Goal: Task Accomplishment & Management: Manage account settings

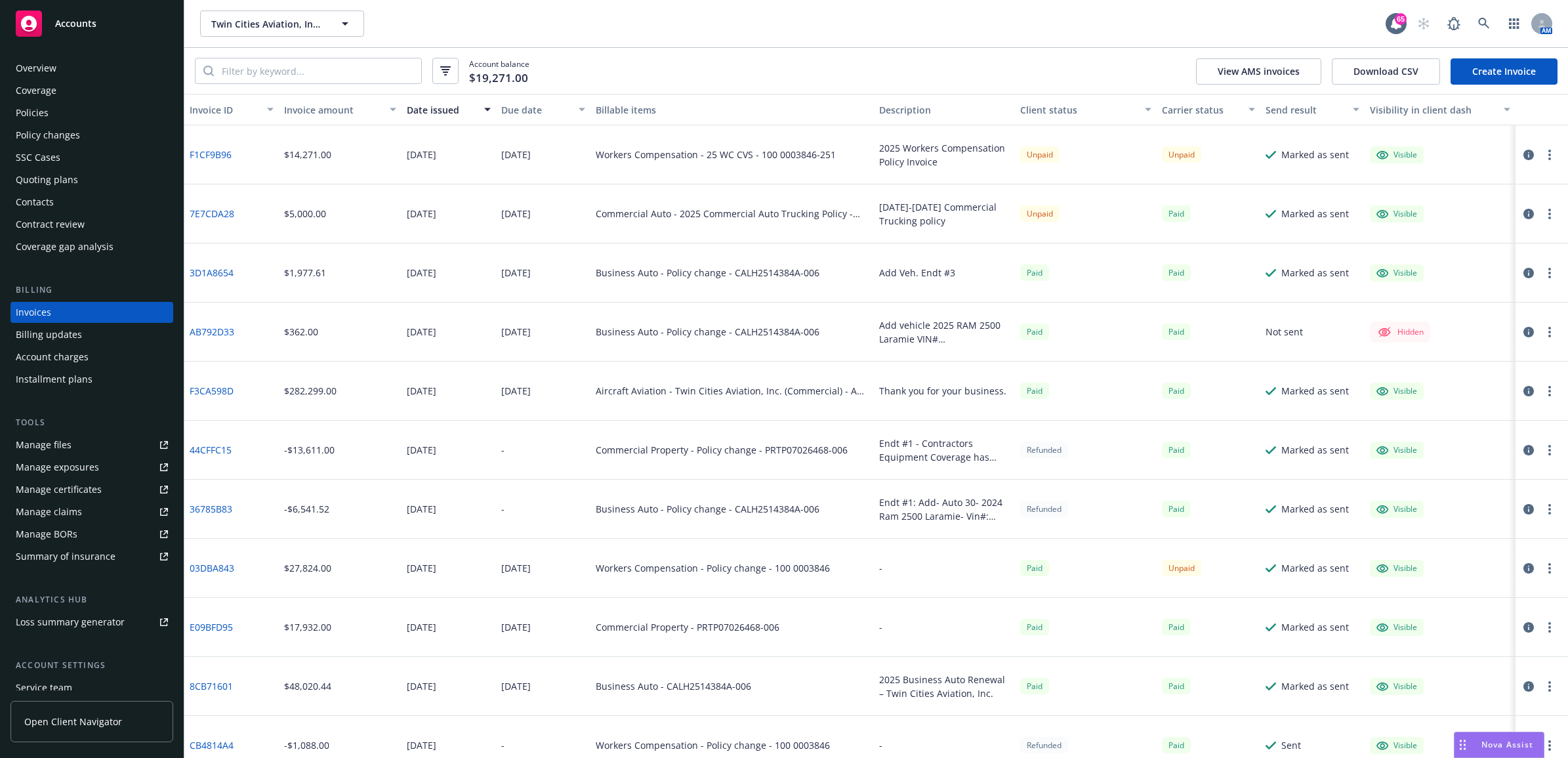
drag, startPoint x: 70, startPoint y: 109, endPoint x: 142, endPoint y: 128, distance: 74.5
click at [70, 109] on div "Policies" at bounding box center [92, 112] width 152 height 21
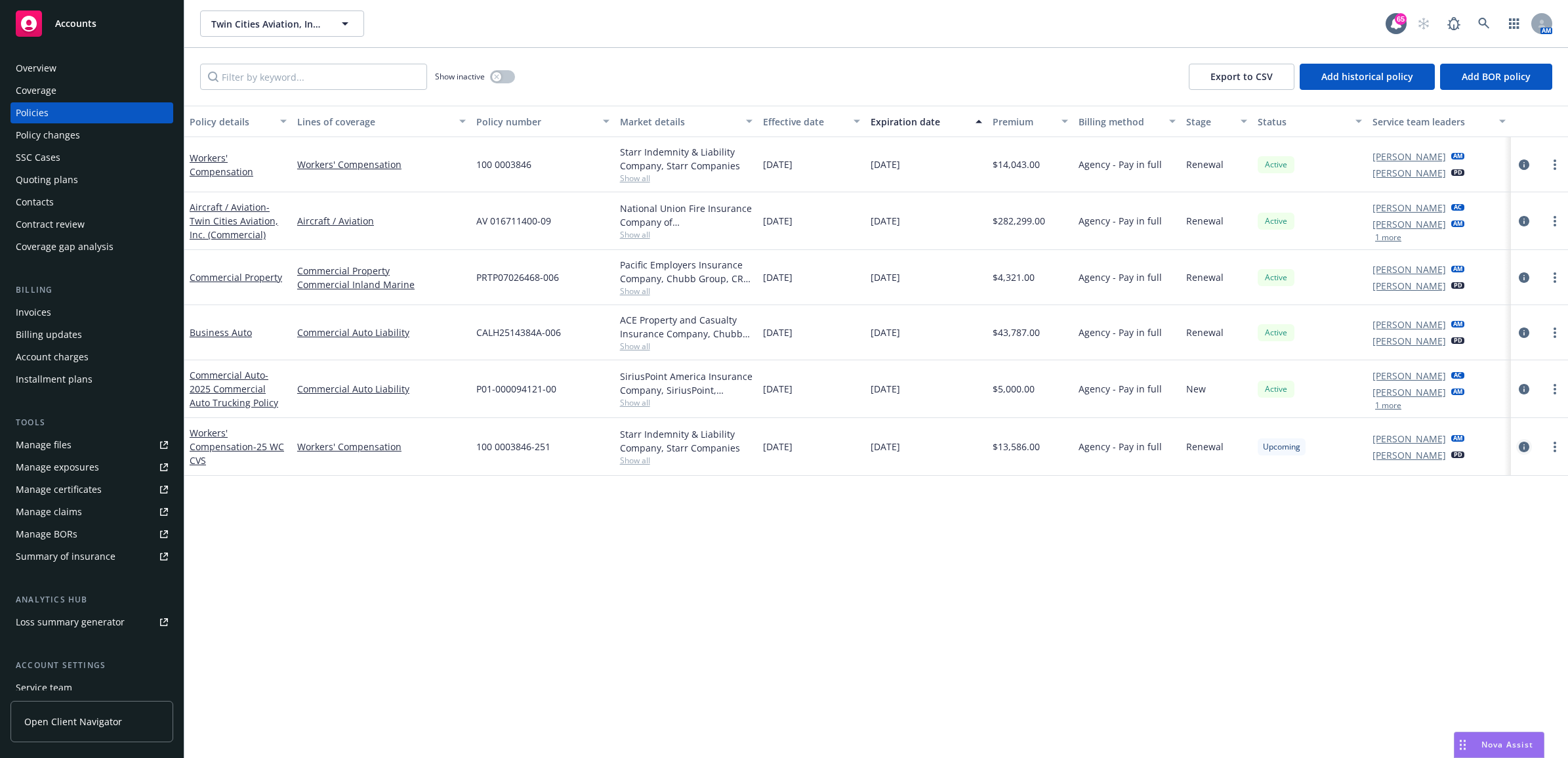
click at [1520, 446] on icon "circleInformation" at bounding box center [1524, 447] width 11 height 11
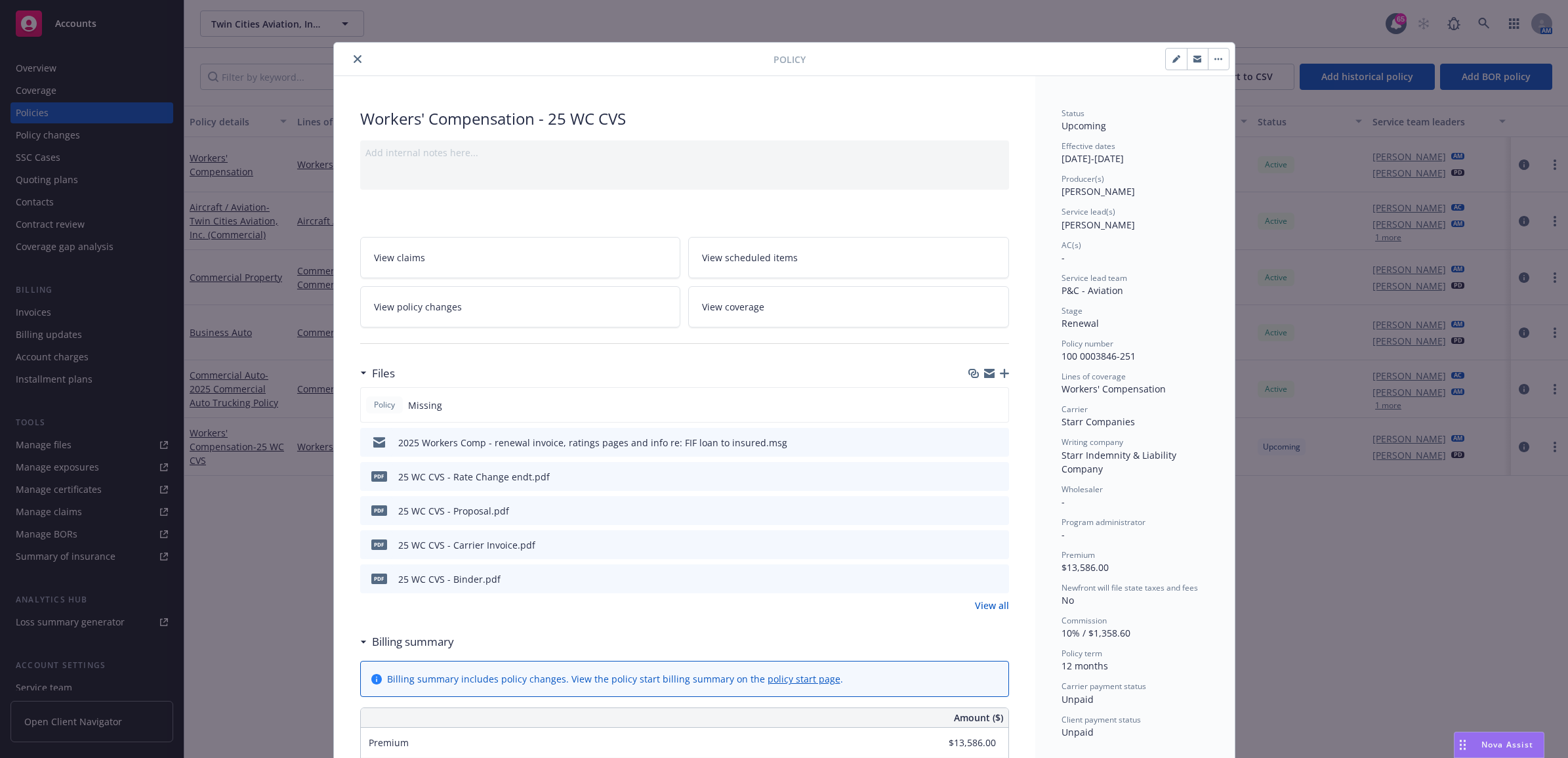
click at [979, 604] on link "View all" at bounding box center [991, 605] width 34 height 14
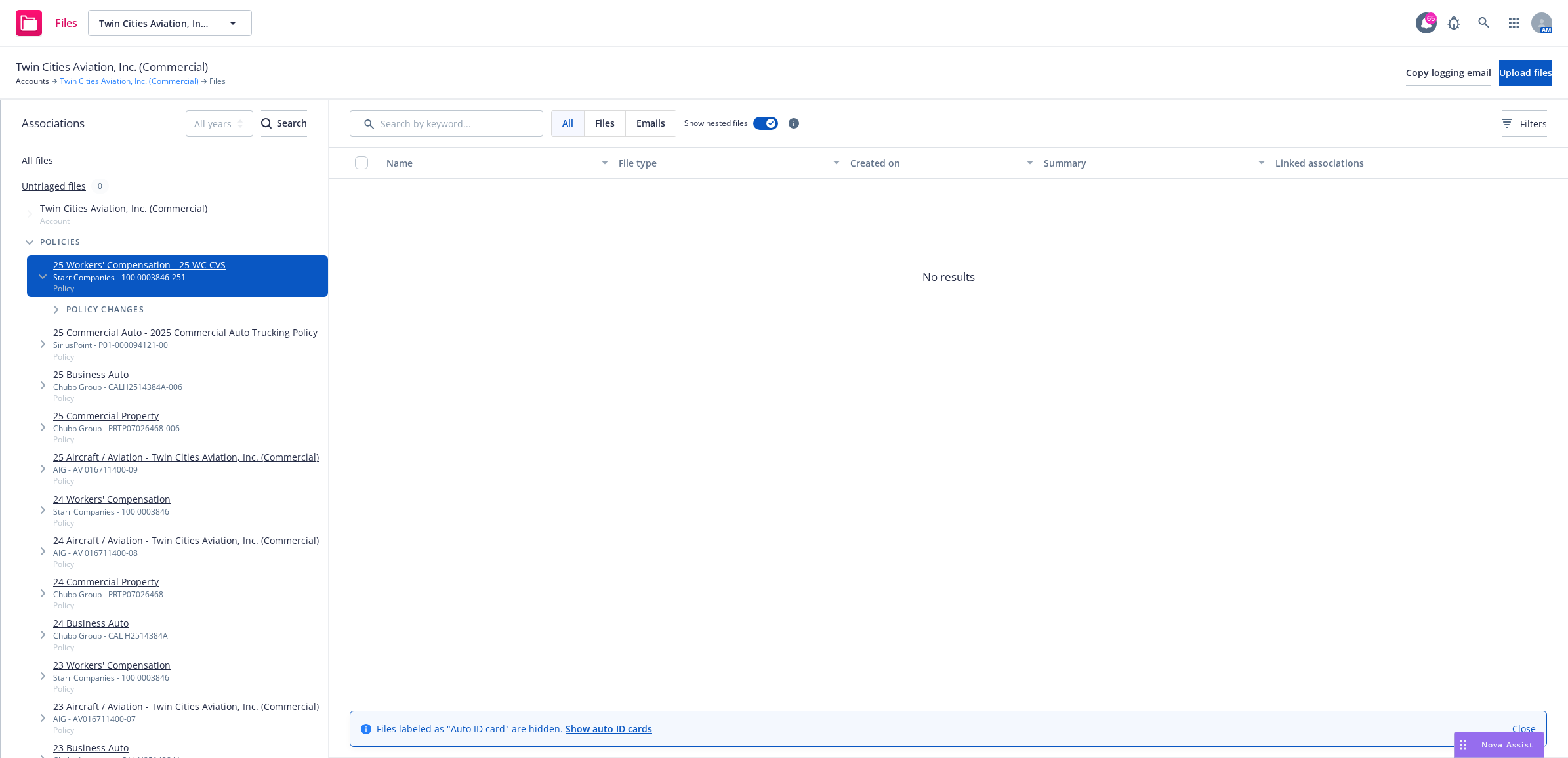
click at [116, 80] on link "Twin Cities Aviation, Inc. (Commercial)" at bounding box center [129, 81] width 139 height 12
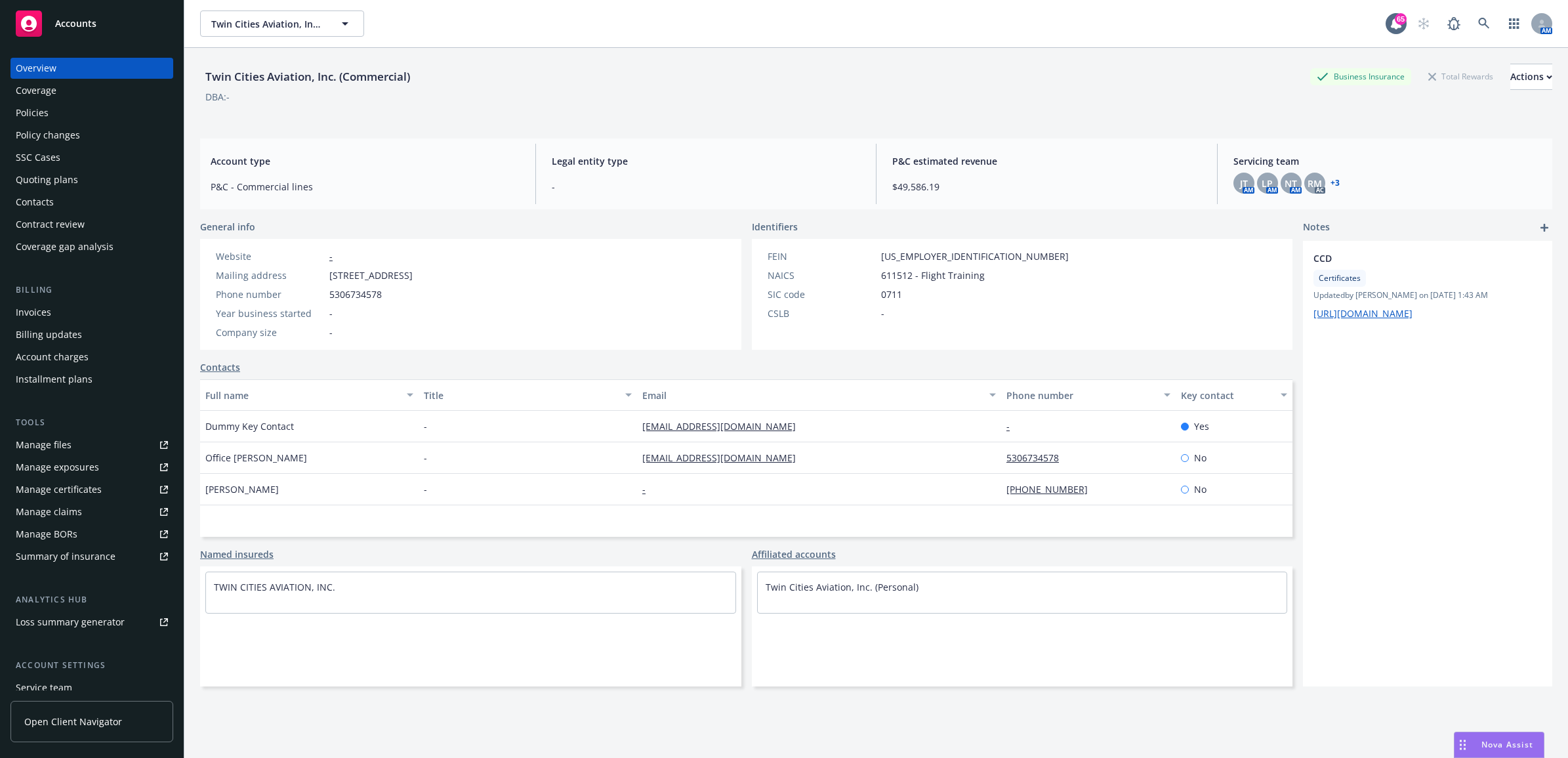
click at [76, 109] on div "Policies" at bounding box center [92, 112] width 152 height 21
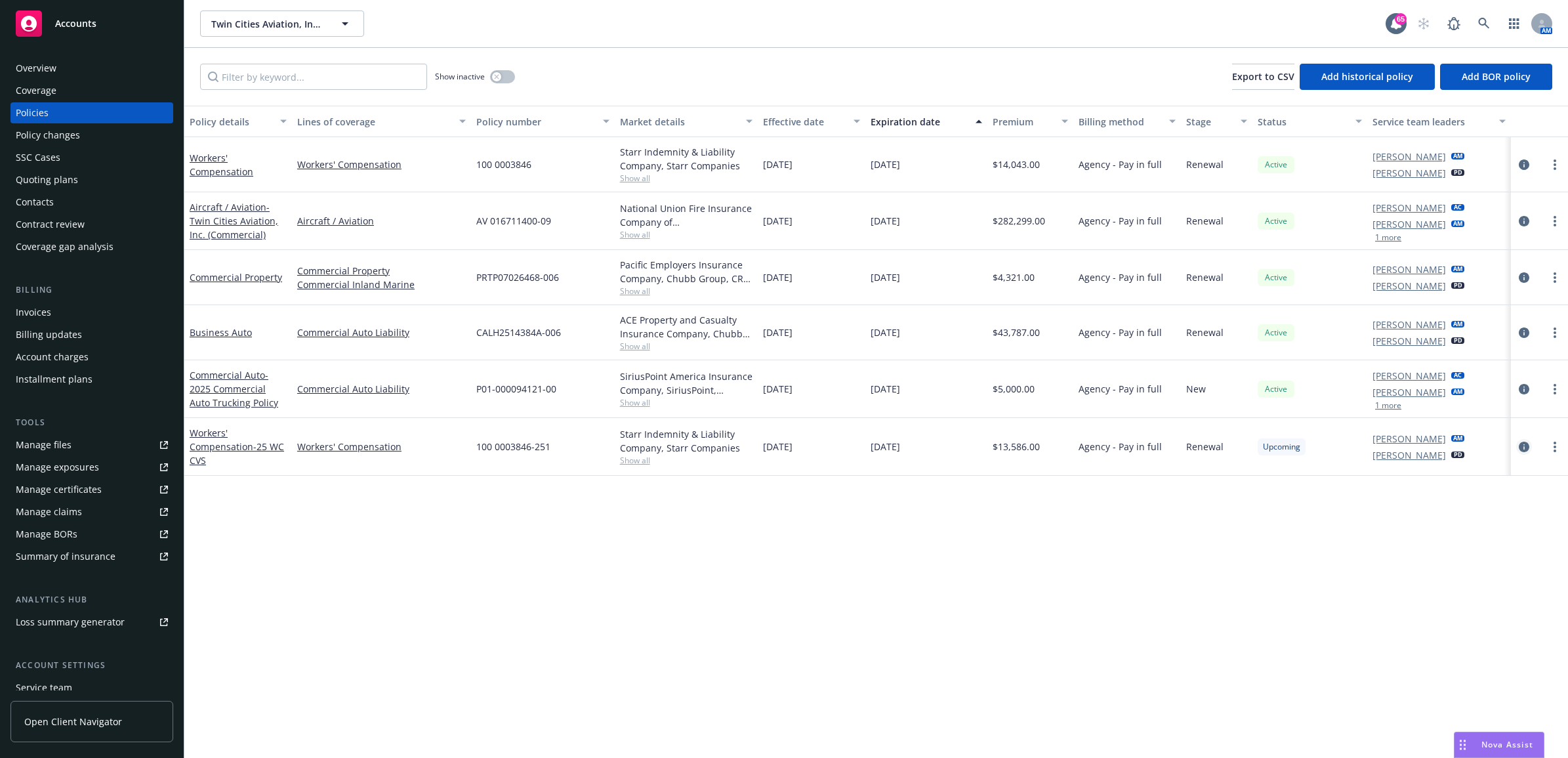
click at [1522, 448] on icon "circleInformation" at bounding box center [1524, 447] width 11 height 11
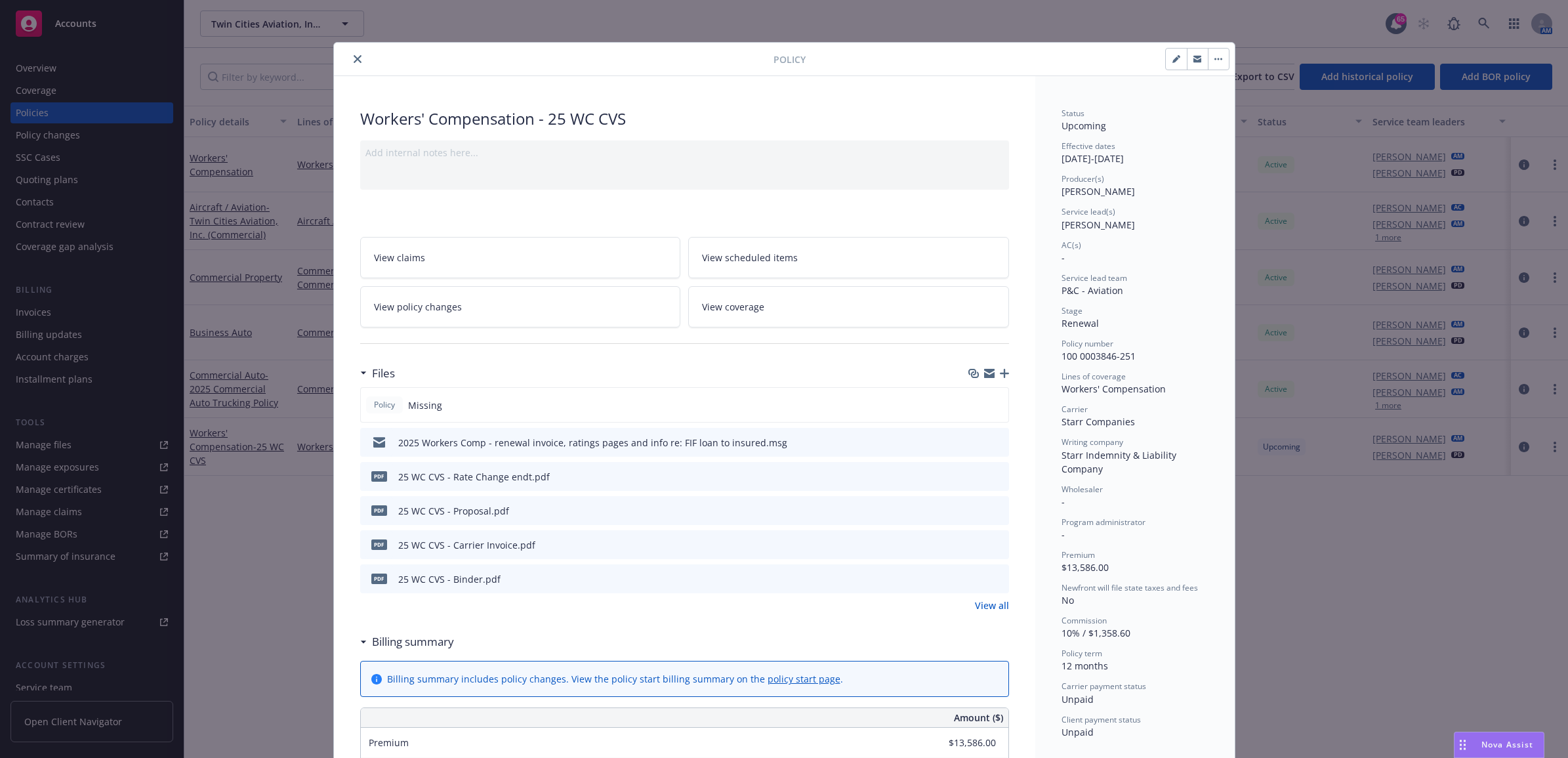
click at [979, 602] on link "View all" at bounding box center [991, 605] width 34 height 14
click at [354, 58] on icon "close" at bounding box center [357, 59] width 8 height 8
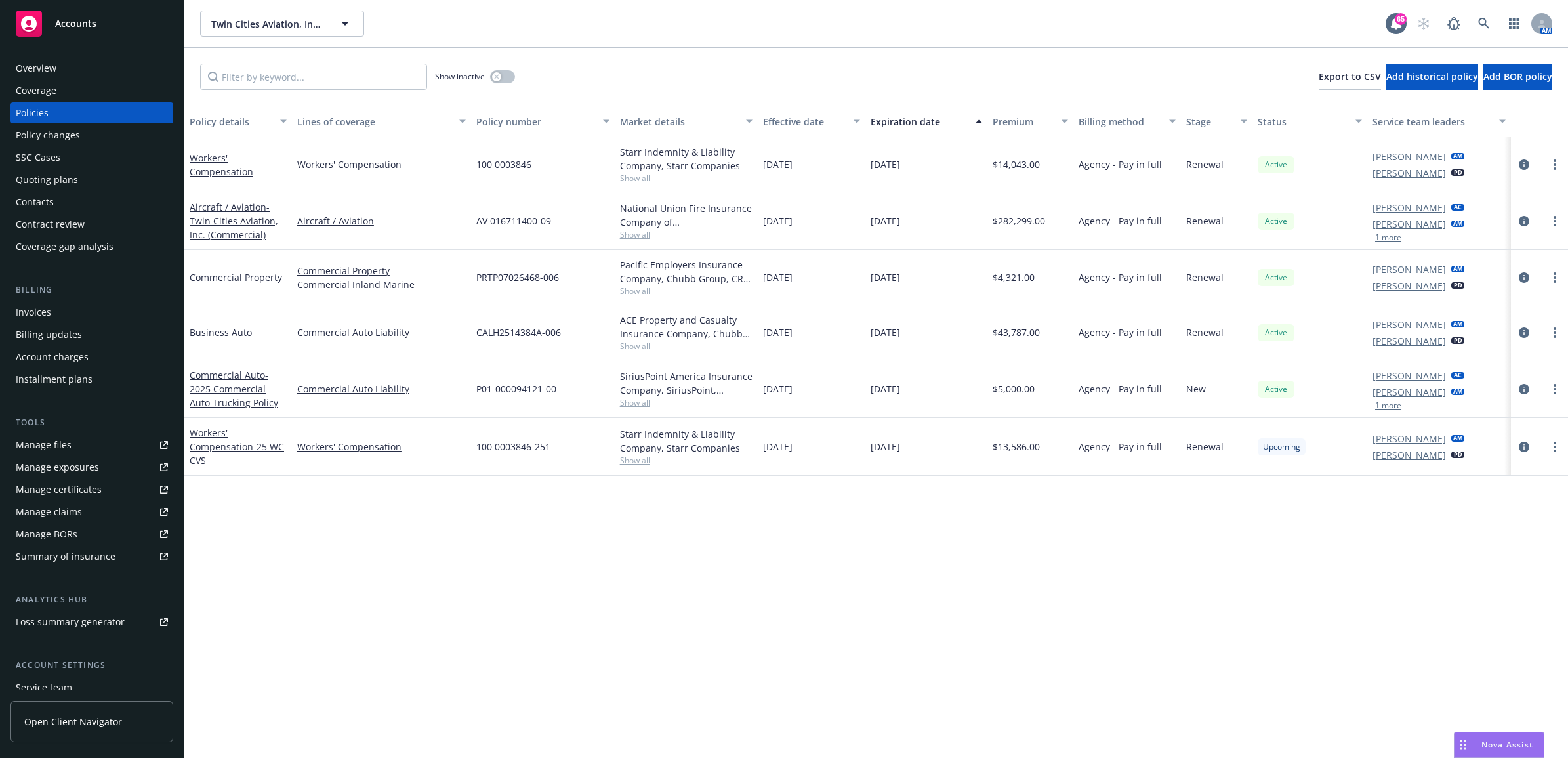
click at [46, 443] on div "Manage files" at bounding box center [44, 444] width 56 height 21
click at [1520, 447] on icon "circleInformation" at bounding box center [1524, 447] width 11 height 11
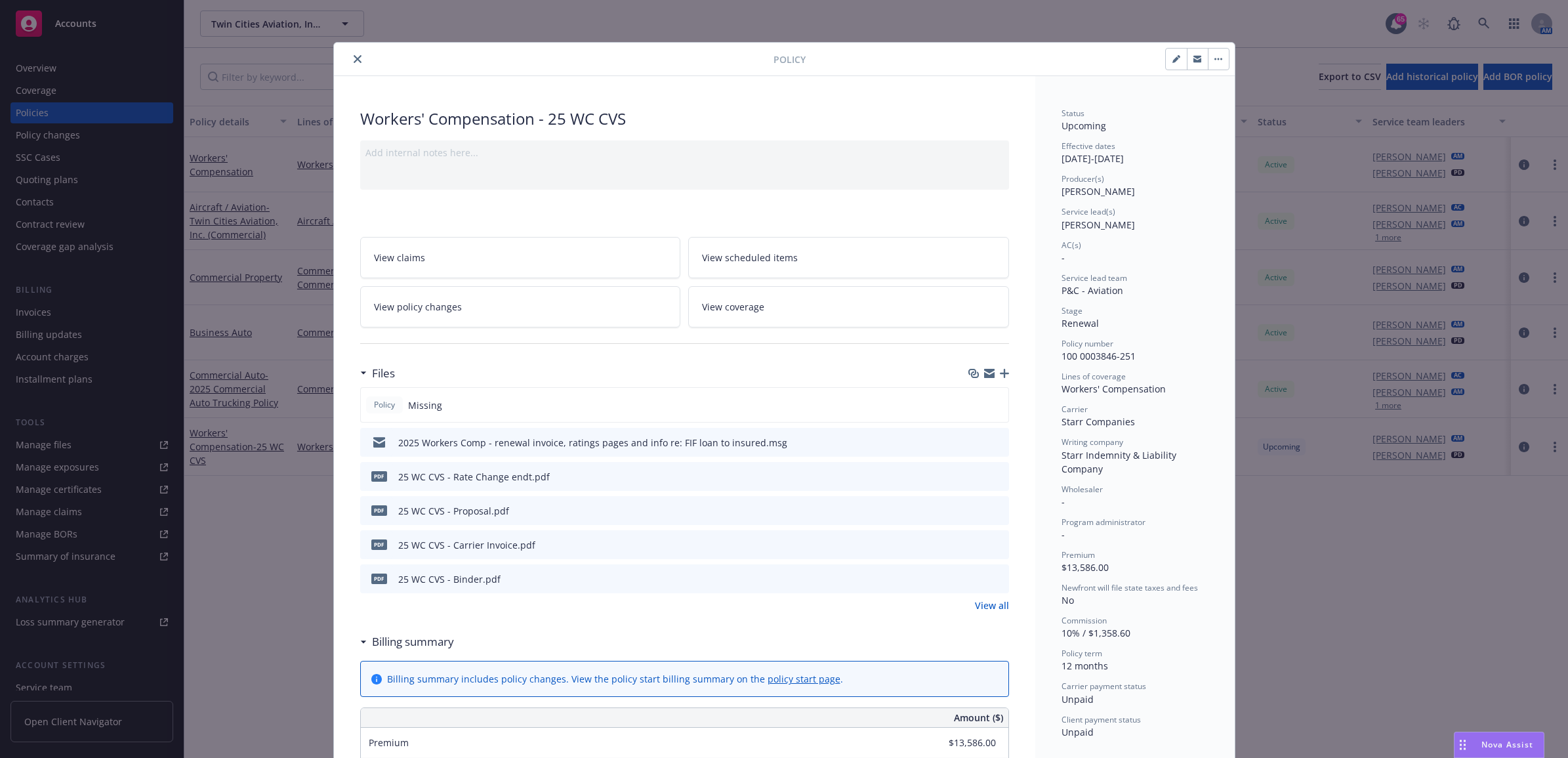
click at [353, 57] on icon "close" at bounding box center [357, 59] width 8 height 8
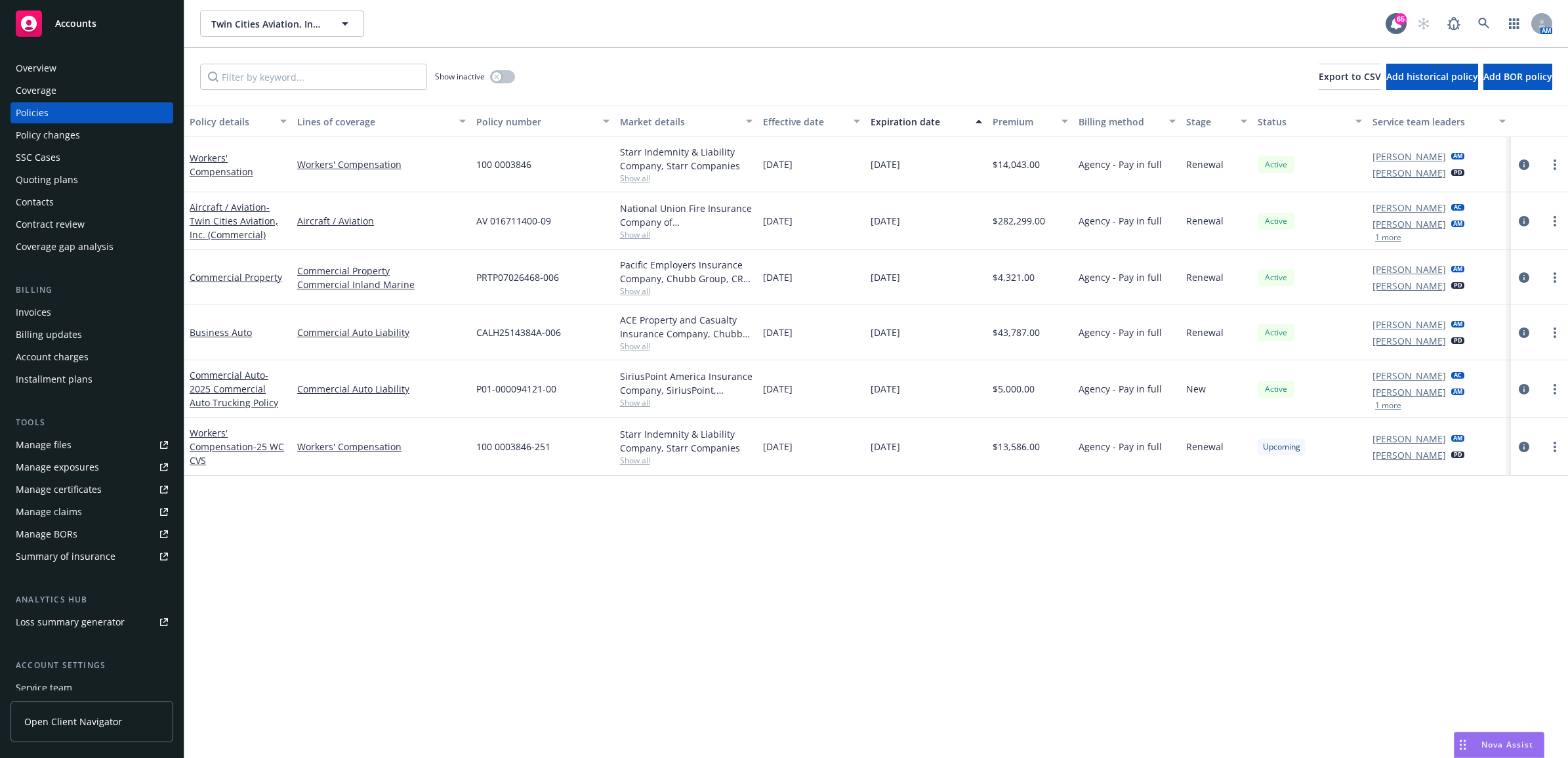
click at [90, 447] on link "Manage files" at bounding box center [92, 444] width 163 height 21
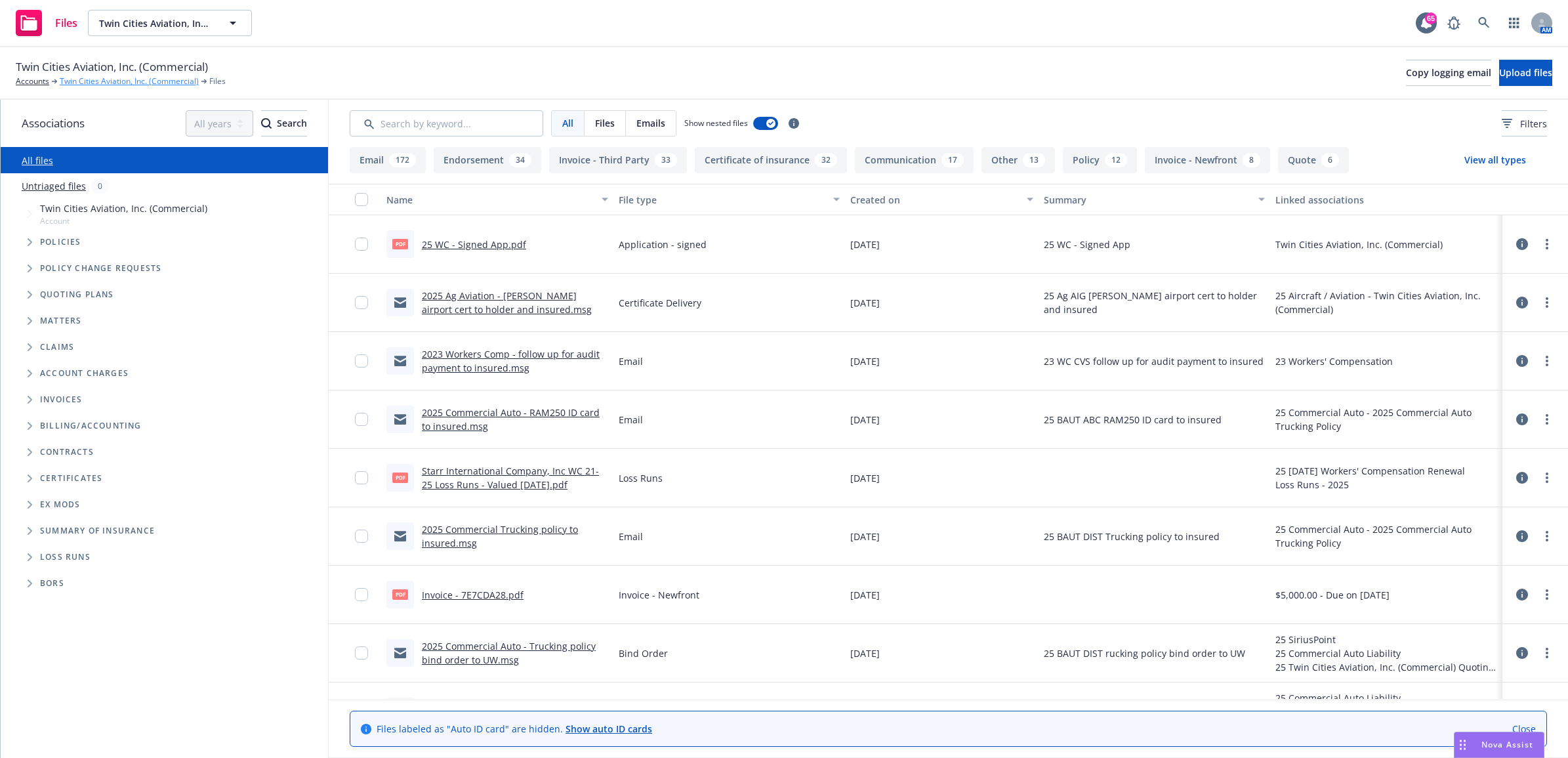
click at [74, 81] on link "Twin Cities Aviation, Inc. (Commercial)" at bounding box center [129, 81] width 139 height 12
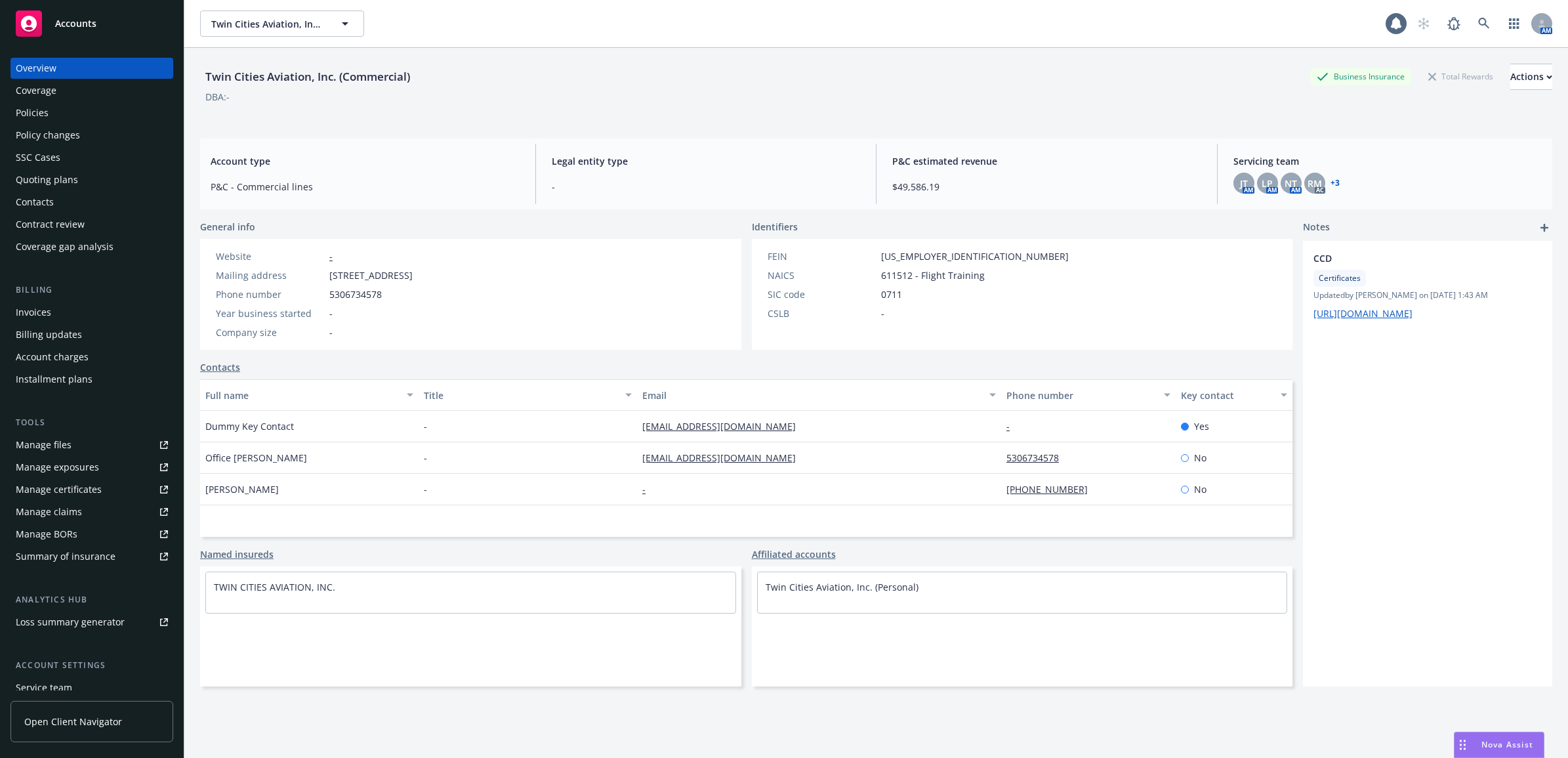
click at [66, 106] on div "Policies" at bounding box center [92, 112] width 152 height 21
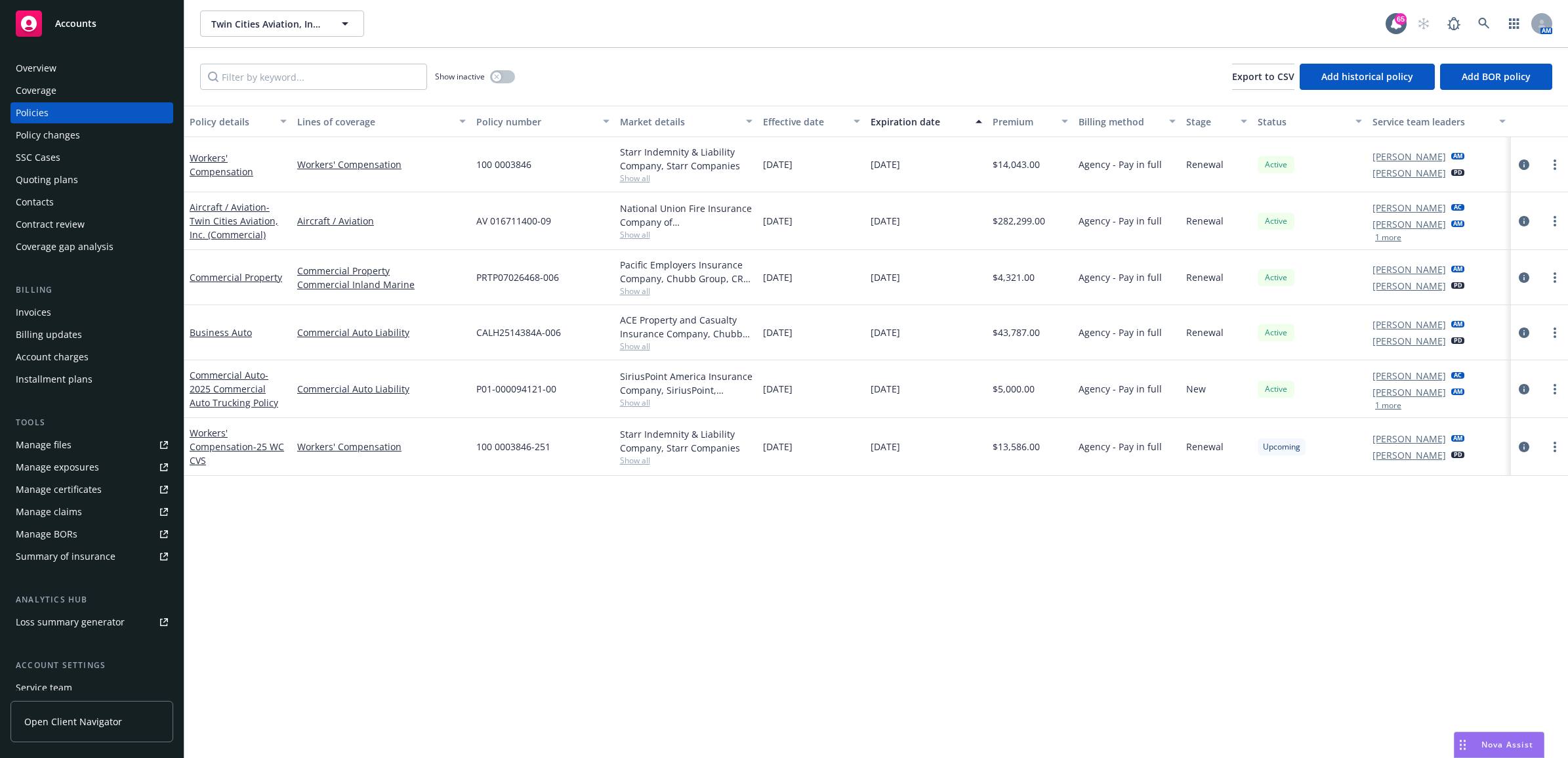
click at [1513, 446] on div at bounding box center [1539, 446] width 57 height 58
click at [1516, 444] on link "circleInformation" at bounding box center [1523, 446] width 16 height 16
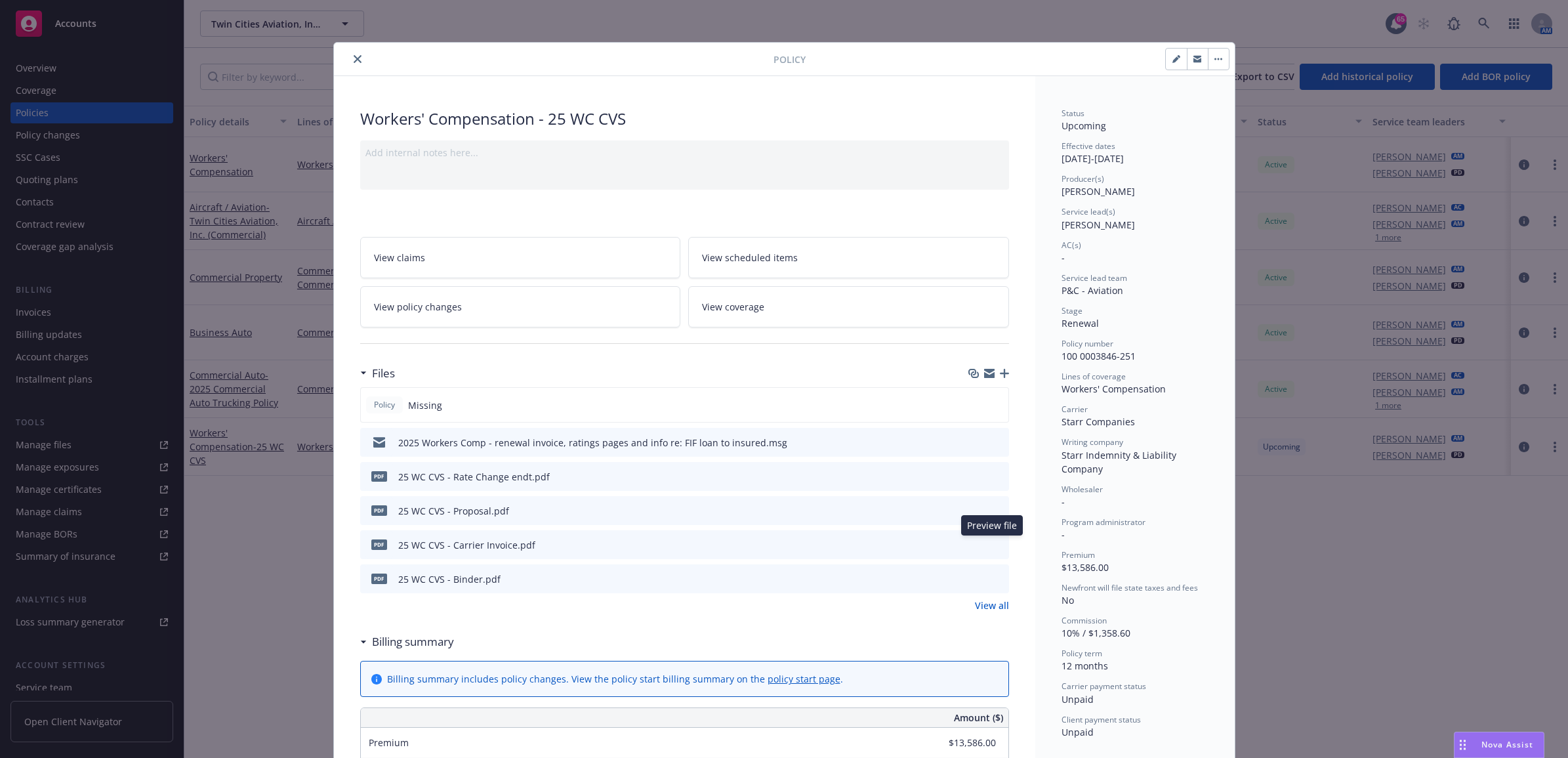
click at [994, 547] on icon "preview file" at bounding box center [996, 544] width 12 height 9
click at [349, 59] on button "close" at bounding box center [357, 59] width 16 height 16
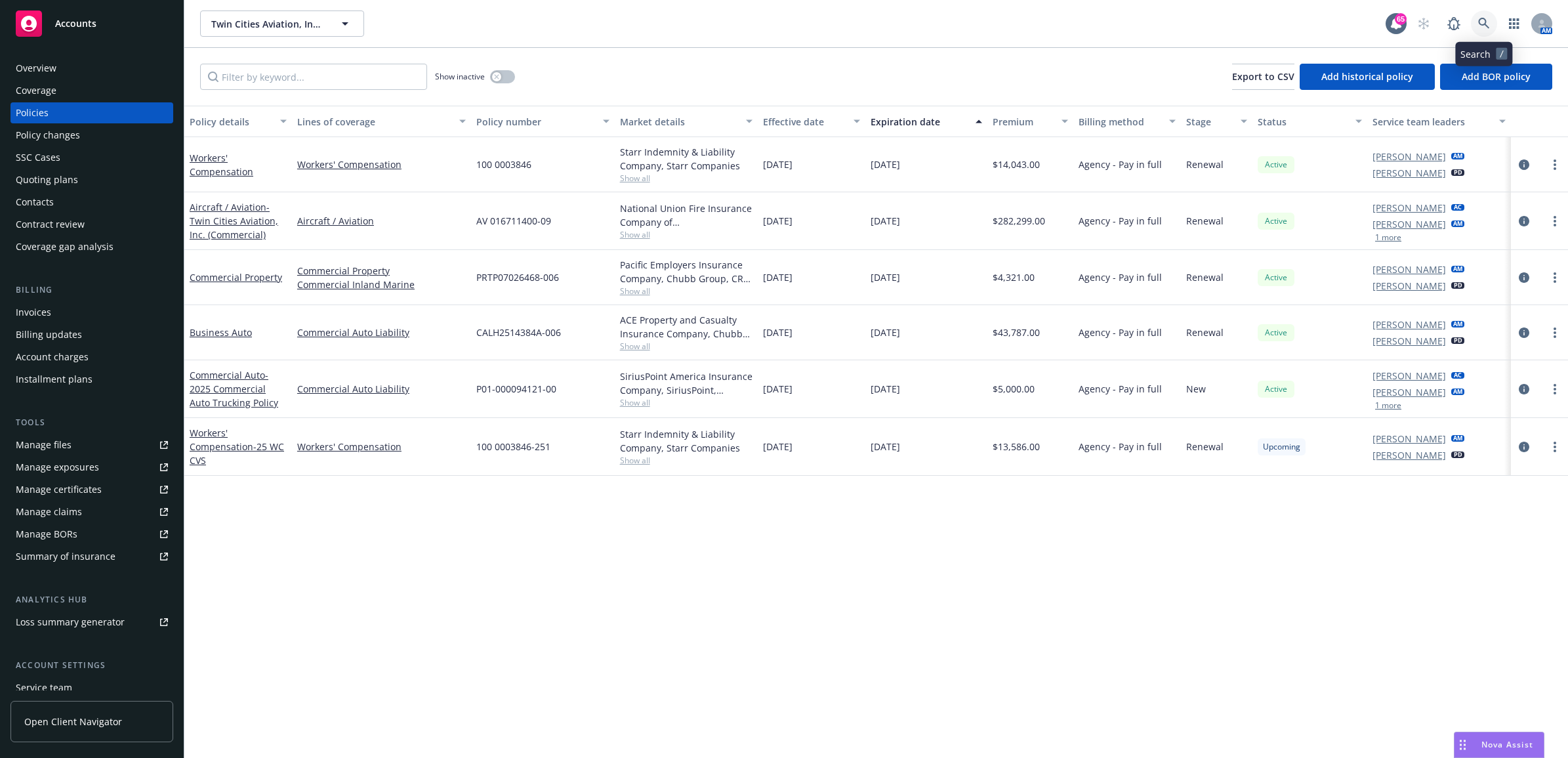
click at [1483, 25] on icon at bounding box center [1484, 23] width 12 height 12
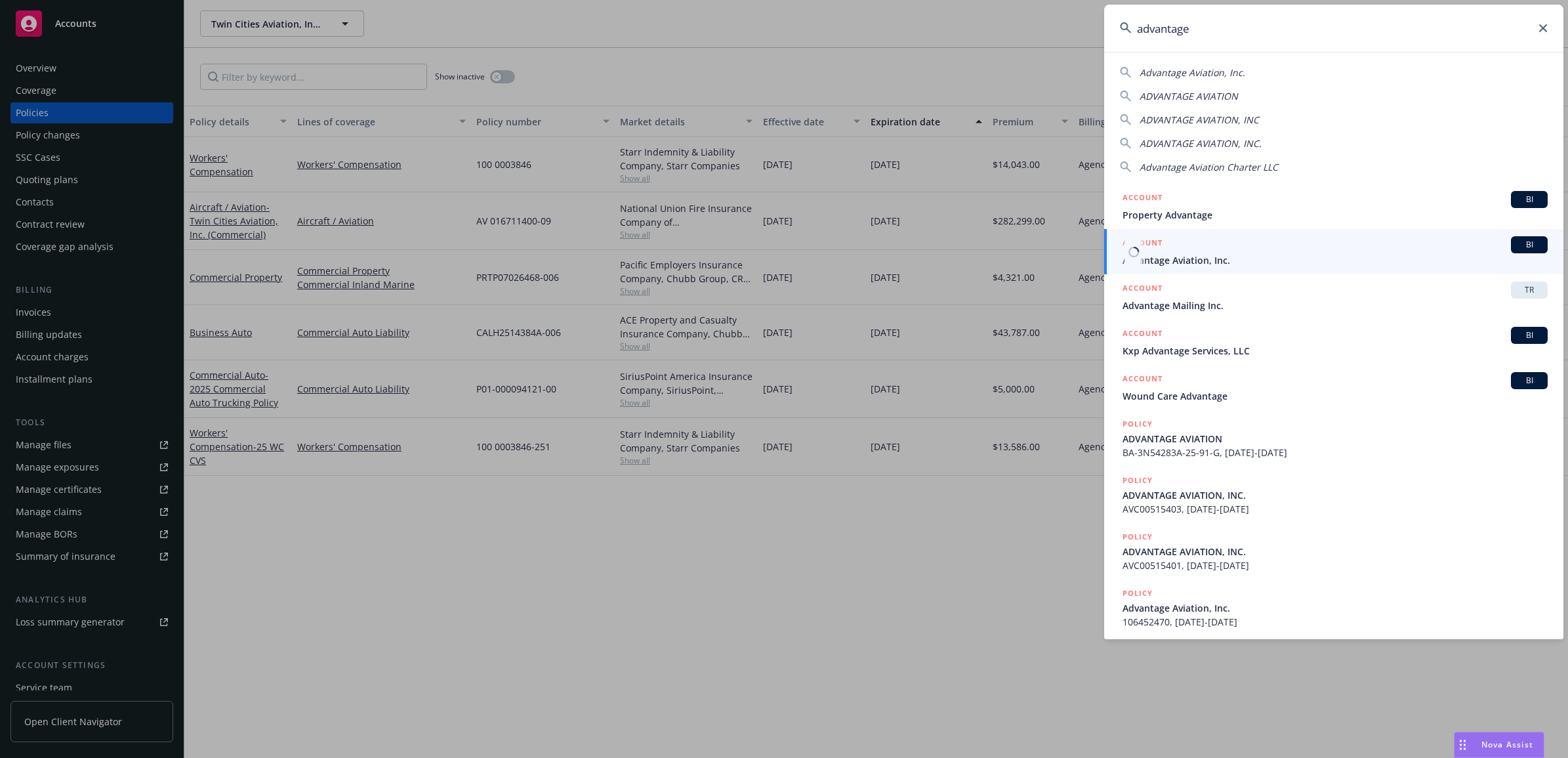
type input "advantage"
click at [1187, 260] on span "Advantage Aviation, Inc." at bounding box center [1335, 260] width 425 height 14
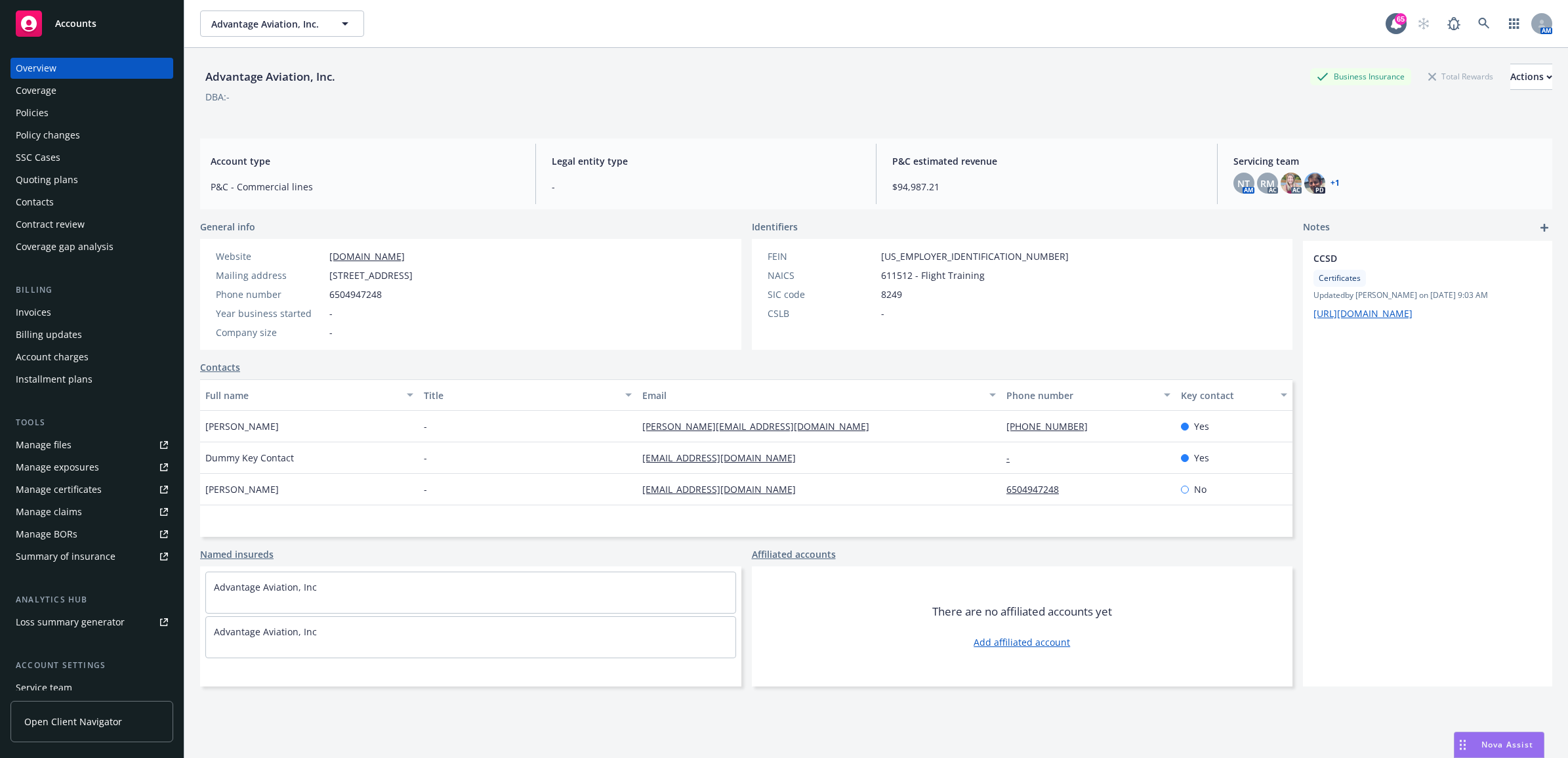
click at [111, 118] on div "Policies" at bounding box center [92, 112] width 152 height 21
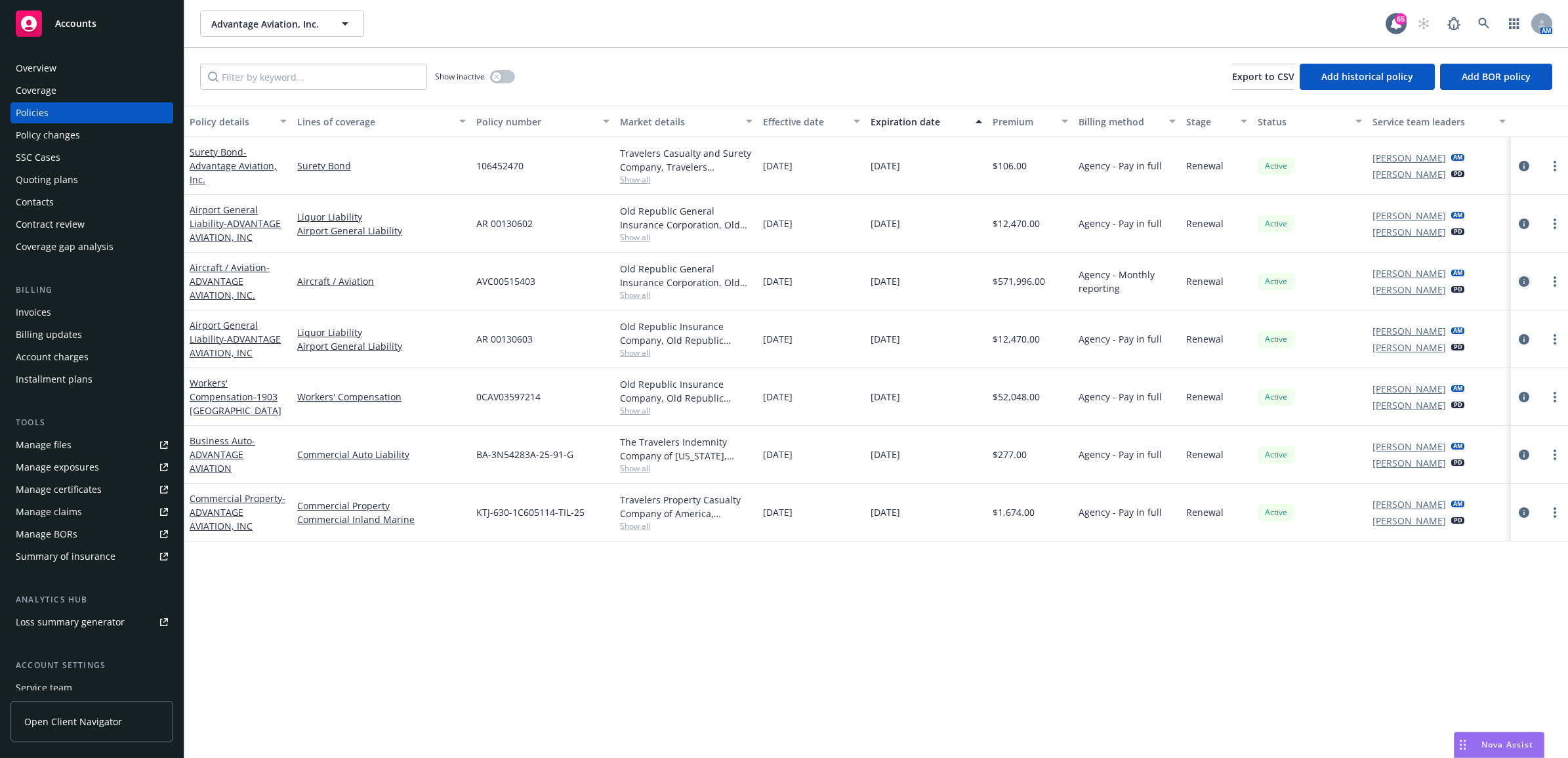
click at [1530, 282] on link "circleInformation" at bounding box center [1523, 281] width 16 height 16
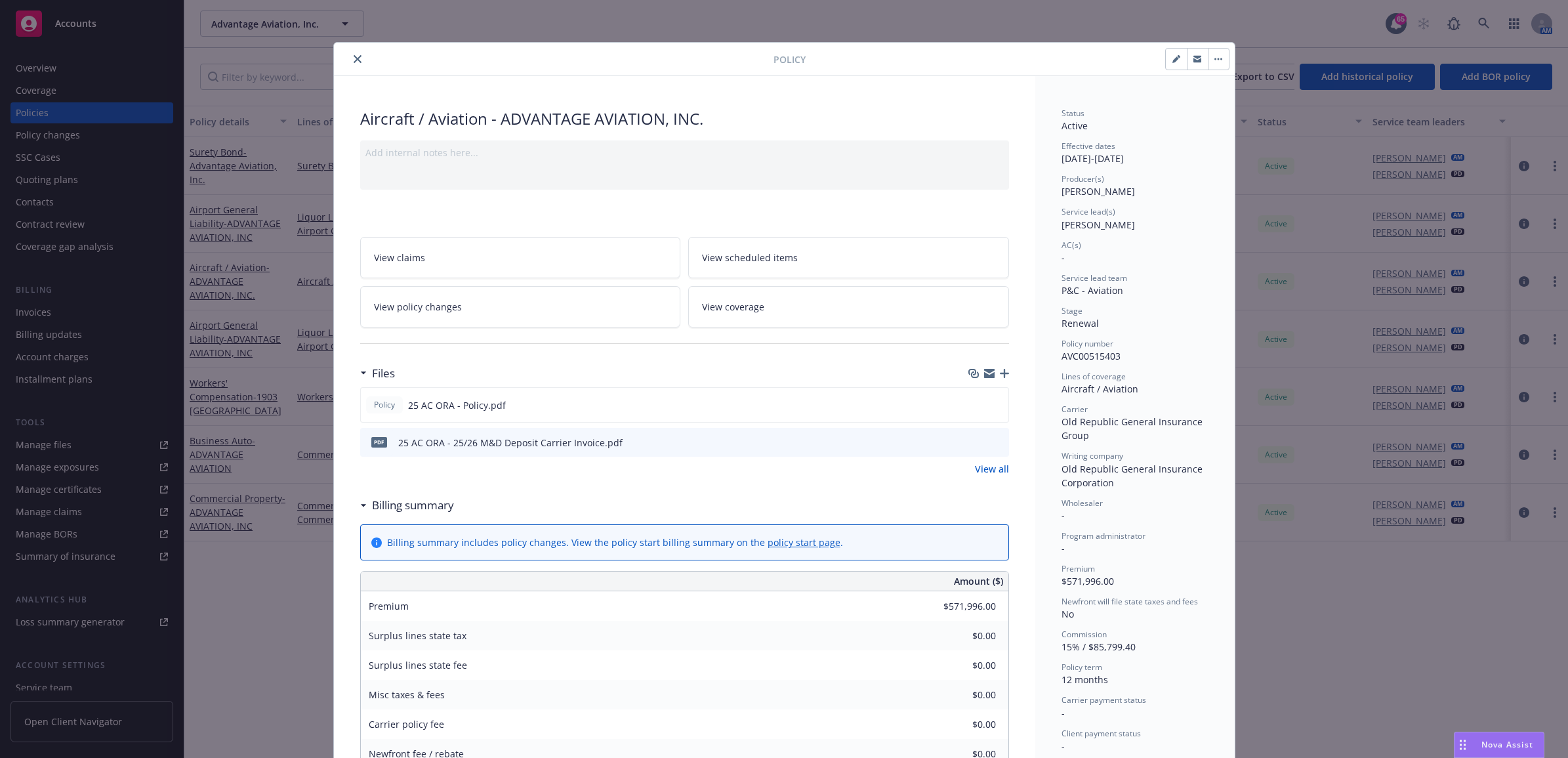
click at [1000, 376] on icon "button" at bounding box center [1004, 373] width 9 height 9
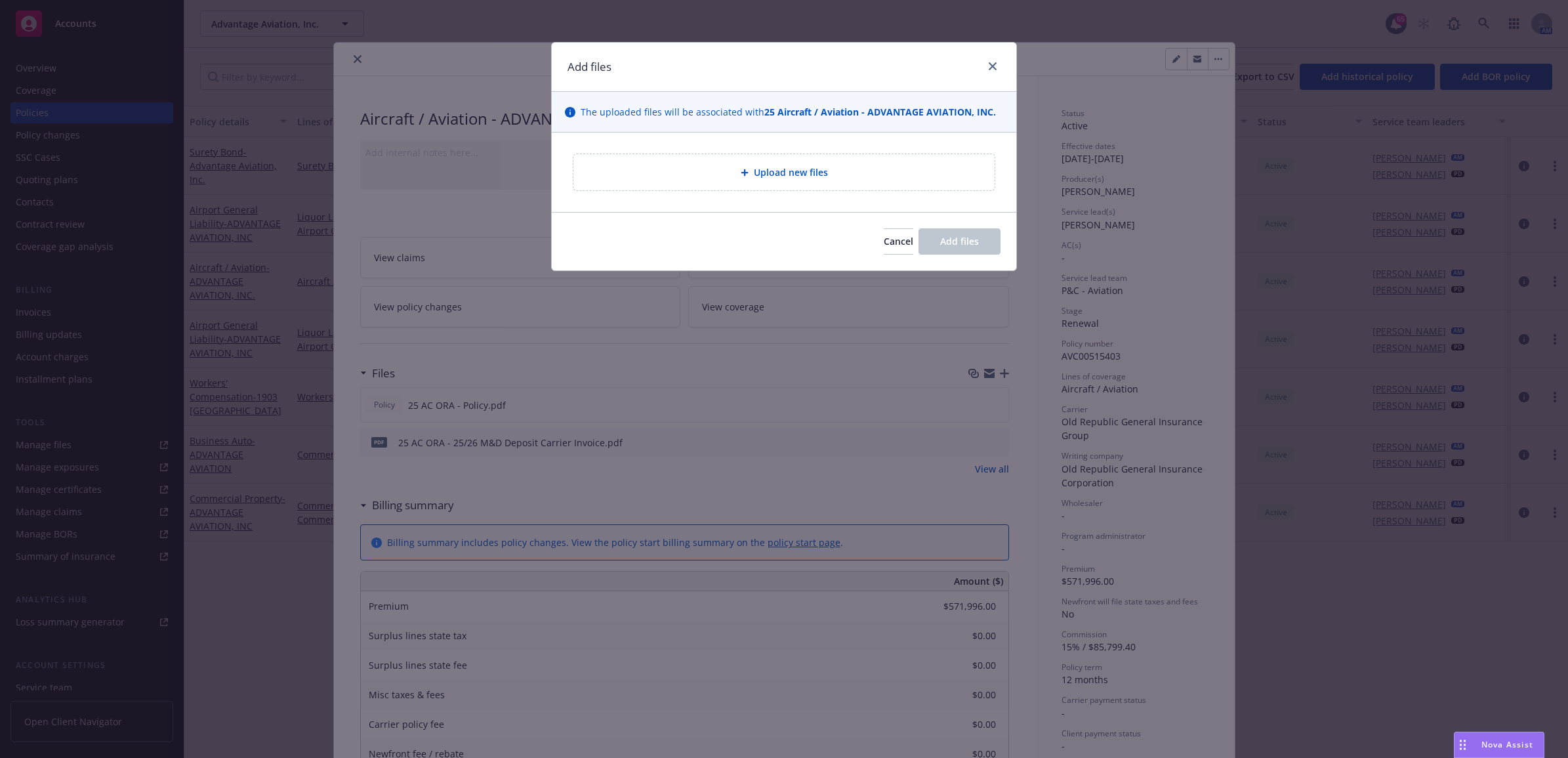
click at [775, 163] on div "Upload new files" at bounding box center [784, 172] width 421 height 36
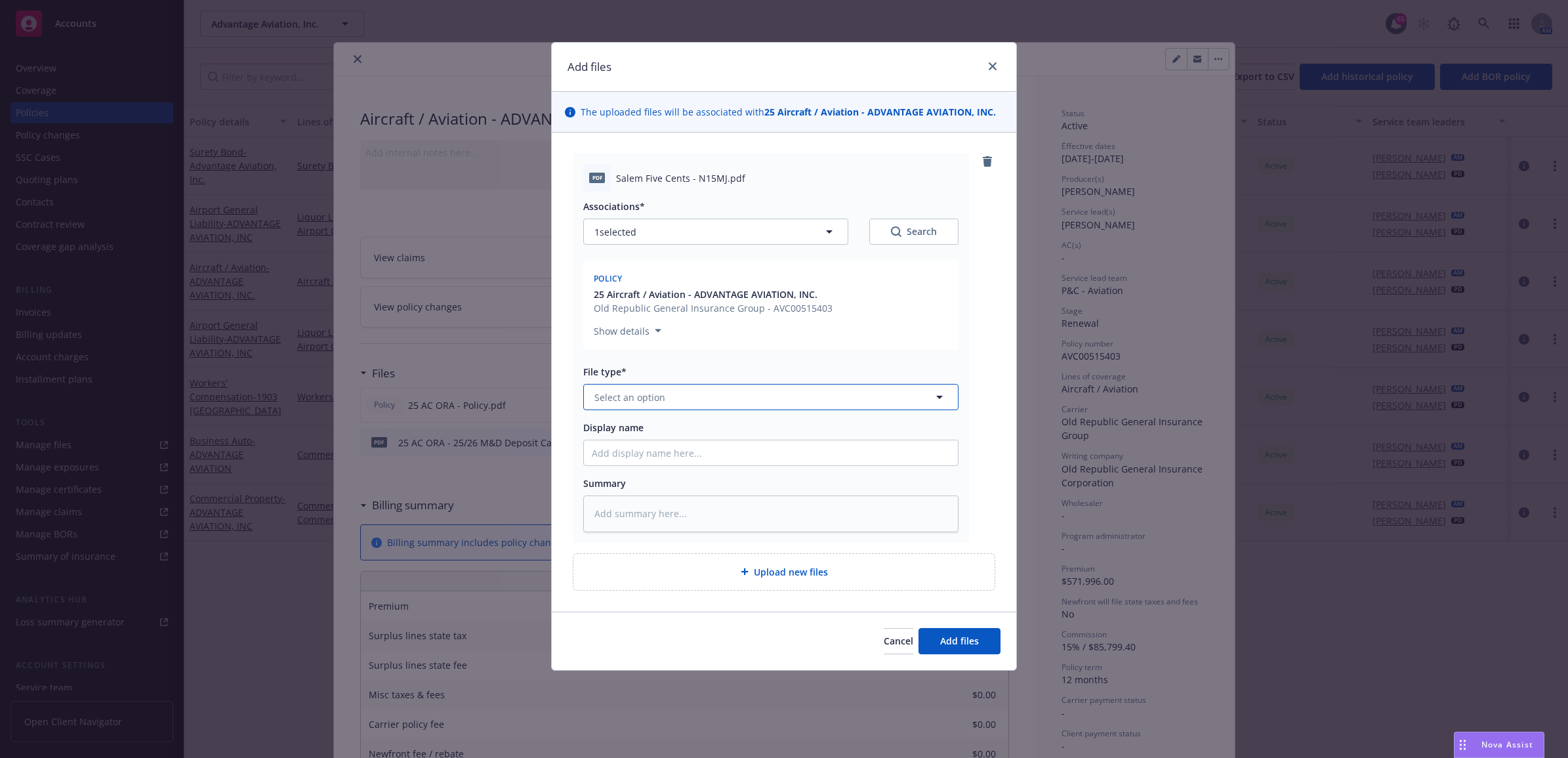
click at [644, 395] on span "Select an option" at bounding box center [630, 397] width 71 height 14
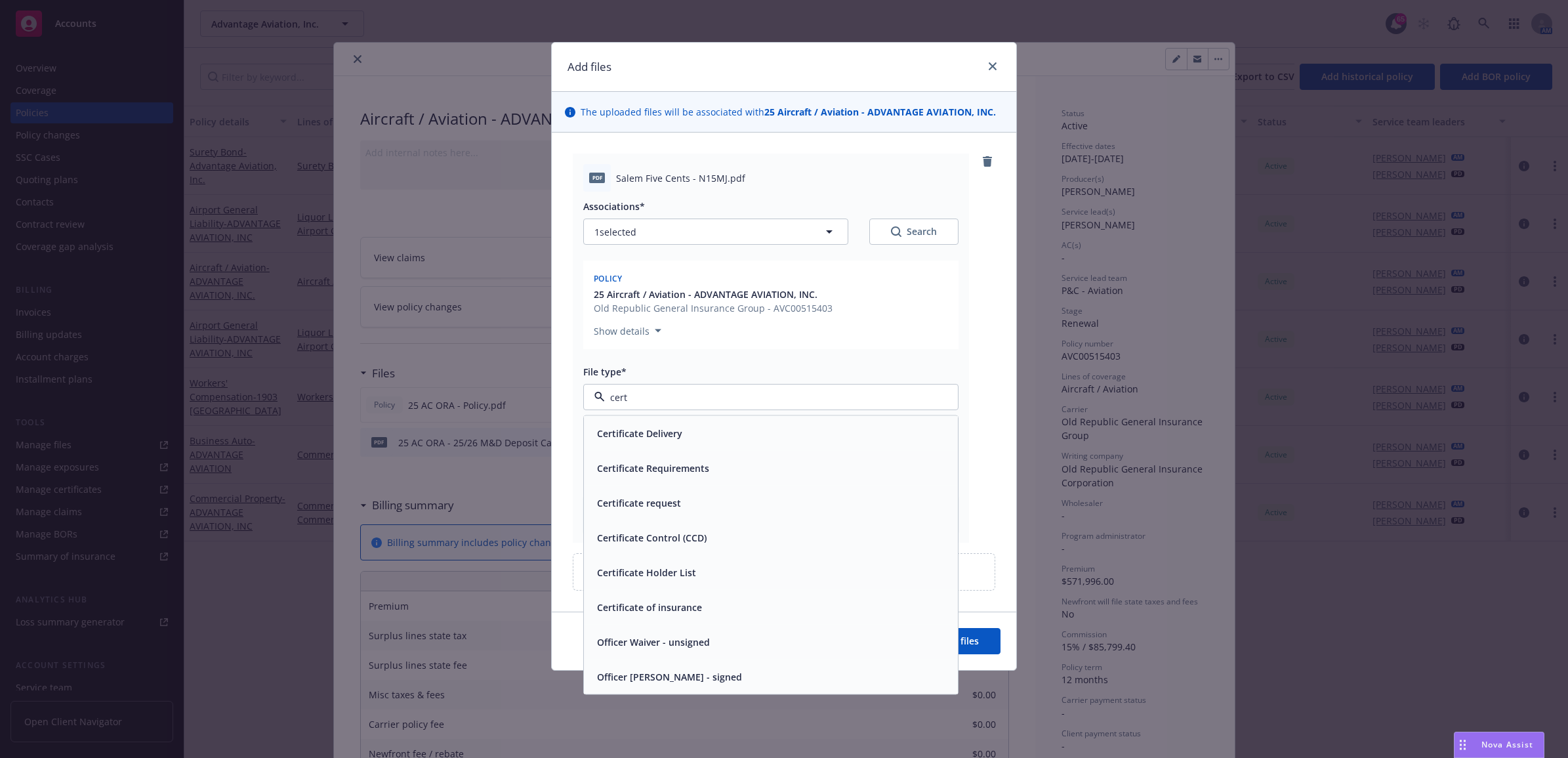
type input "certi"
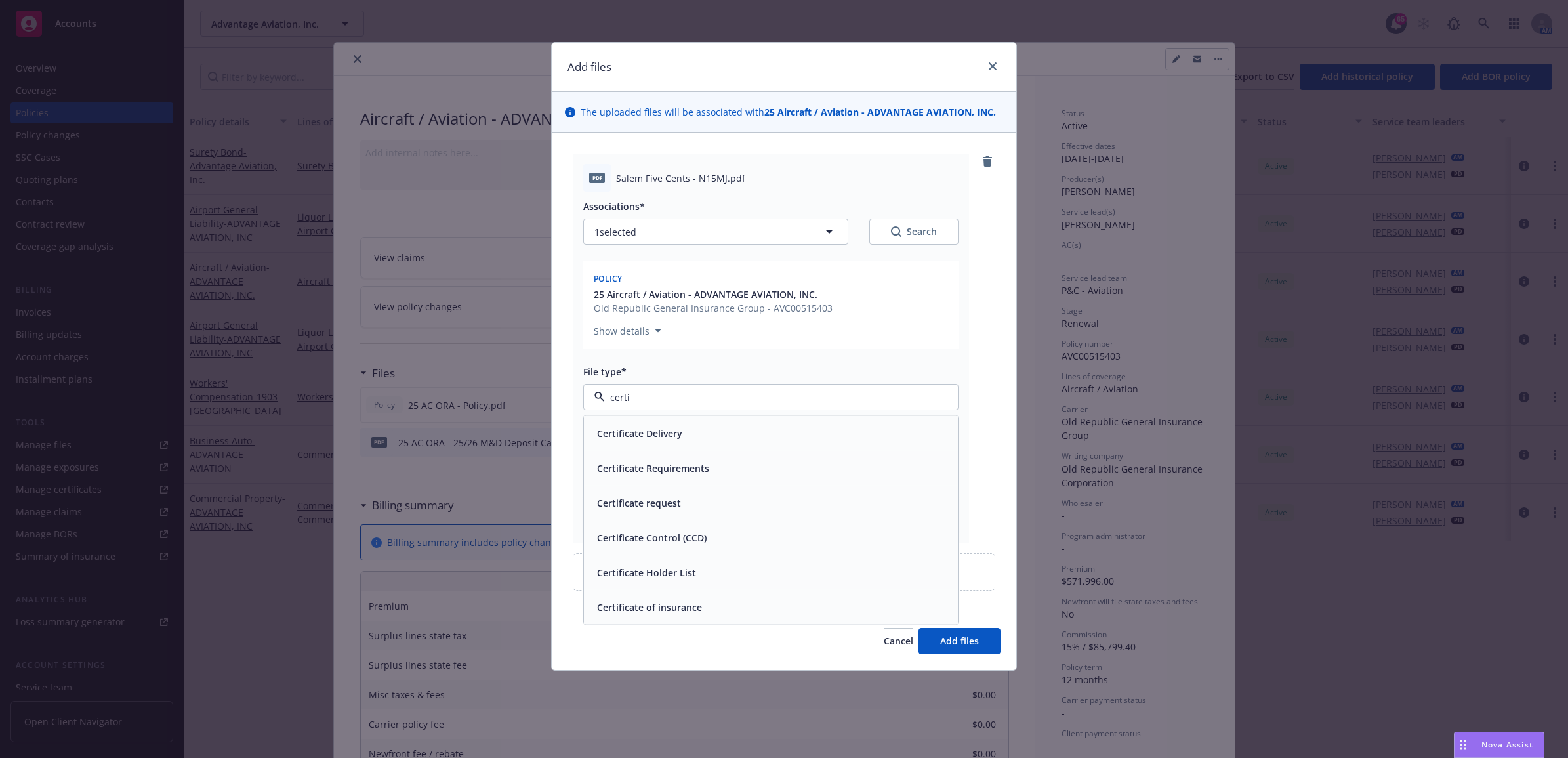
click at [700, 601] on span "Certificate of insurance" at bounding box center [649, 607] width 105 height 14
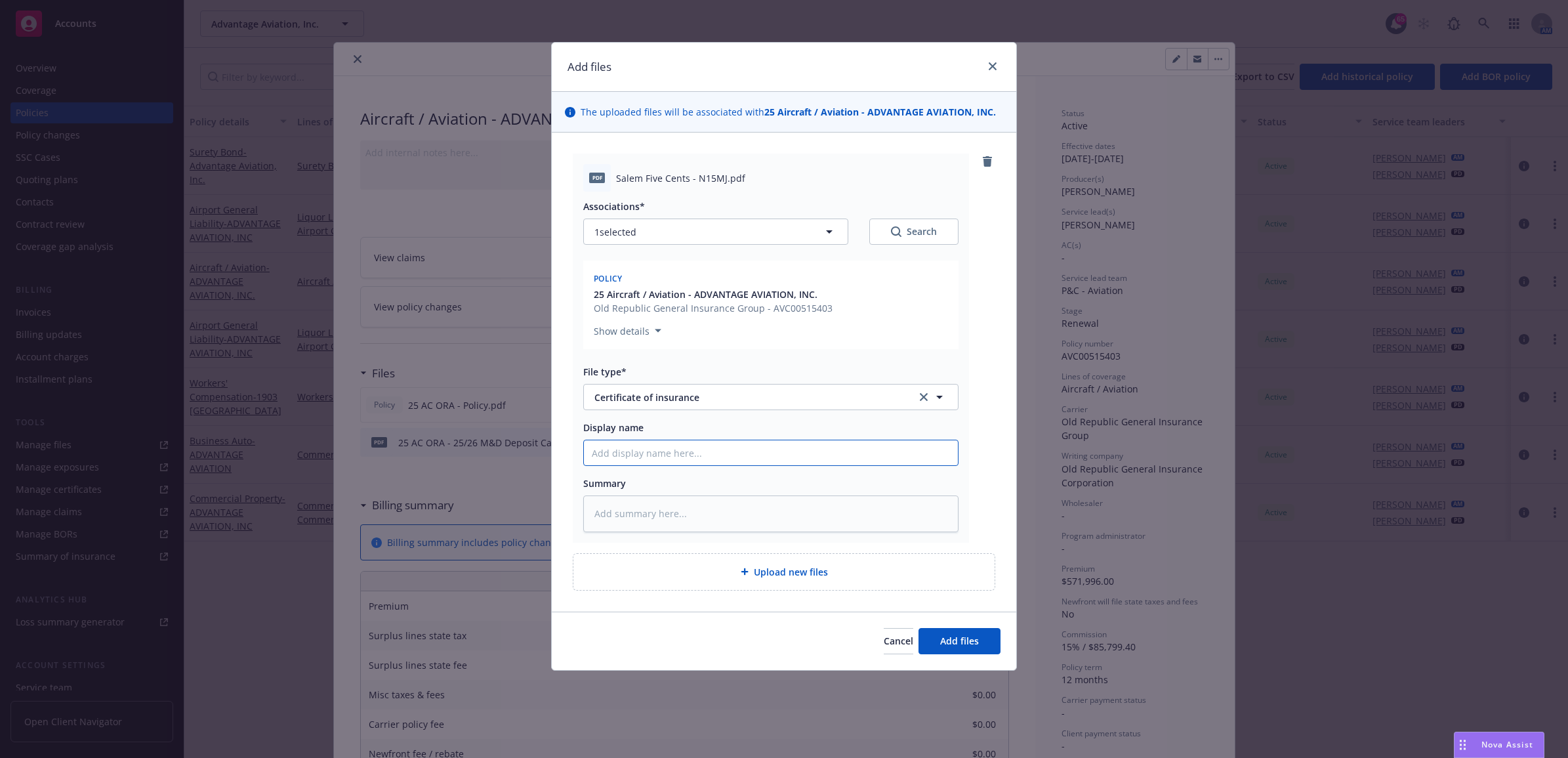
click at [638, 452] on input "Display name" at bounding box center [770, 452] width 374 height 25
type textarea "x"
type input "2"
type textarea "x"
type input "25"
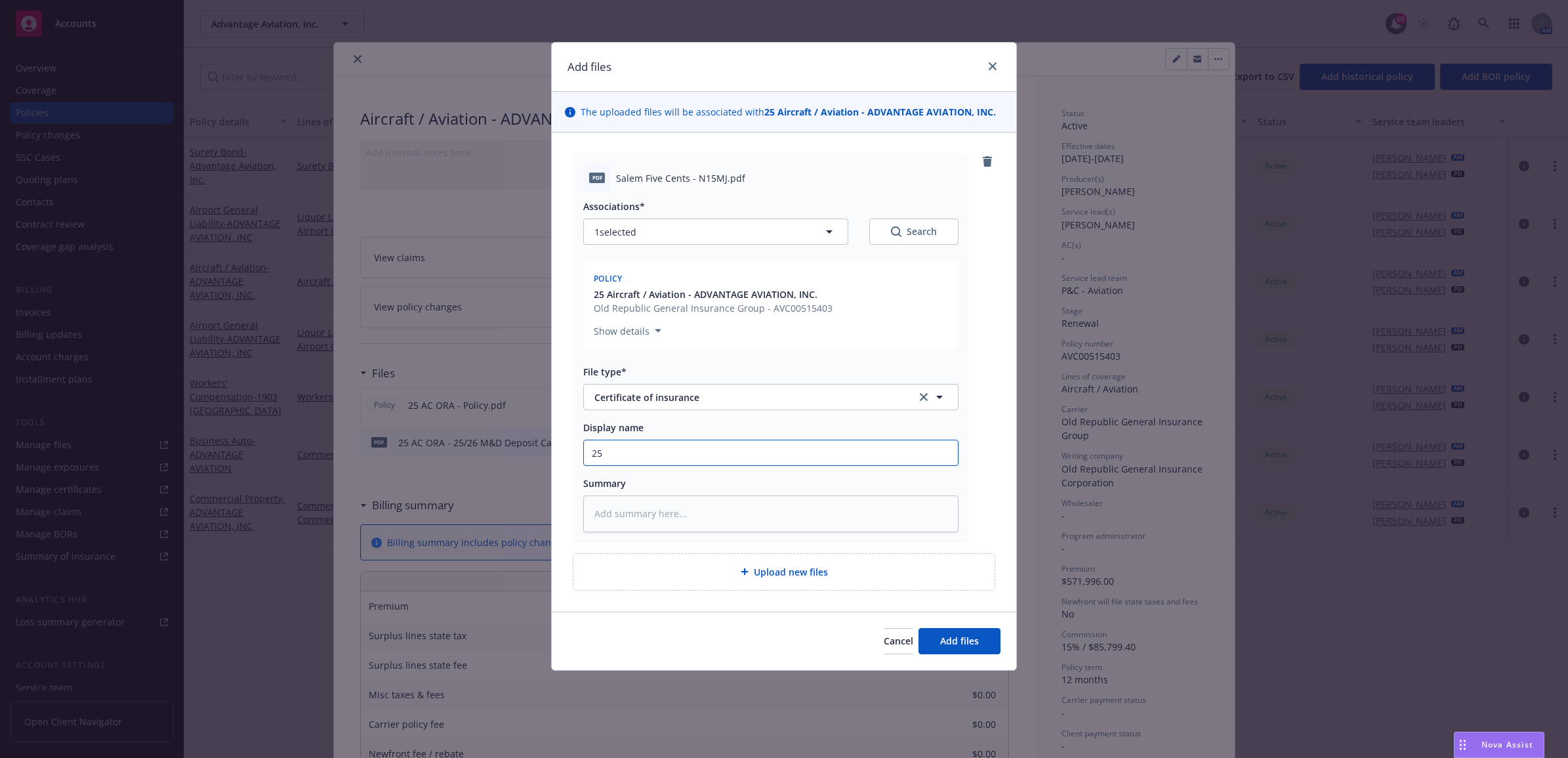
type textarea "x"
type input "25"
type textarea "x"
type input "25 A"
type textarea "x"
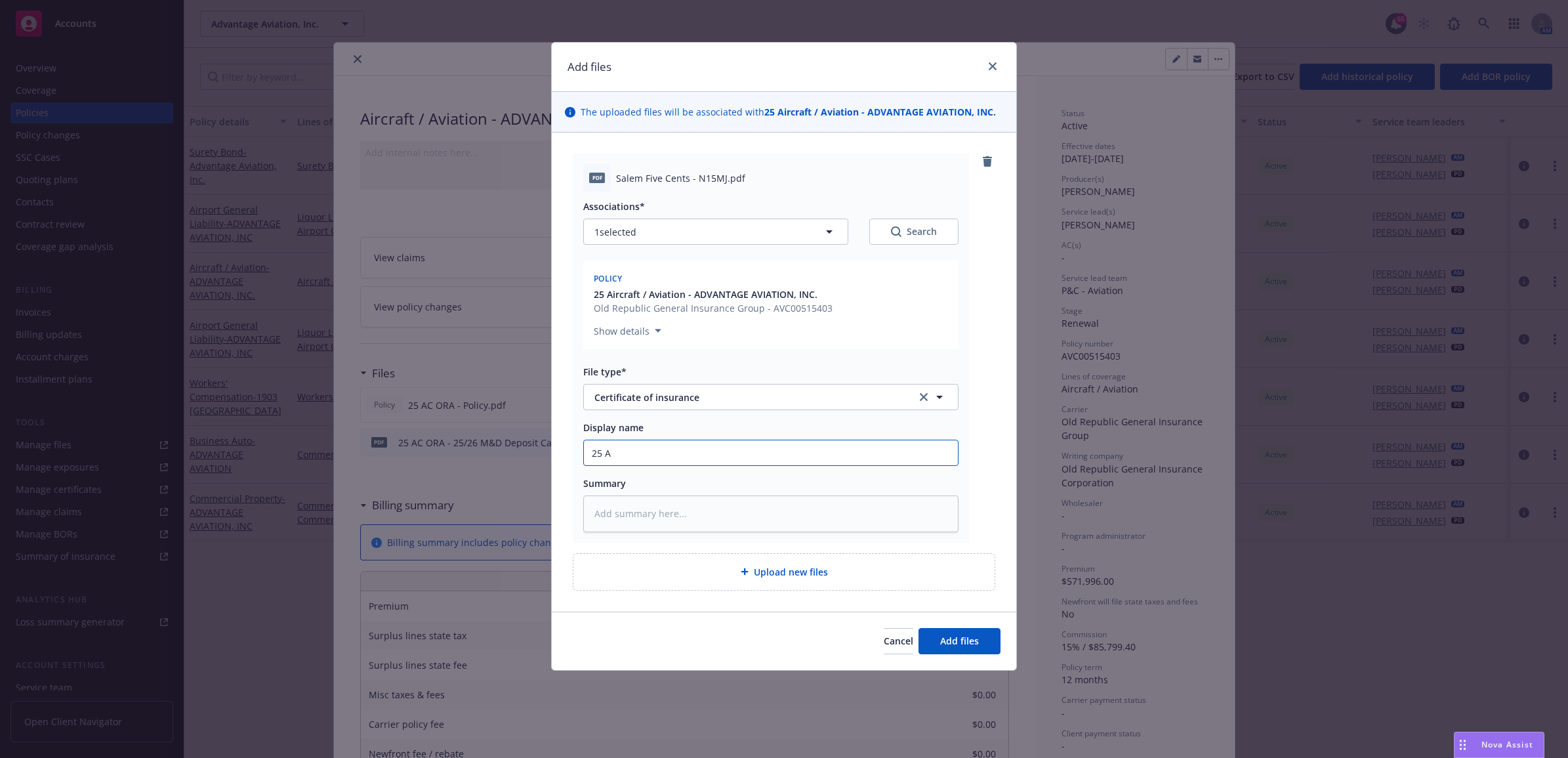
type input "25 AC"
type textarea "x"
type input "25 AC"
type textarea "x"
type input "25 AC O"
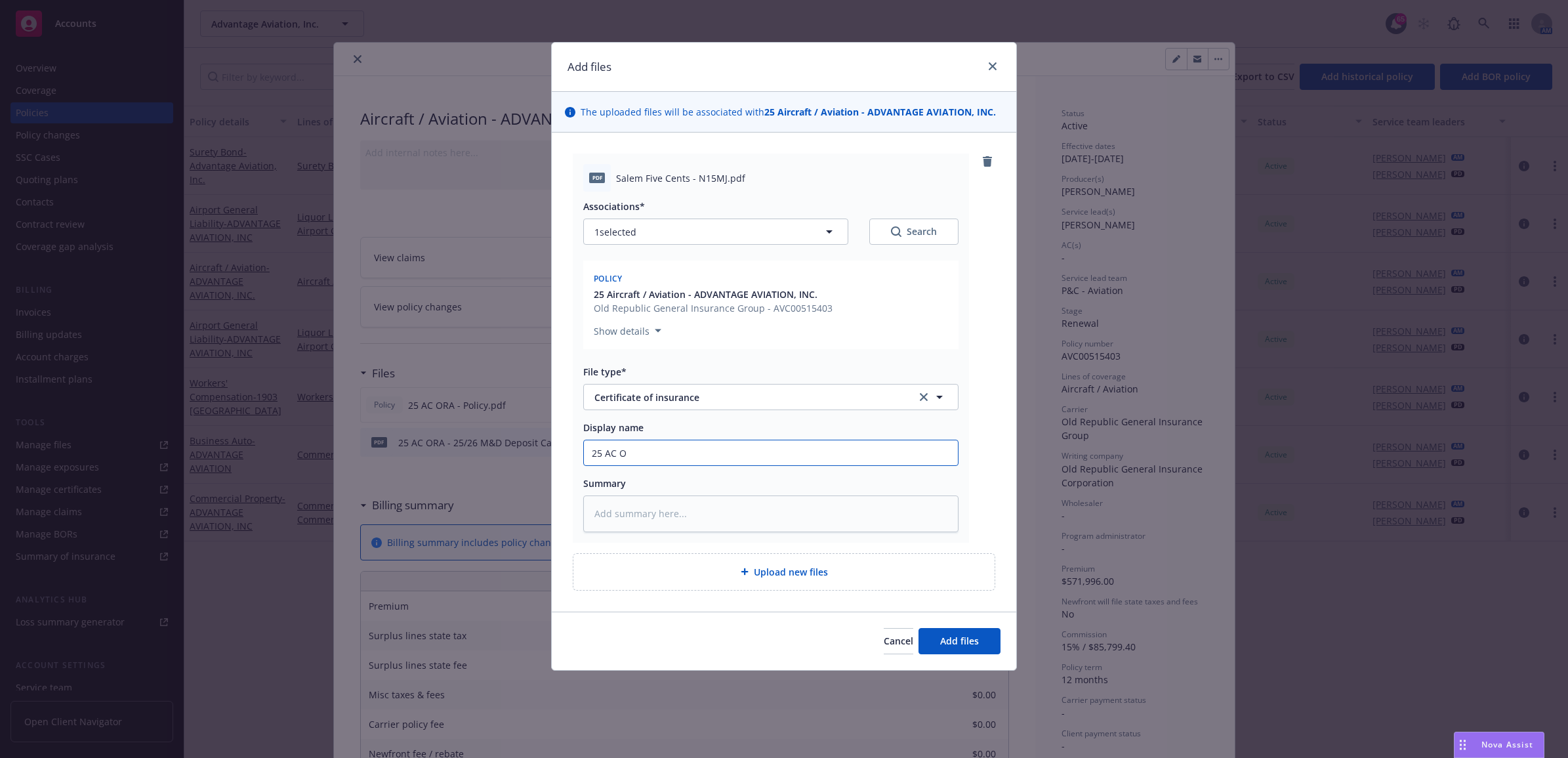
type textarea "x"
type input "25 AC OR"
type textarea "x"
type input "25 AC ORA"
type textarea "x"
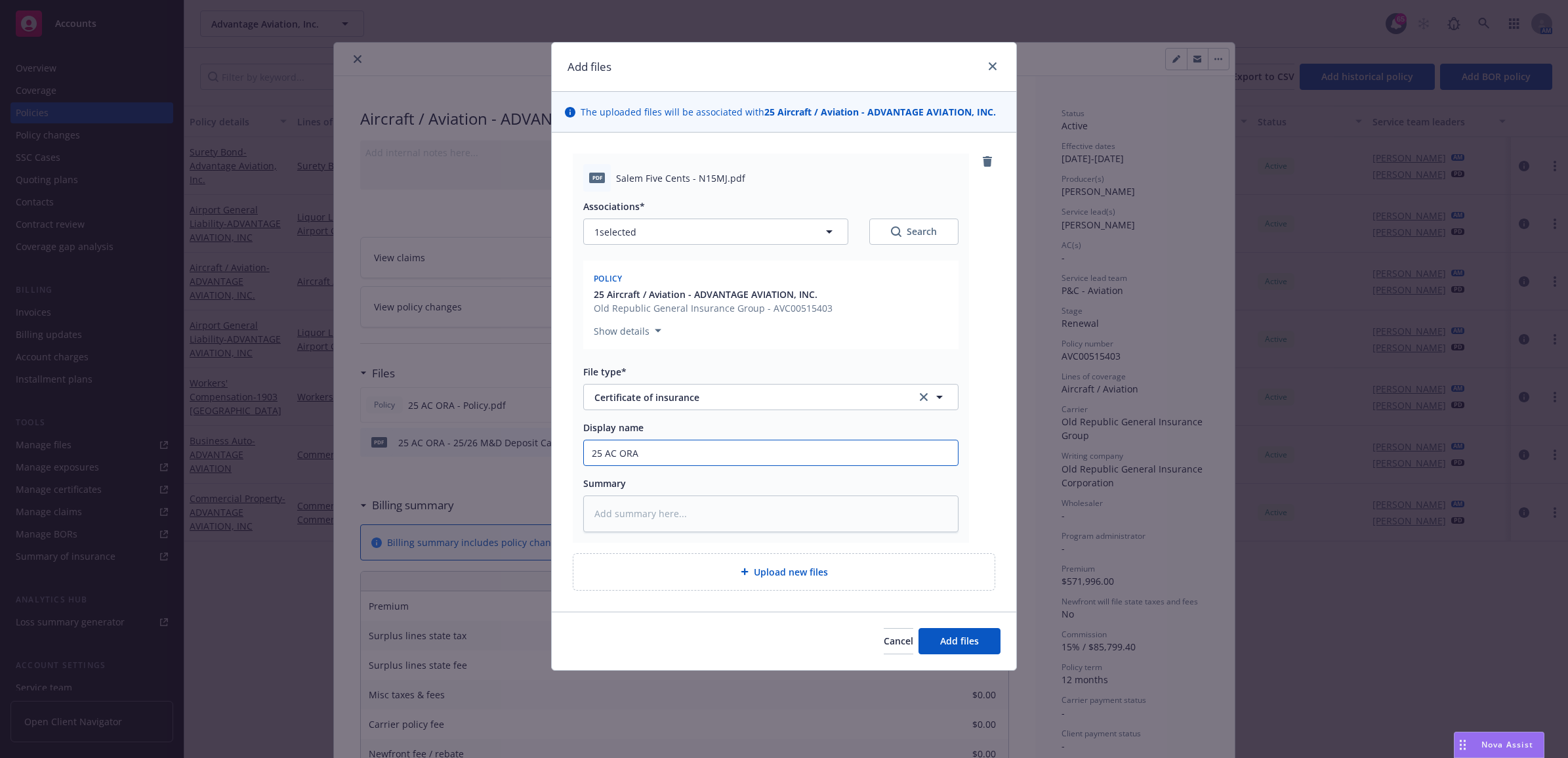
type input "25 AC ORA"
type textarea "x"
type input "25 AC ORA -"
type textarea "x"
type input "25 AC ORA -"
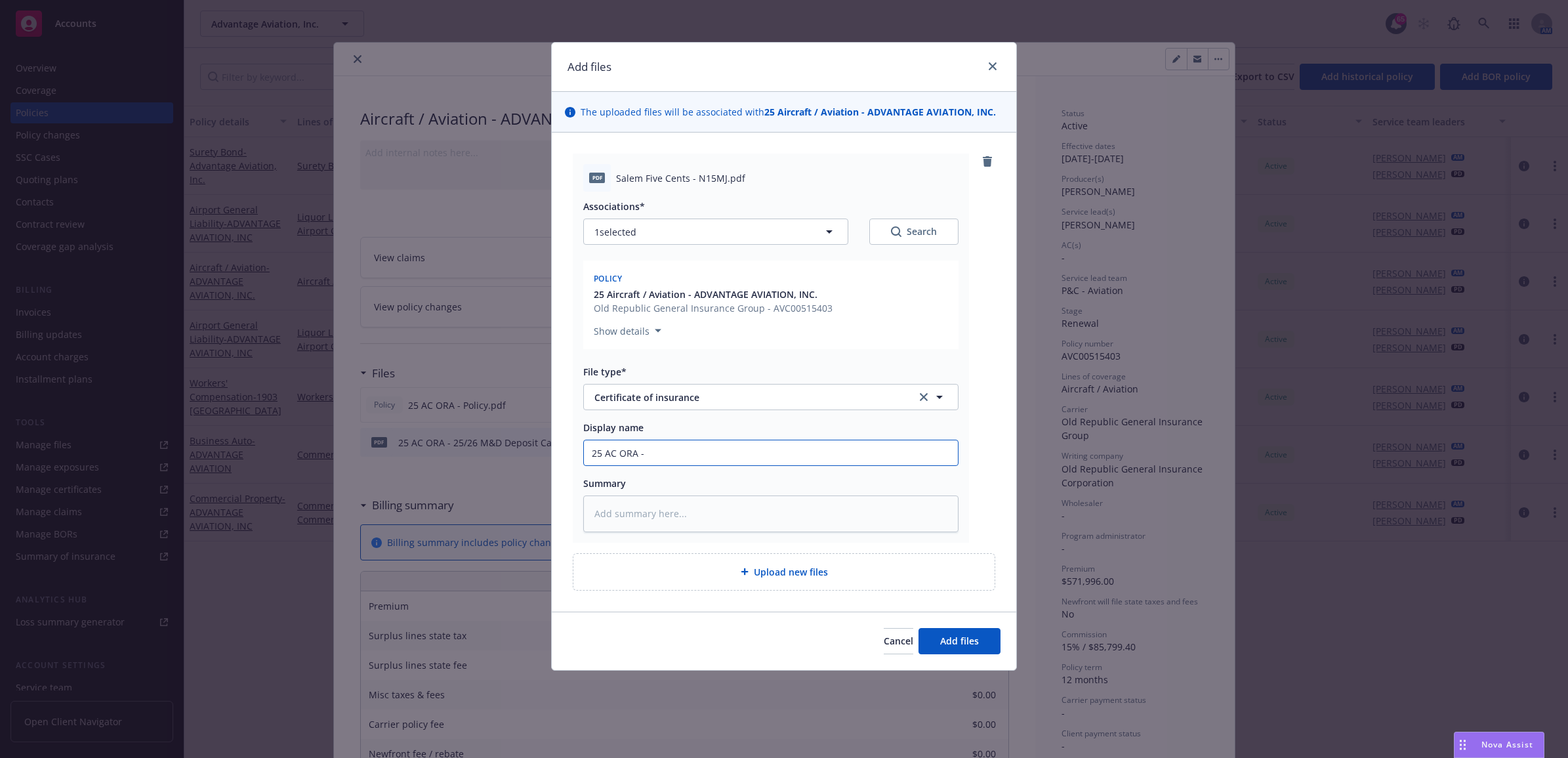
type textarea "x"
type input "25 AC ORA - S"
type textarea "x"
type input "25 AC [PERSON_NAME]"
type textarea "x"
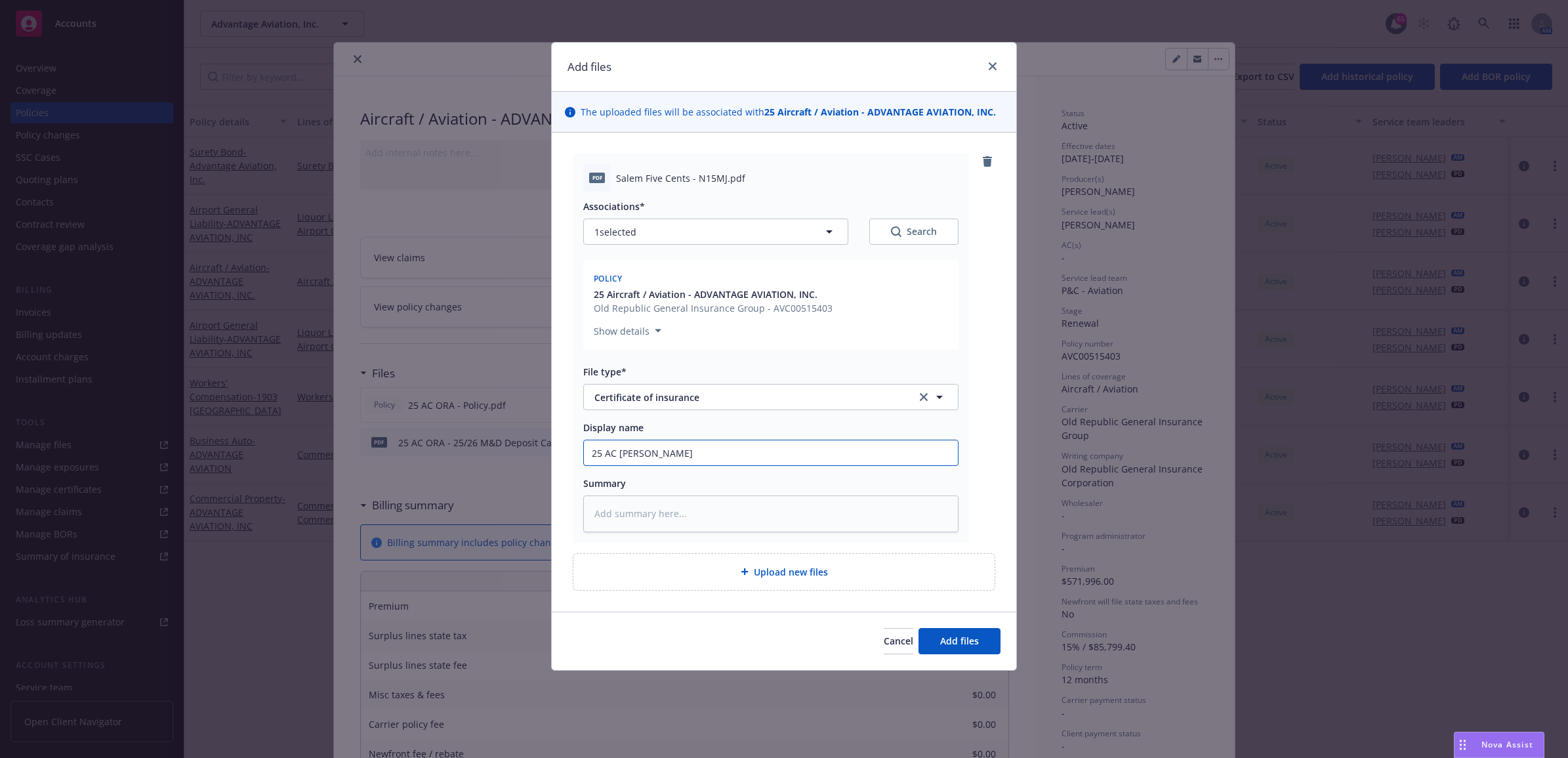
type input "25 AC [PERSON_NAME]"
type textarea "x"
type input "25 AC ORA - Sala"
type textarea "x"
type input "25 AC ORA - Salam"
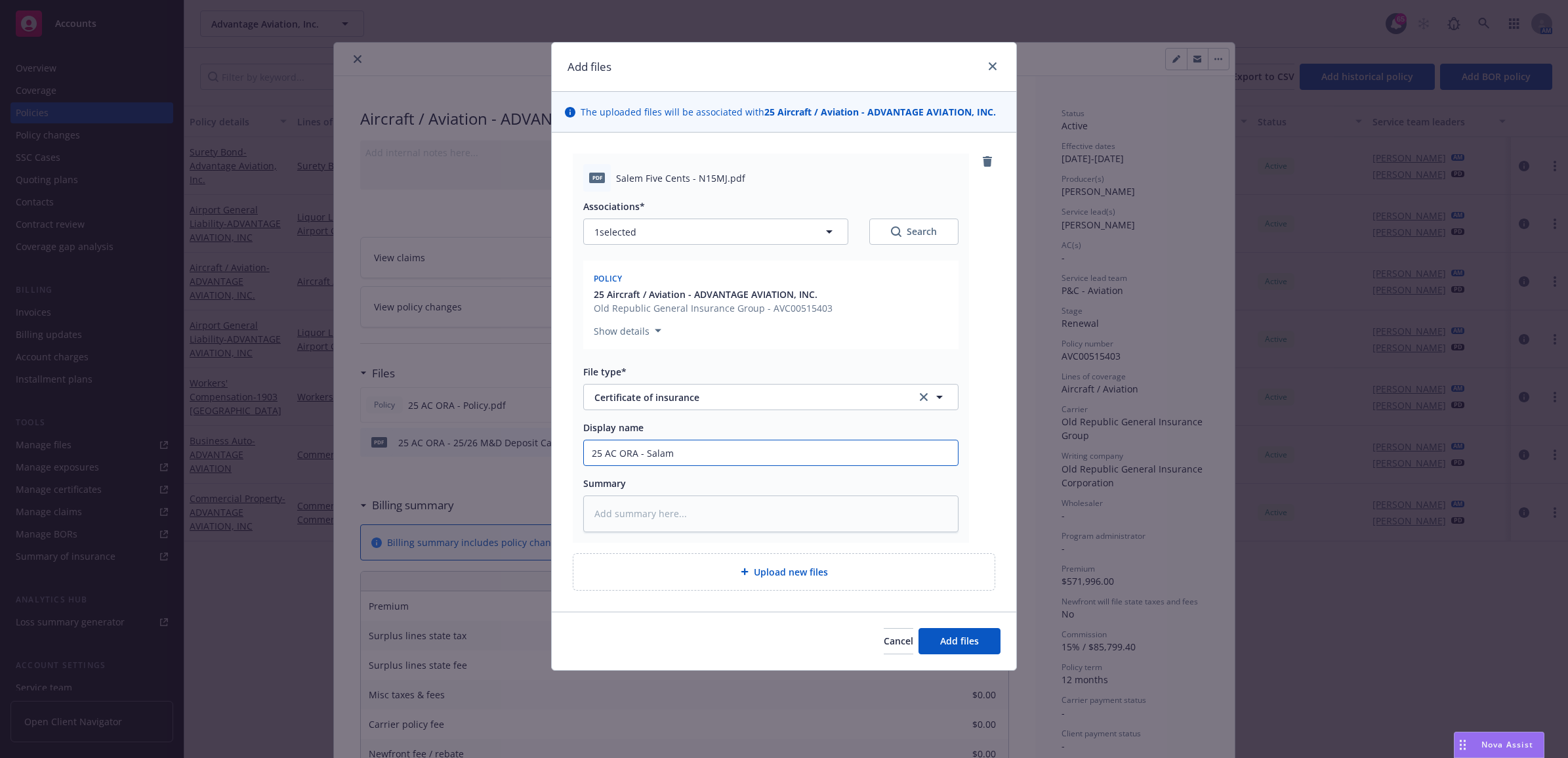
type textarea "x"
type input "25 AC ORA - Salam"
type textarea "x"
type input "25 AC ORA - Salam F"
type textarea "x"
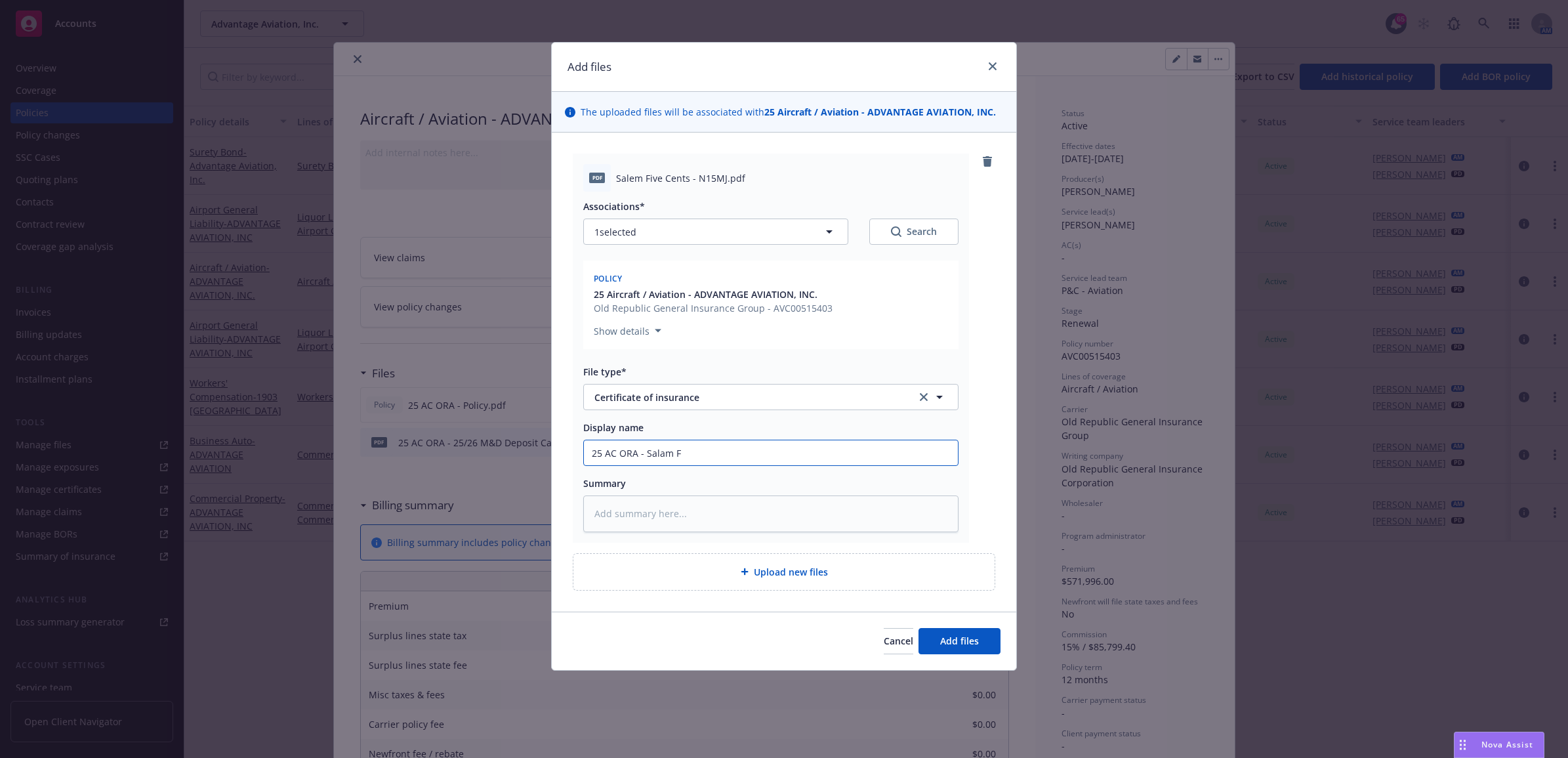
type input "25 AC ORA - Salam Fi"
type textarea "x"
type input "25 AC ORA - Salam Fiv"
type textarea "x"
type input "25 AC ORA - Salam Five"
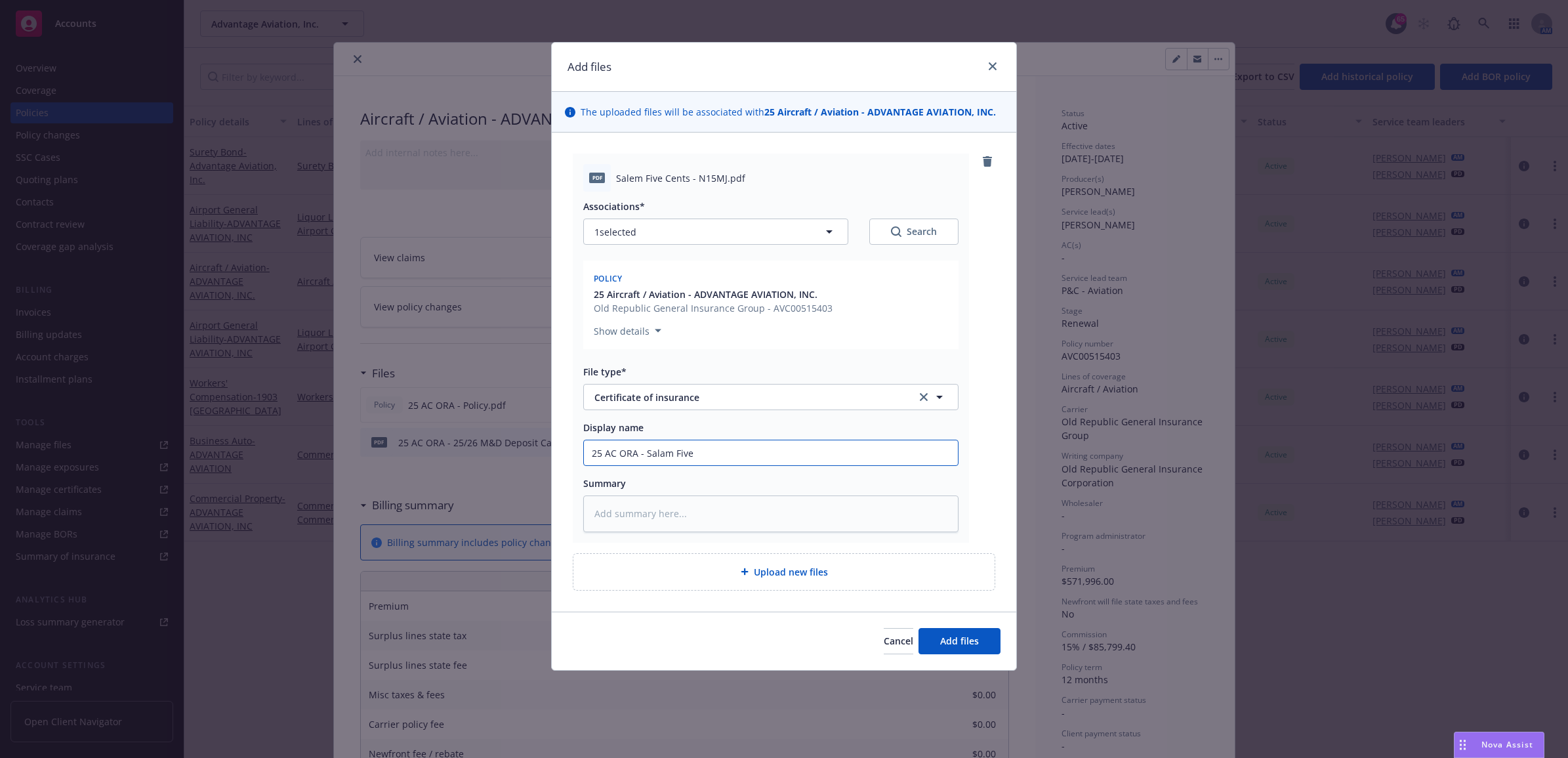
type textarea "x"
type input "25 AC ORA - Salam Five"
type textarea "x"
type input "25 AC ORA - Salam Five C"
type textarea "x"
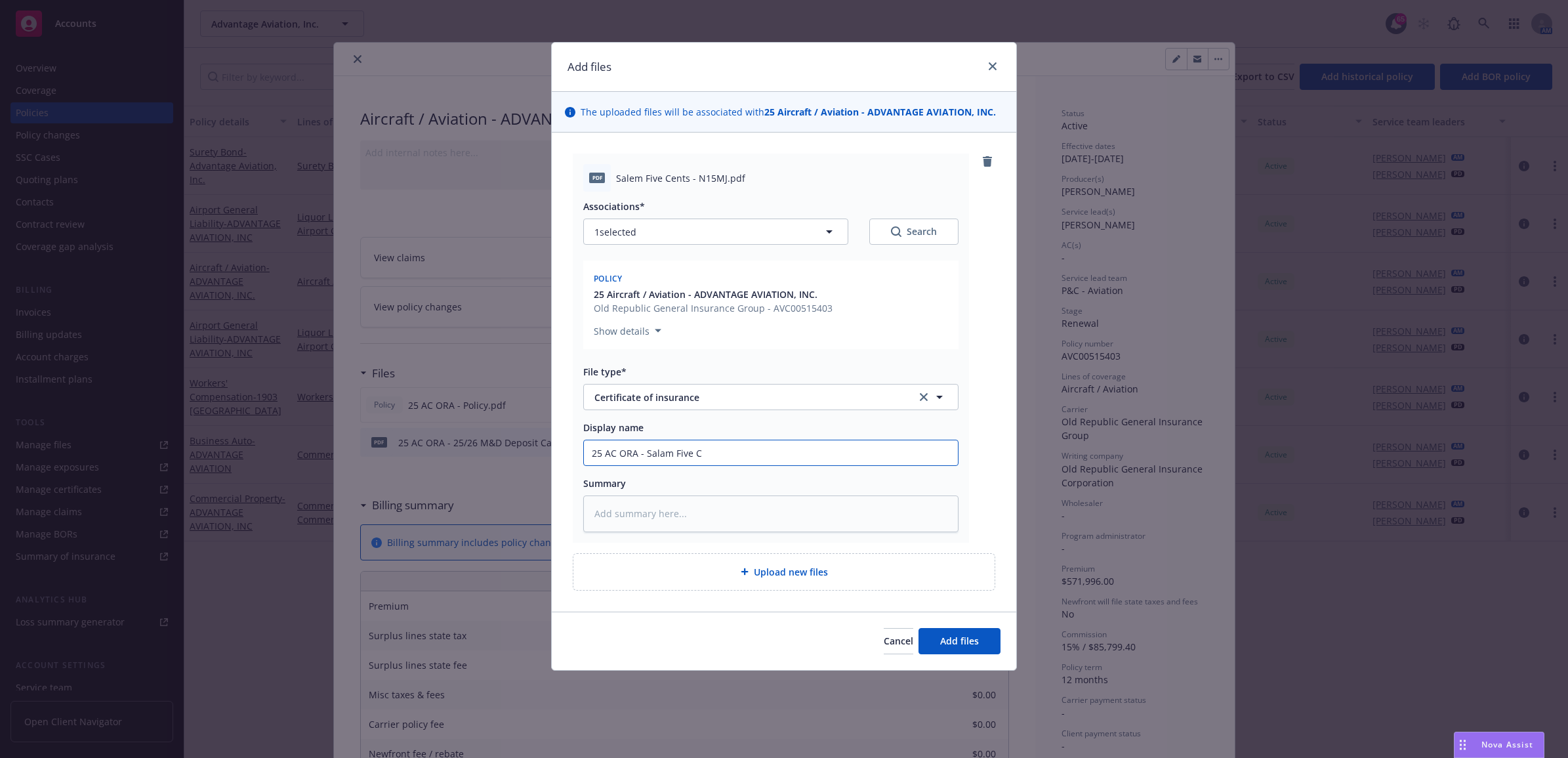
type input "25 AC ORA - Salam Five Ce"
type textarea "x"
type input "25 AC ORA - Salam Five Cen"
type textarea "x"
type input "25 AC ORA - Salam Five Cenr"
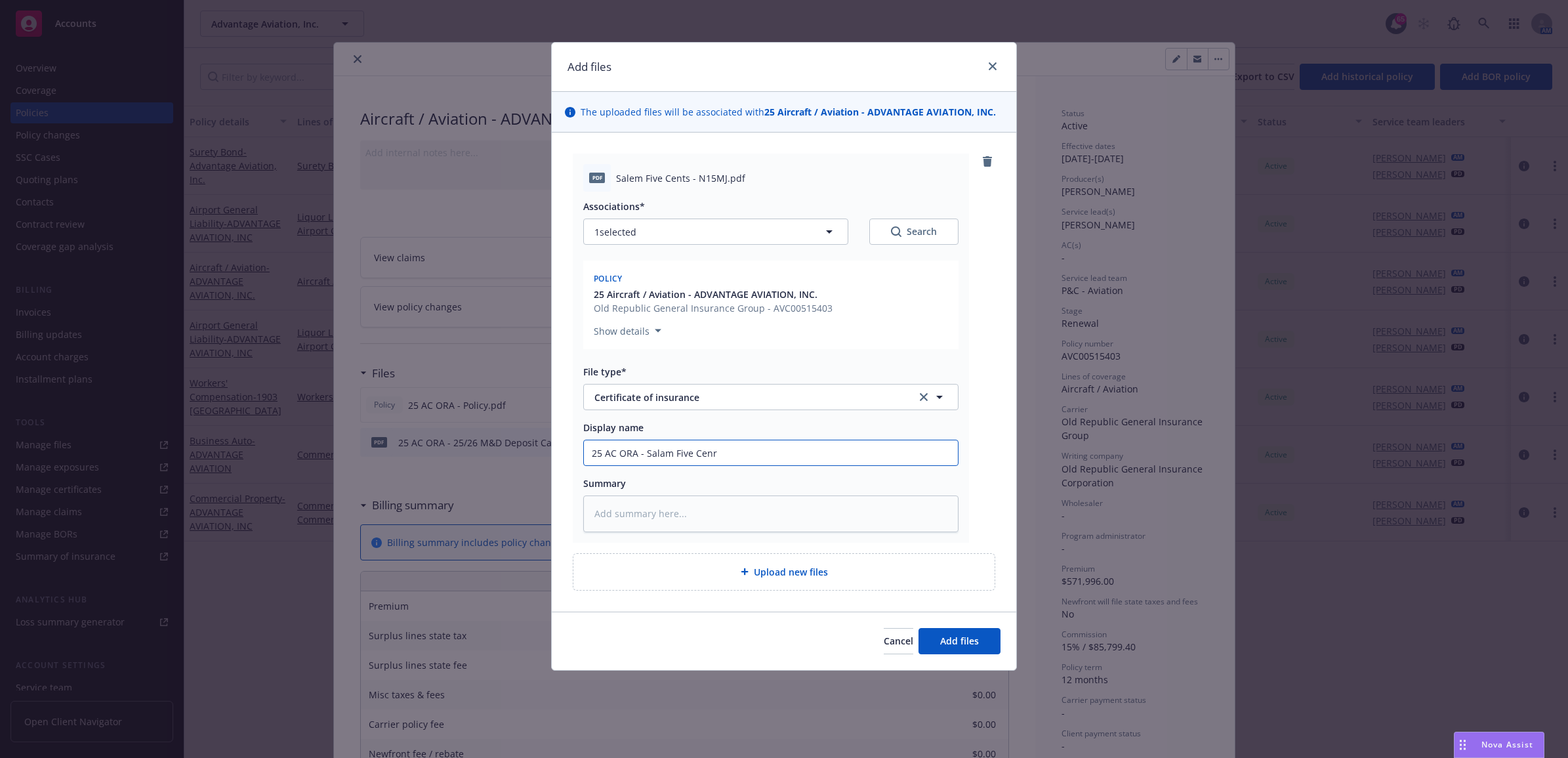
type textarea "x"
type input "25 AC ORA - Salam Five Cenrt"
type textarea "x"
type input "25 AC ORA - Salam Five Cenr"
type textarea "x"
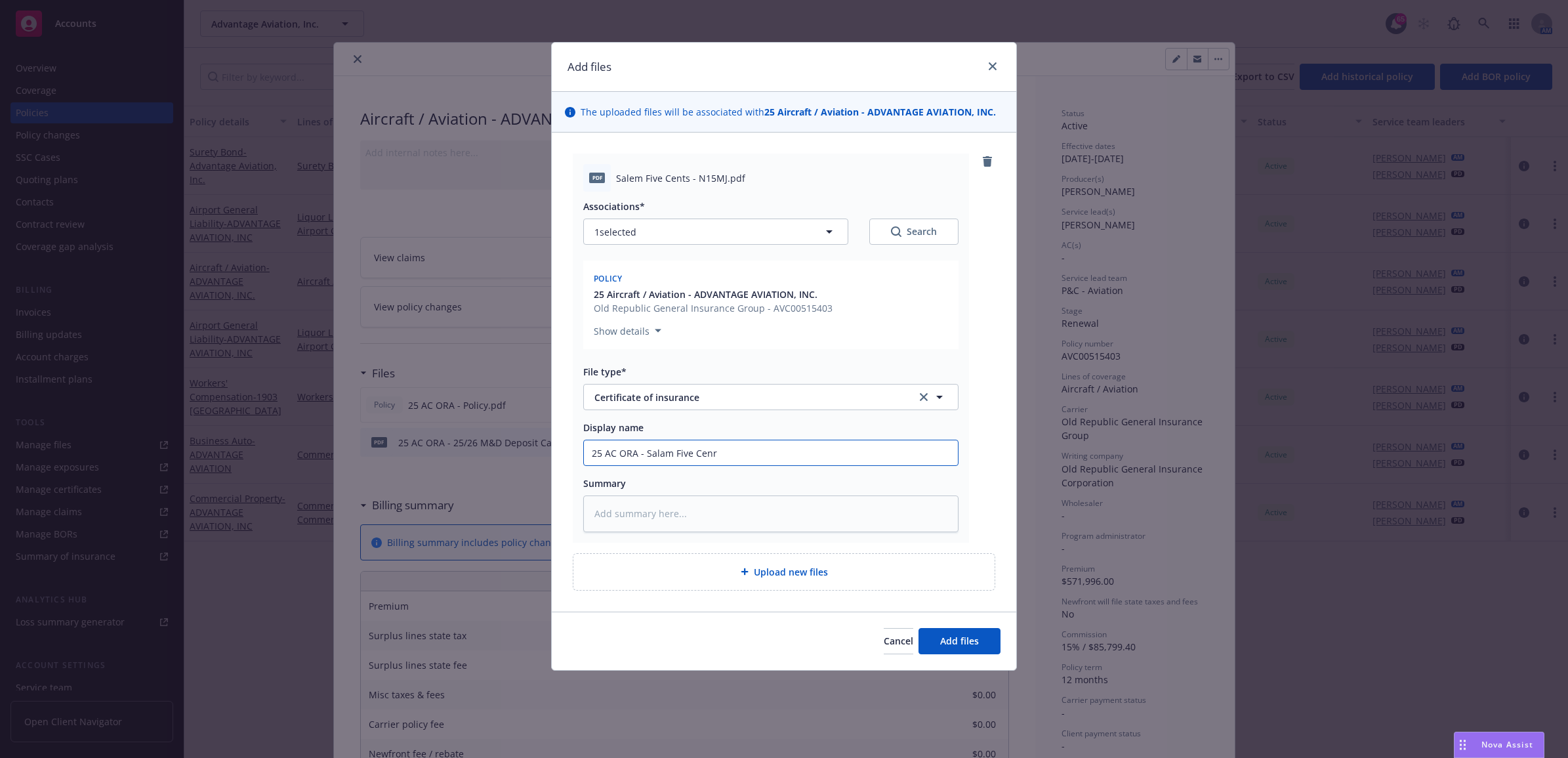
type input "25 AC ORA - Salam Five Cen"
type textarea "x"
type input "25 AC ORA - Salam Five Ce"
type textarea "x"
type input "25 AC ORA - Salam Five C"
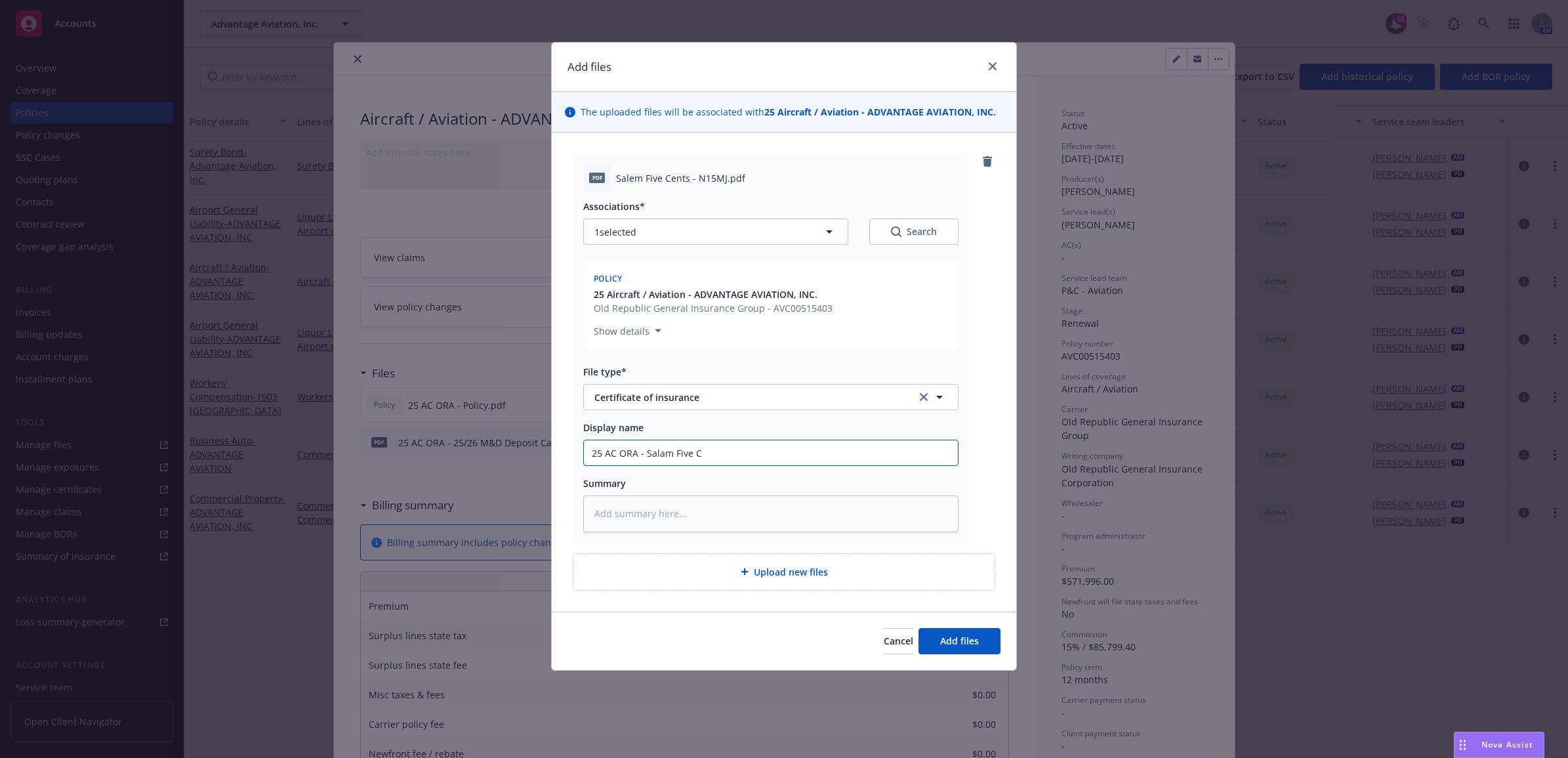
type textarea "x"
type input "25 AC ORA - Salam Five"
type textarea "x"
type input "25 AC ORA - Salam Five"
type textarea "x"
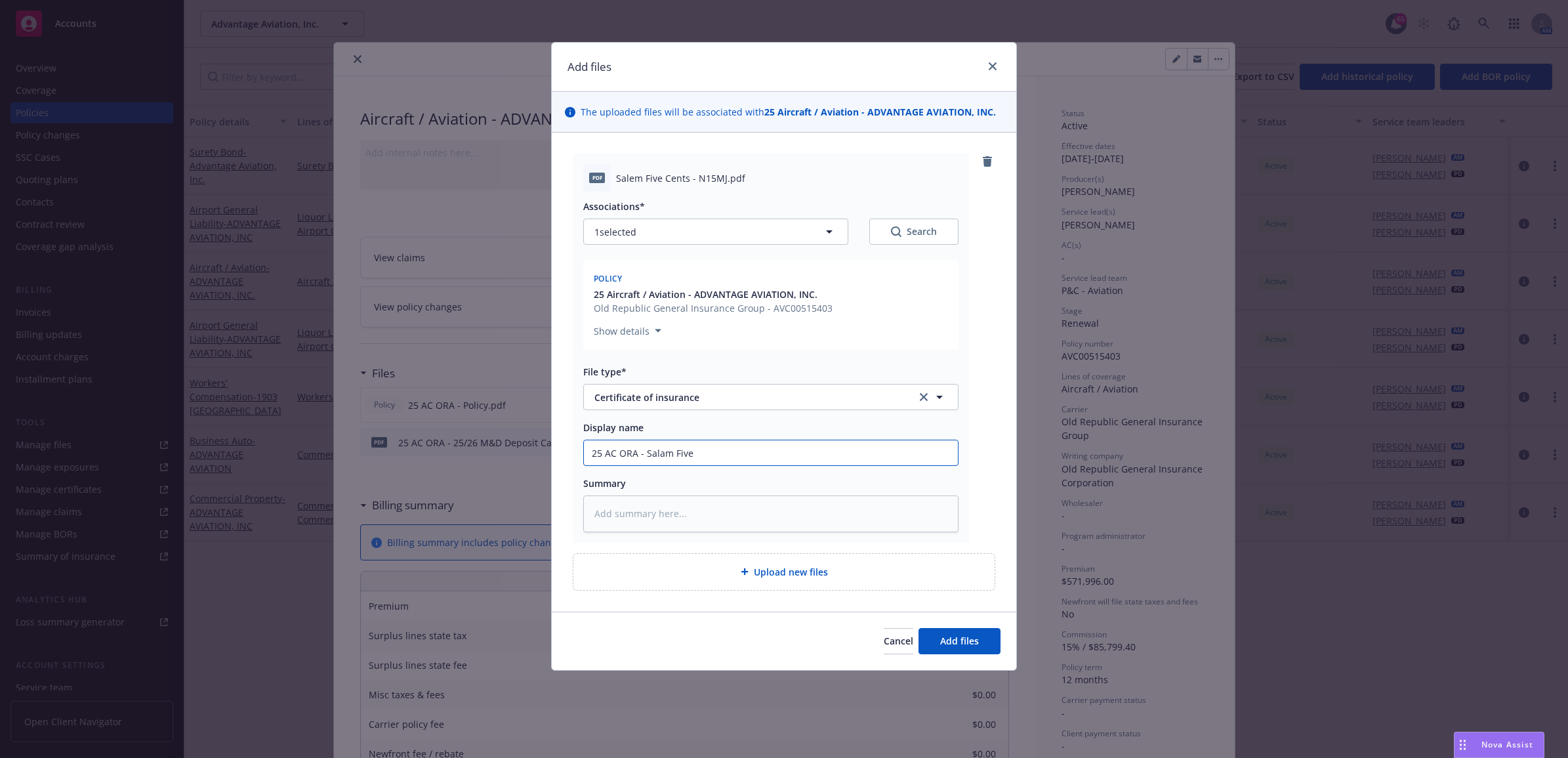
type input "25 AC ORA - Salam Fiv"
type textarea "x"
type input "25 AC ORA - Salam Fi"
type textarea "x"
type input "25 AC ORA - Salam F"
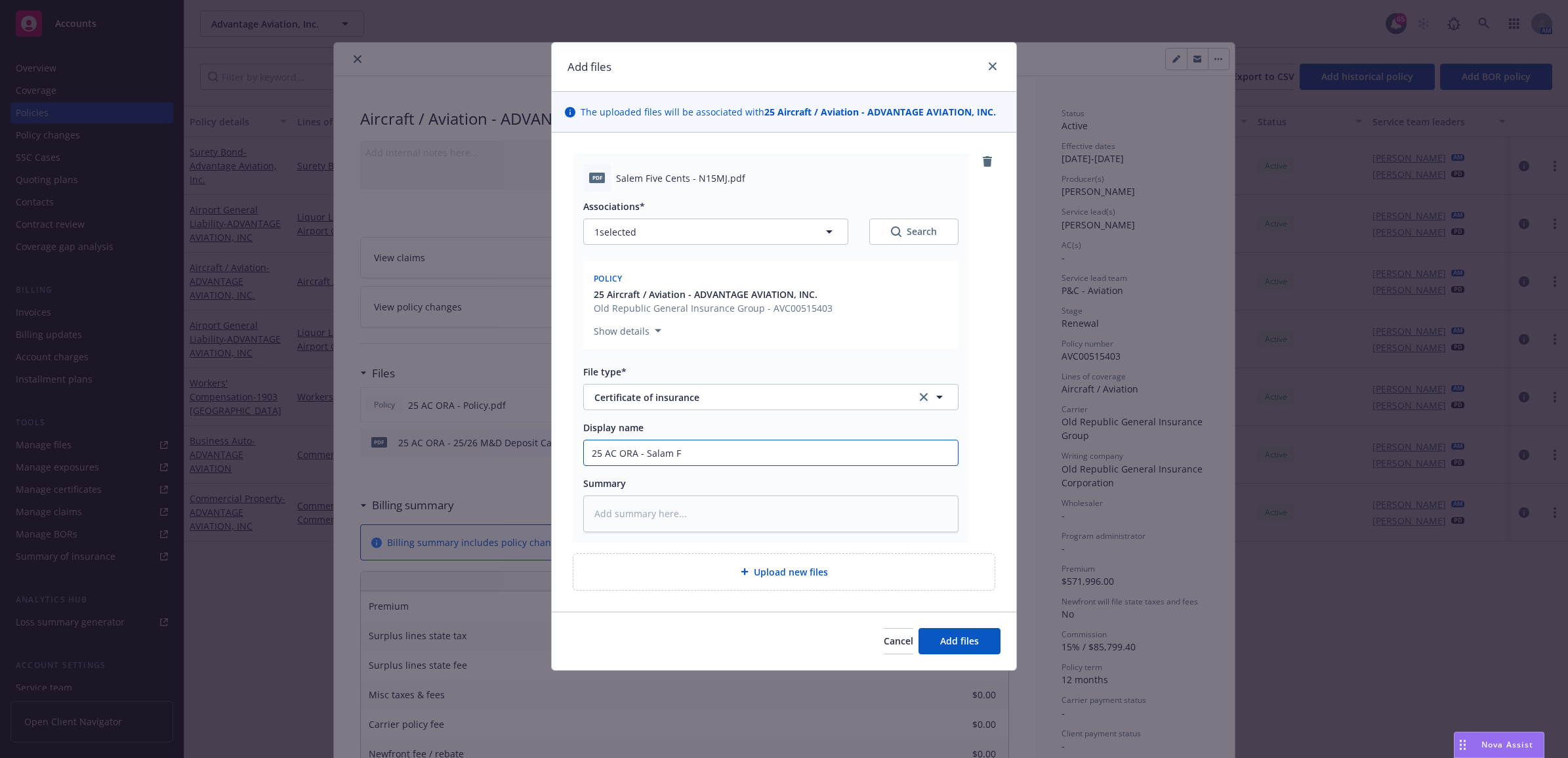
type textarea "x"
type input "25 AC ORA - Salam"
type textarea "x"
type input "25 AC ORA - Salam"
type textarea "x"
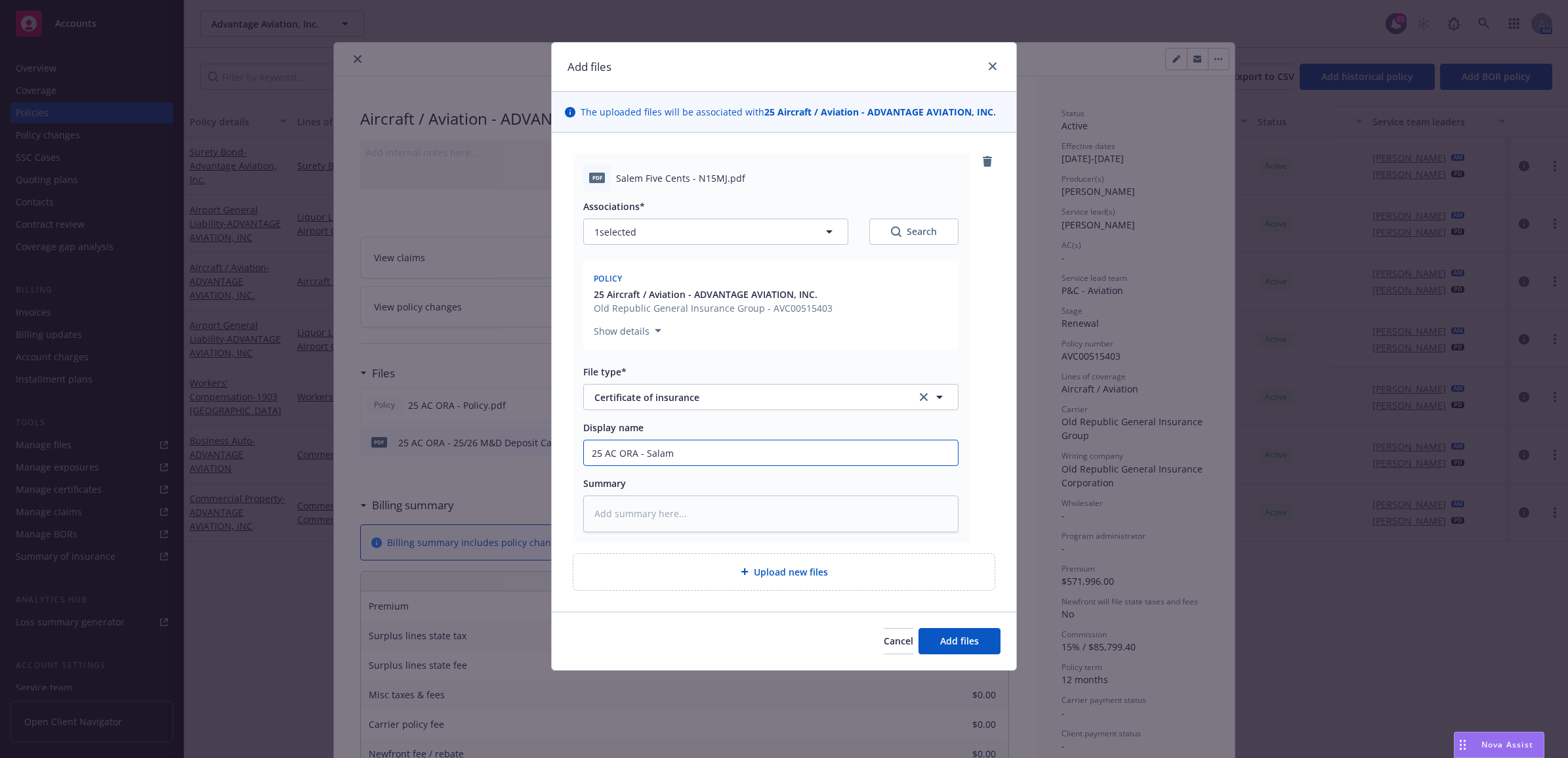
type input "25 AC ORA - Sala"
type textarea "x"
type input "25 AC [PERSON_NAME]"
type textarea "x"
type input "25 AC ORA - Sale"
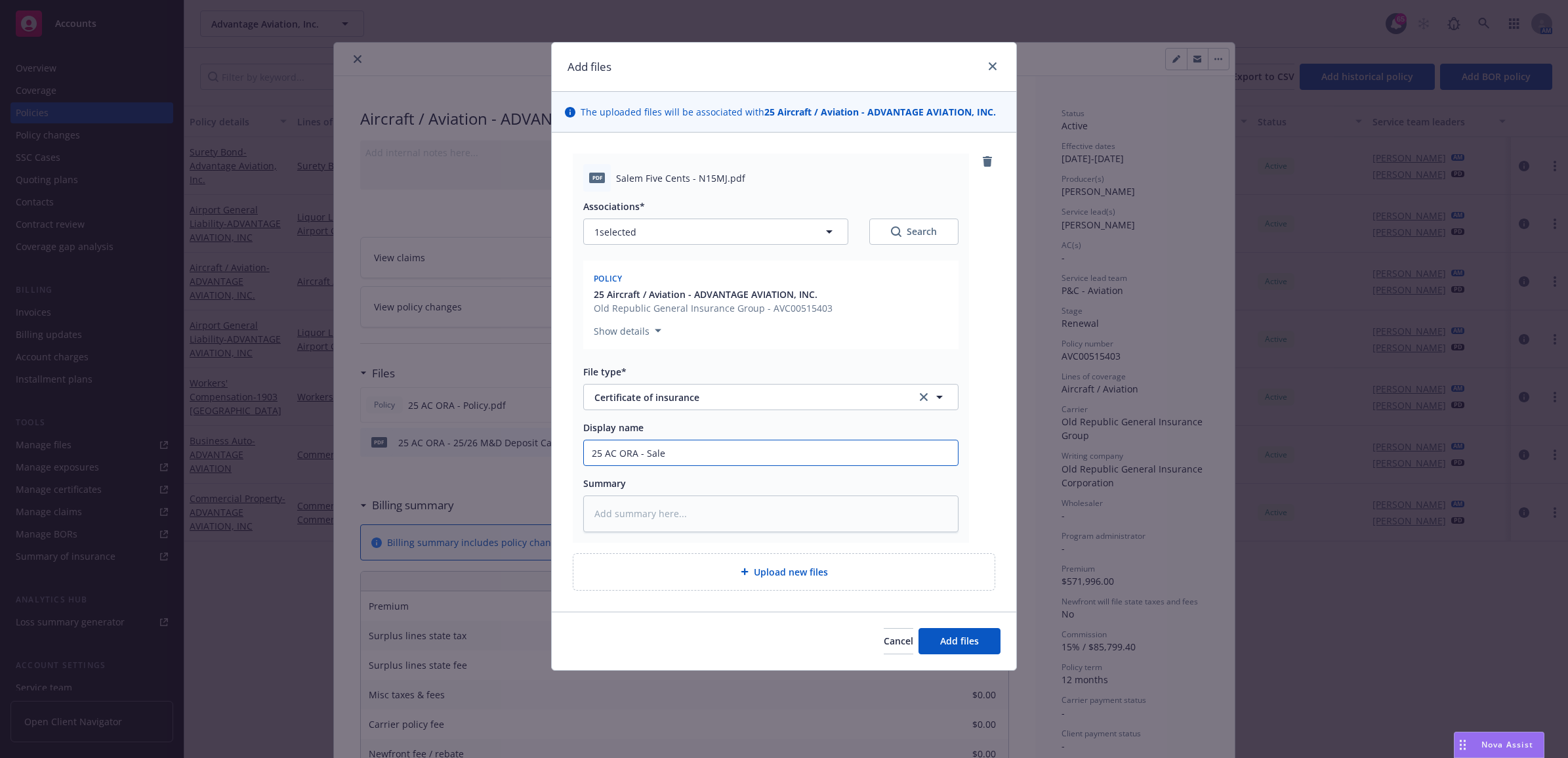
type textarea "x"
type input "25 AC ORA - [GEOGRAPHIC_DATA]"
type textarea "x"
type input "25 AC ORA - [GEOGRAPHIC_DATA]"
type textarea "x"
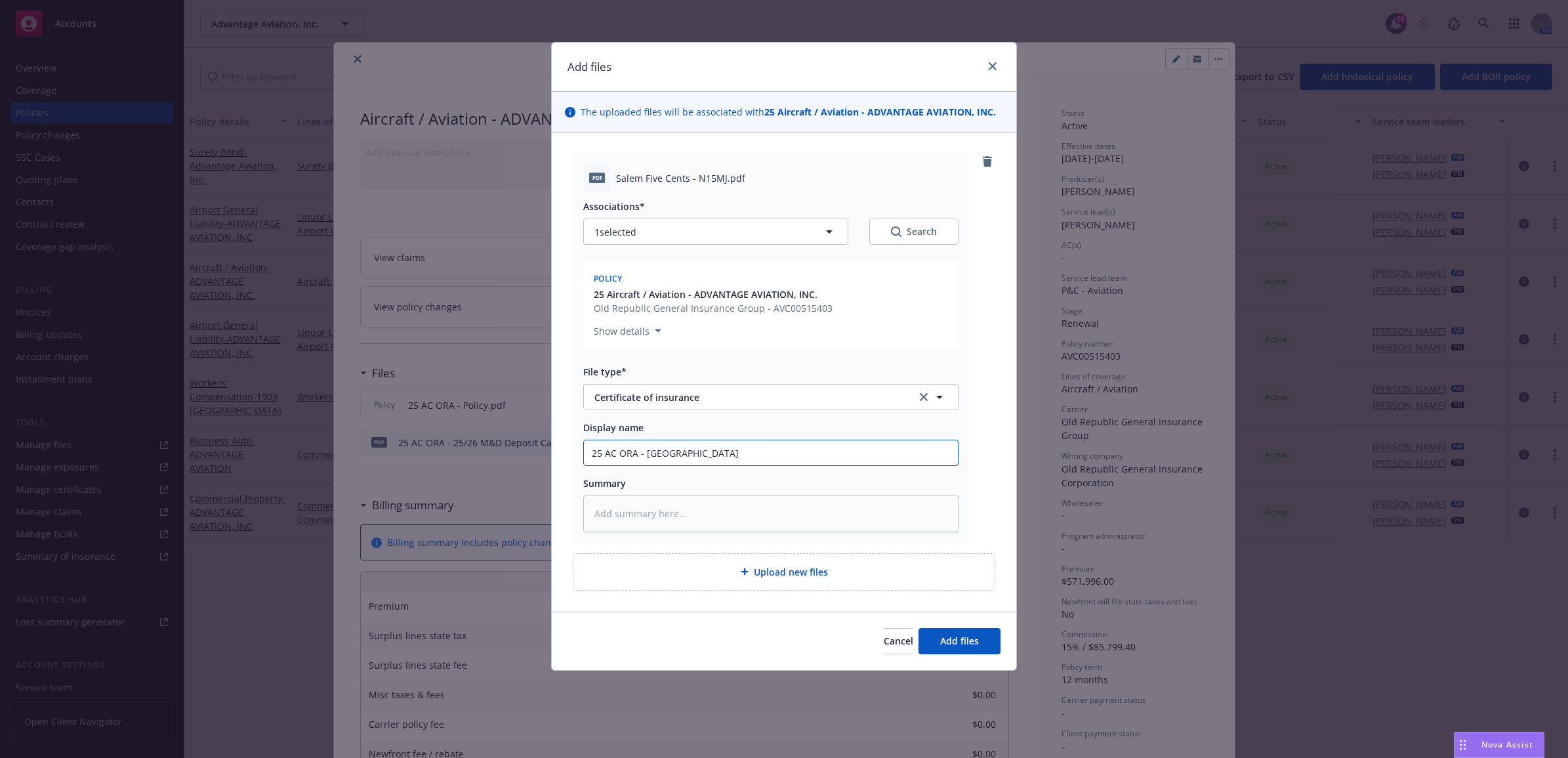
type input "25 AC ORA - Salem F"
type textarea "x"
type input "25 AC ORA - Salem Fi"
type textarea "x"
type input "25 AC ORA - Salem Fiv"
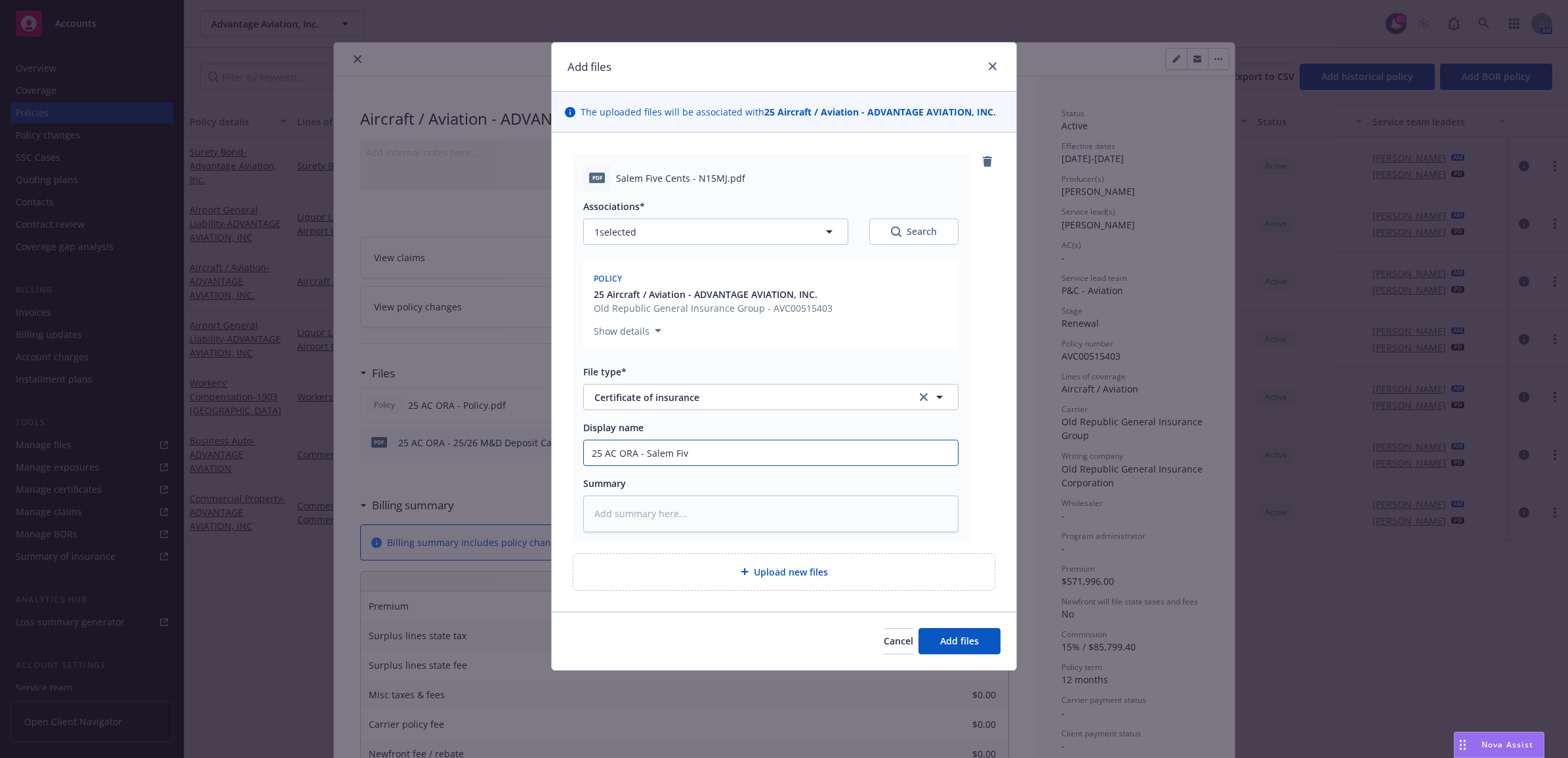
type textarea "x"
type input "25 AC ORA - Salem Five"
type textarea "x"
type input "25 AC ORA - Salem Five"
type textarea "x"
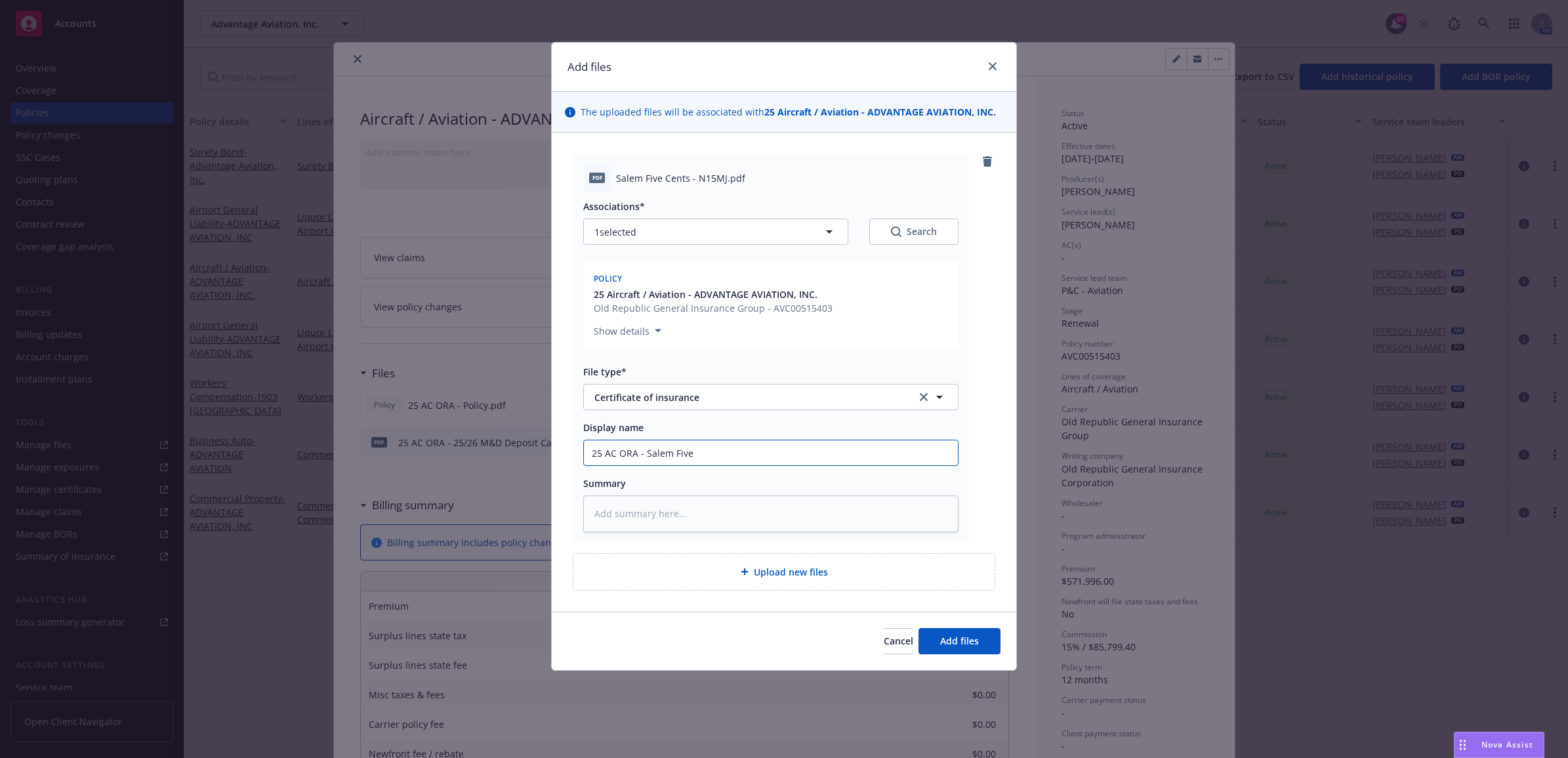
type input "25 AC ORA - Salem Five C"
type textarea "x"
type input "25 AC ORA - Salem Five Ce"
type textarea "x"
type input "25 AC ORA - Salem Five Cen"
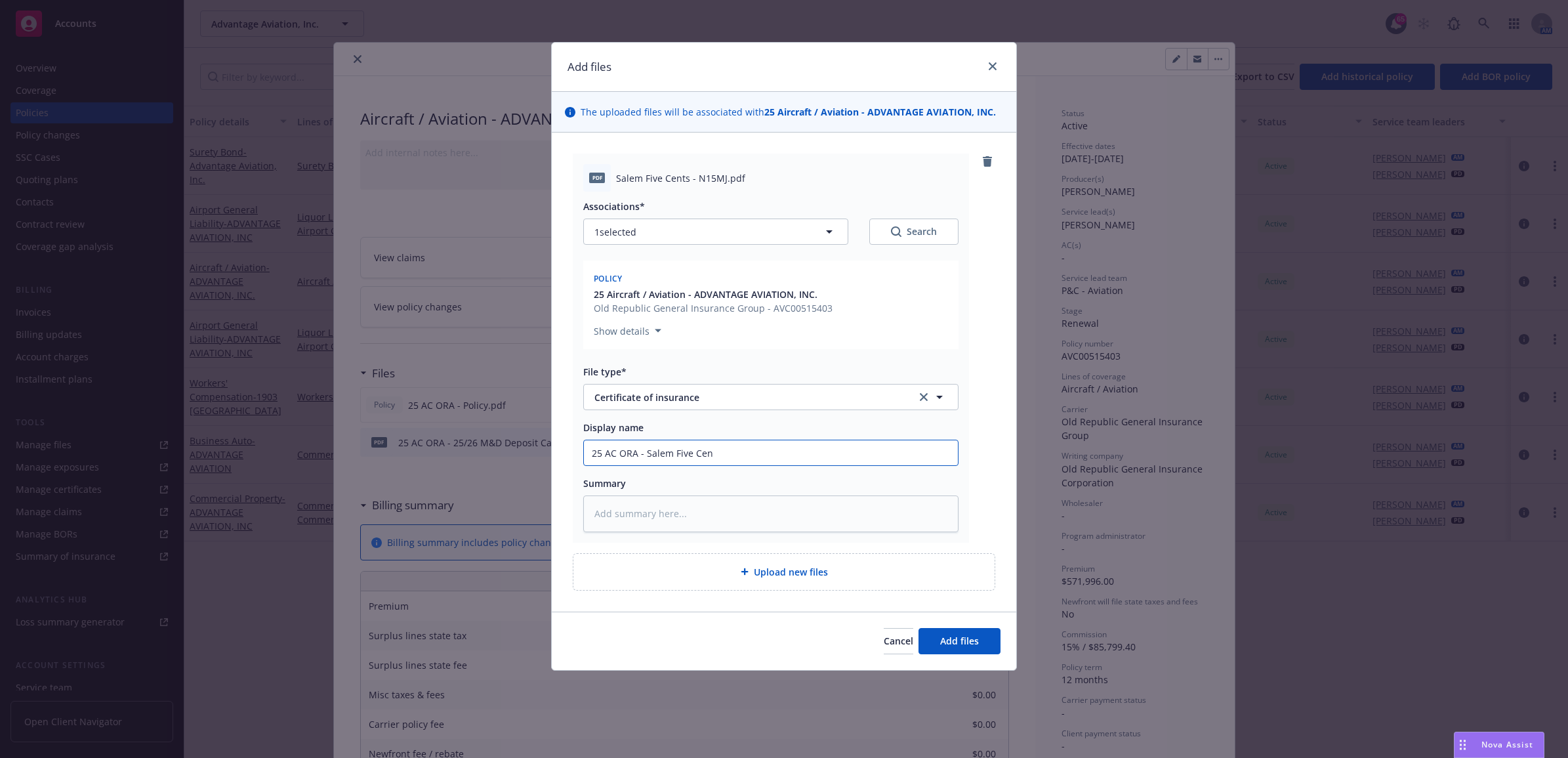
type textarea "x"
type input "25 AC ORA - Salem Five Cent"
type textarea "x"
type input "25 AC ORA - Salem Five Cente"
type textarea "x"
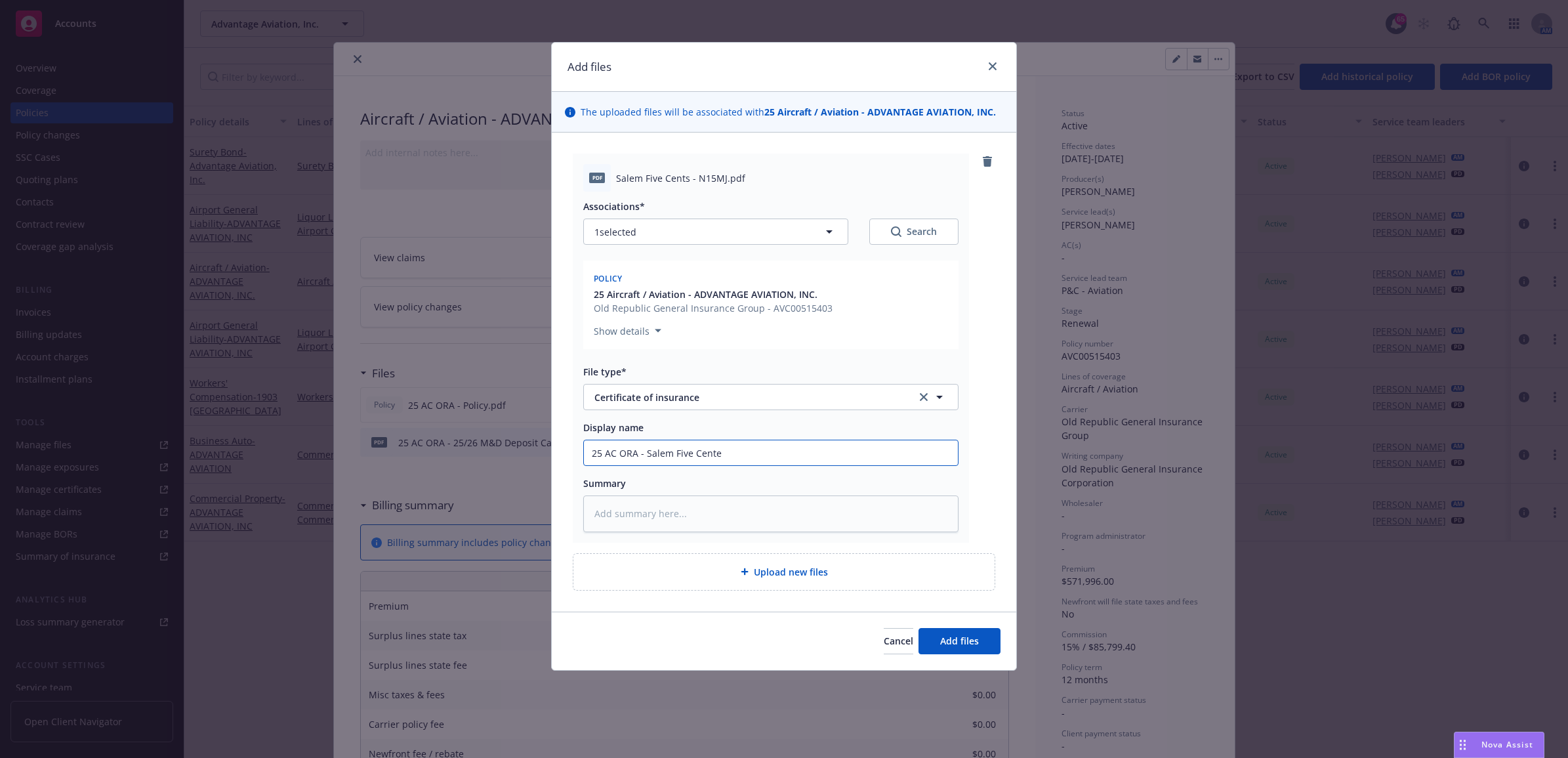
type input "25 AC ORA - [GEOGRAPHIC_DATA]"
type textarea "x"
type input "25 AC ORA - [GEOGRAPHIC_DATA]"
type textarea "x"
type input "25 AC ORA - [GEOGRAPHIC_DATA] S"
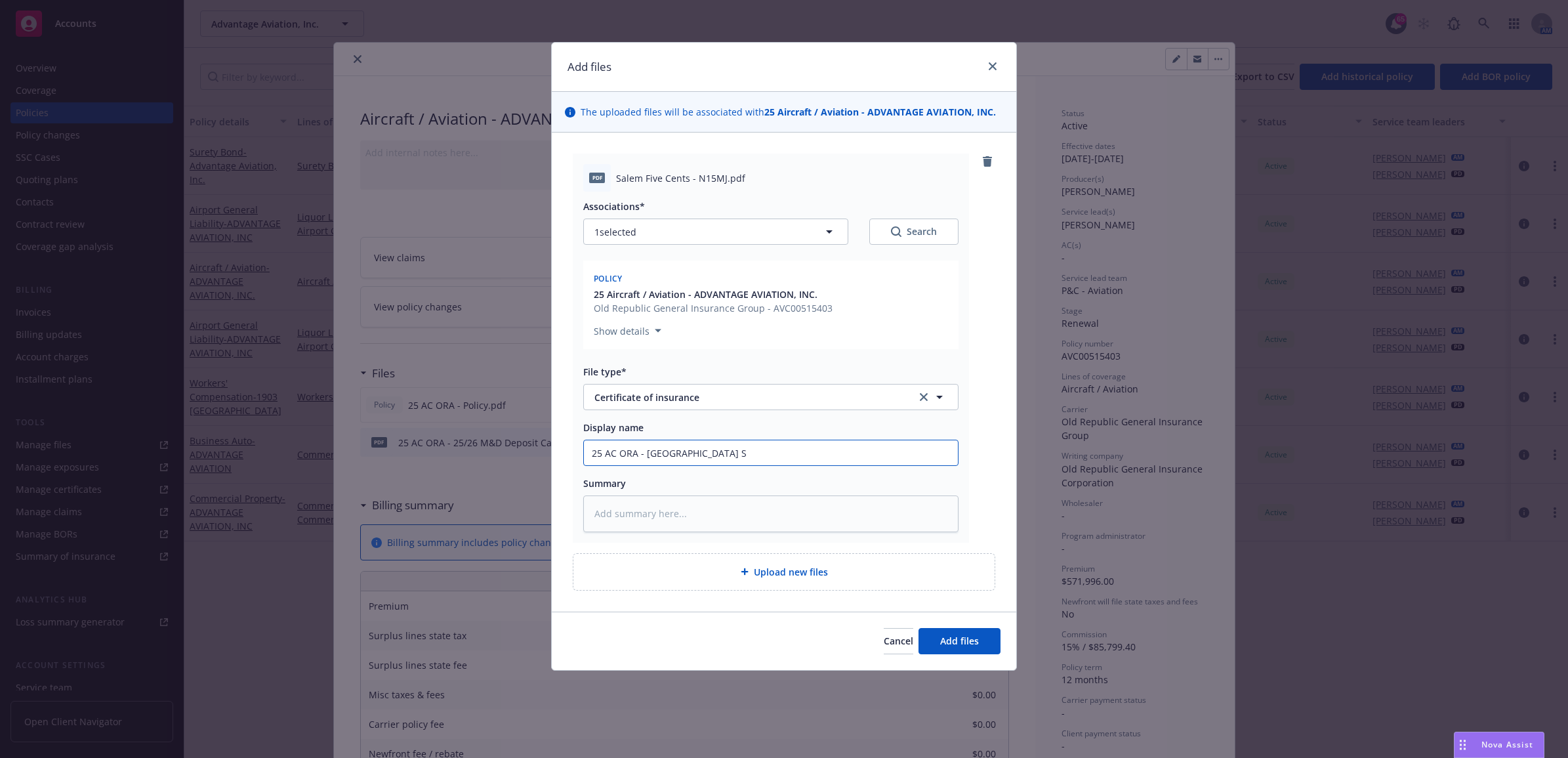
type textarea "x"
type input "25 AC ORA - [GEOGRAPHIC_DATA] Sa"
type textarea "x"
type input "25 AC ORA - [GEOGRAPHIC_DATA] Sav"
type textarea "x"
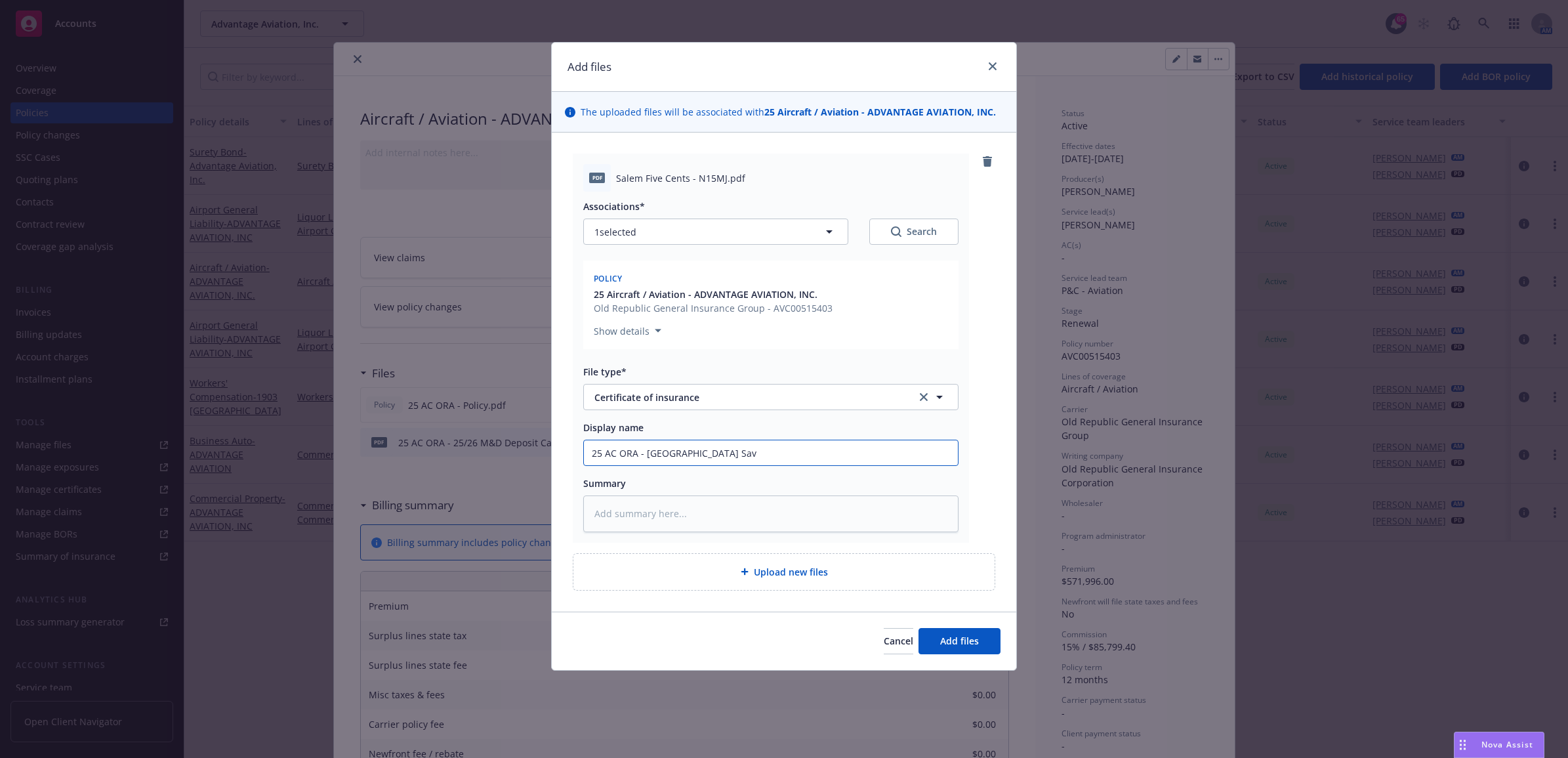
type input "25 AC ORA - [GEOGRAPHIC_DATA] Savi"
type textarea "x"
type input "25 AC ORA - [GEOGRAPHIC_DATA] Savin"
type textarea "x"
type input "25 AC ORA - [GEOGRAPHIC_DATA] Saving"
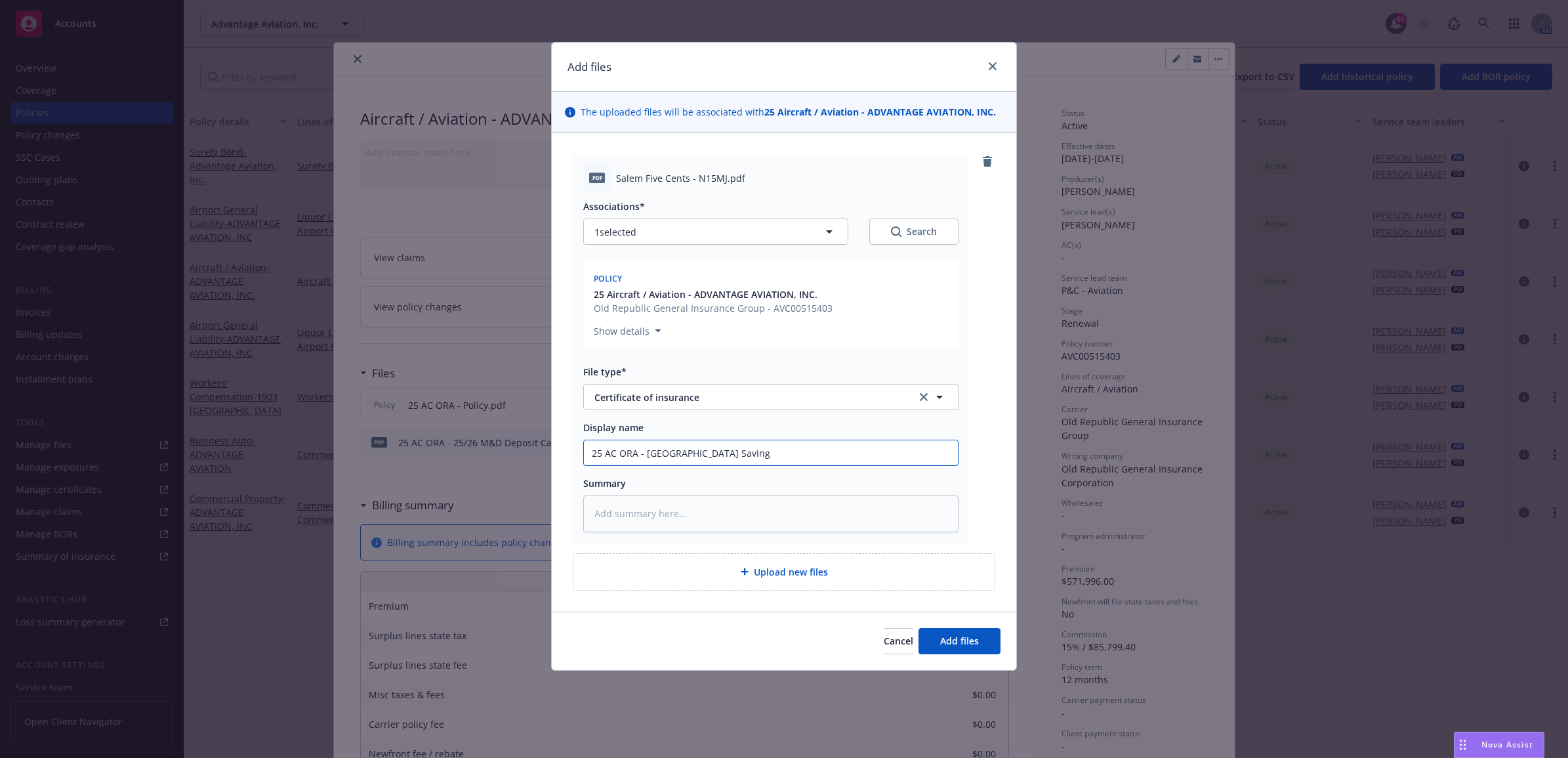
type textarea "x"
type input "25 AC ORA - [GEOGRAPHIC_DATA] Savings"
type textarea "x"
type input "25 AC ORA - [GEOGRAPHIC_DATA] Savings"
type textarea "x"
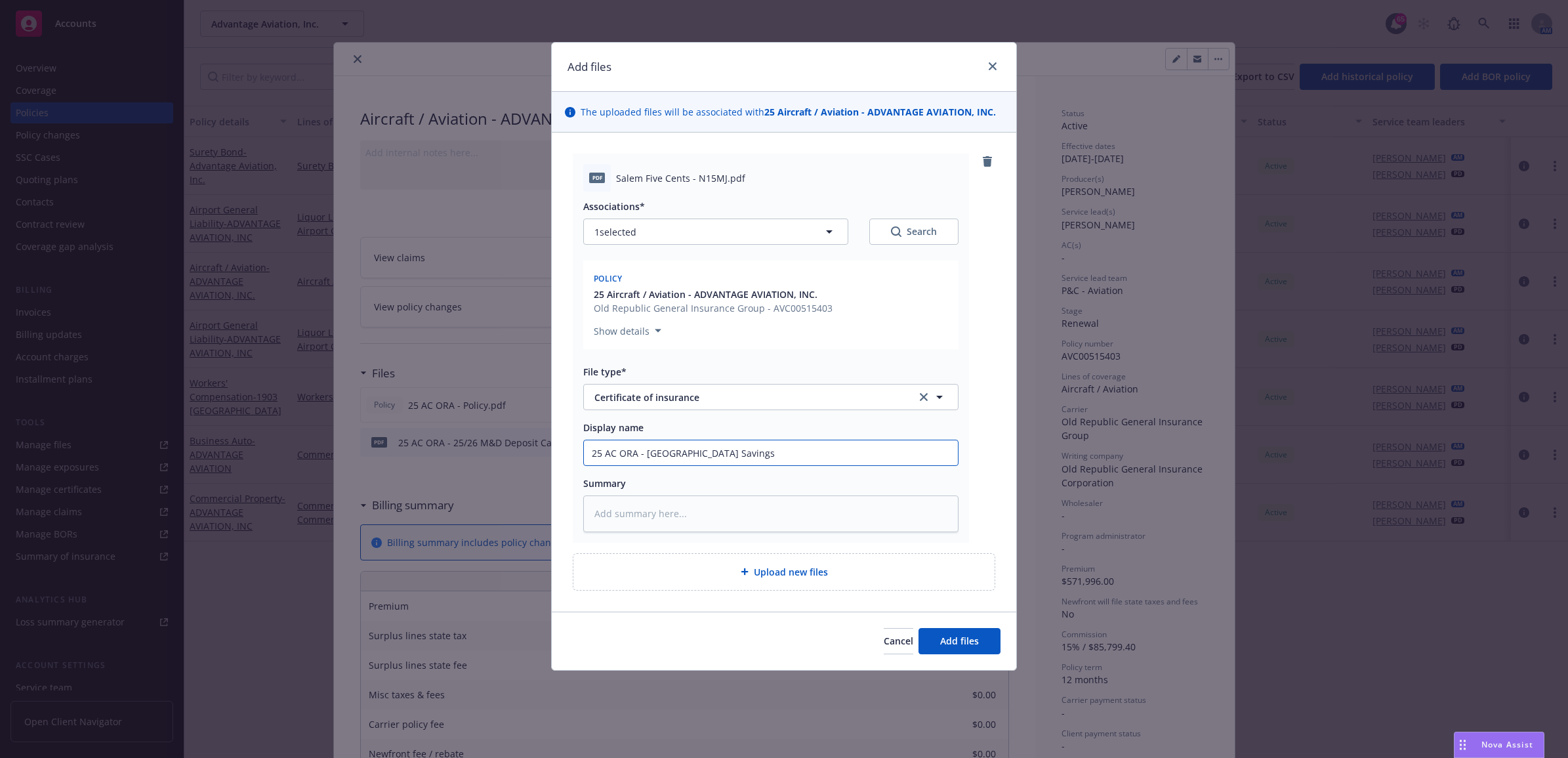
type input "25 AC ORA - [GEOGRAPHIC_DATA] Savings B"
type textarea "x"
type input "25 AC ORA - [GEOGRAPHIC_DATA] Savings Ba"
type textarea "x"
type input "25 AC ORA - [GEOGRAPHIC_DATA] Savings Ban"
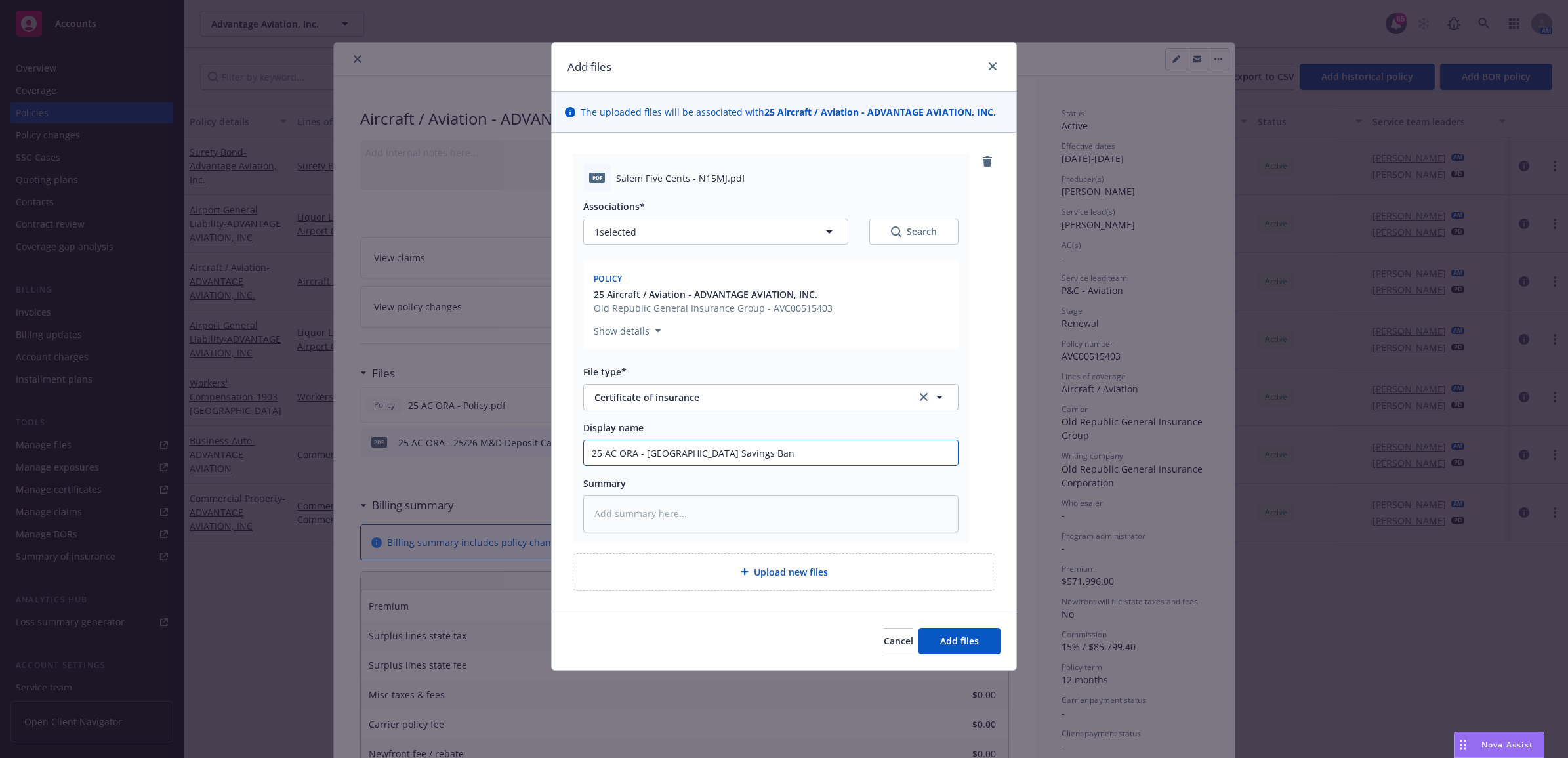
type textarea "x"
type input "25 AC ORA - [GEOGRAPHIC_DATA] Savings Bank"
type textarea "x"
type input "25 AC ORA - [GEOGRAPHIC_DATA] Savings Bank"
type textarea "x"
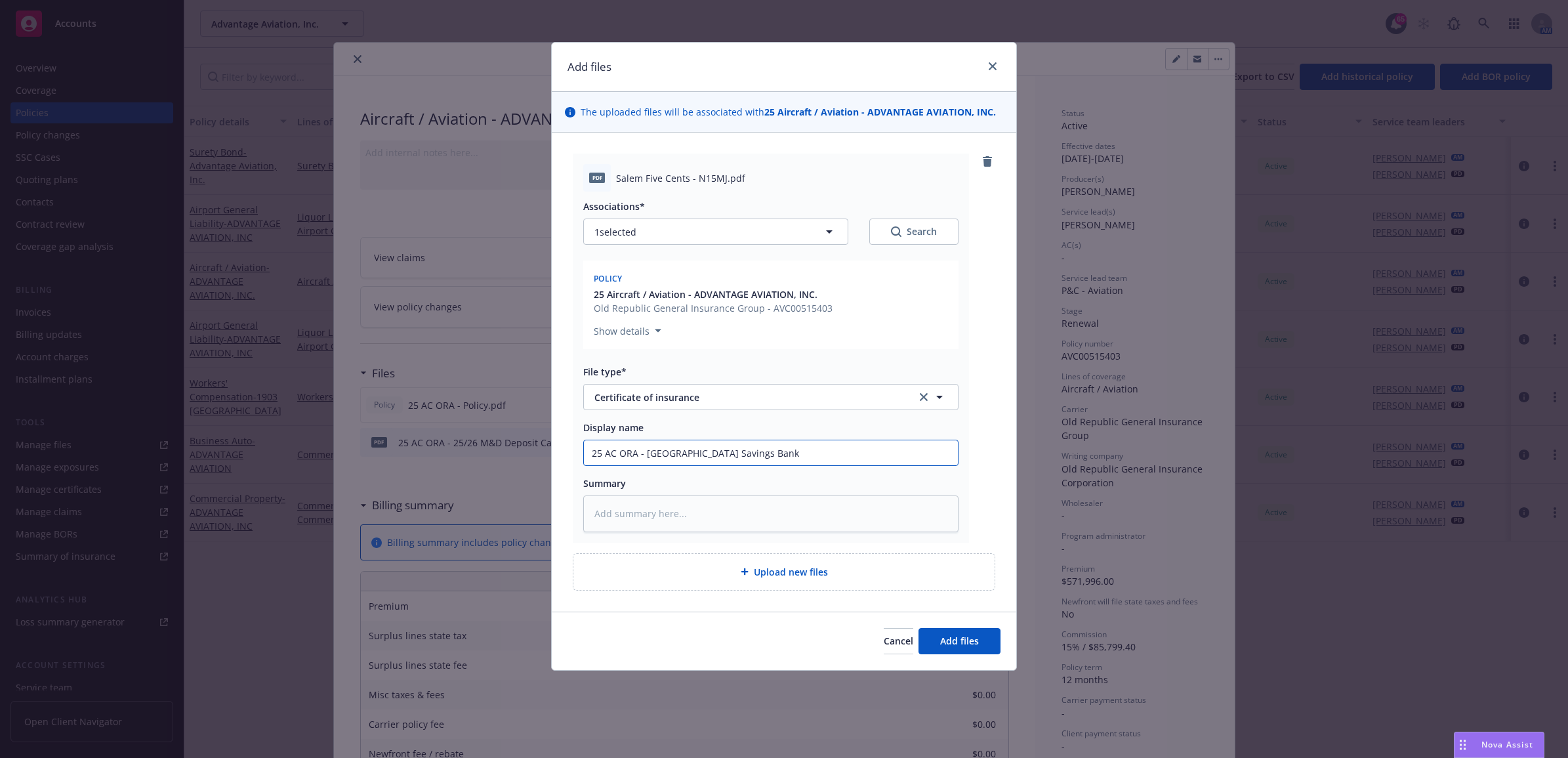
type input "25 AC ORA - [GEOGRAPHIC_DATA] Savings Bank C"
type textarea "x"
type input "25 AC ORA - [GEOGRAPHIC_DATA] Savings Bank CO"
type textarea "x"
drag, startPoint x: 866, startPoint y: 456, endPoint x: 547, endPoint y: 457, distance: 319.0
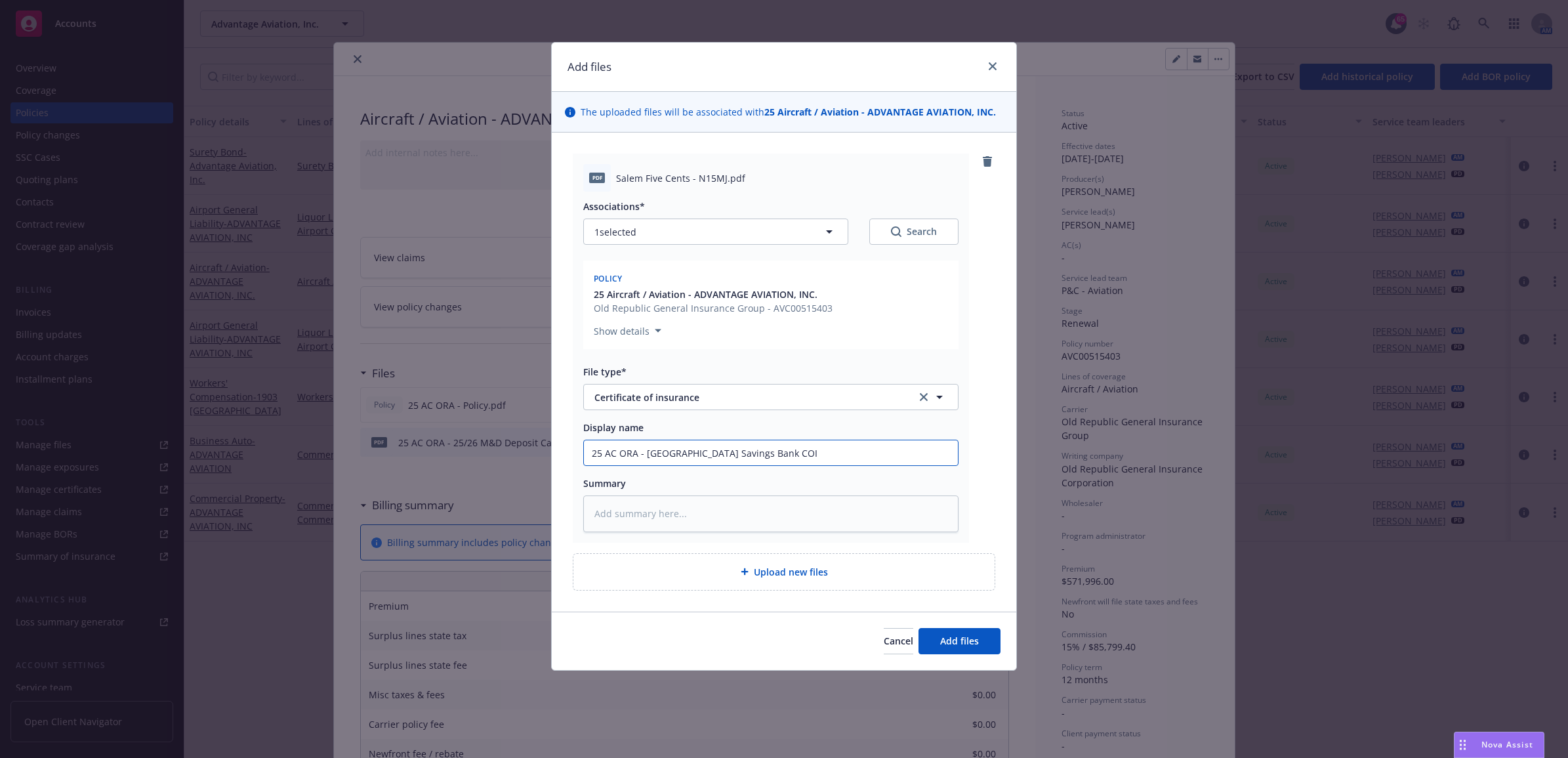
click at [515, 465] on div "Add files The uploaded files will be associated with 25 Aircraft / Aviation - A…" at bounding box center [784, 379] width 1568 height 758
type input "25 AC ORA - [GEOGRAPHIC_DATA] Savings Bank COI"
paste textarea "25 AC ORA - [GEOGRAPHIC_DATA] Savings Bank COI"
type textarea "x"
type textarea "25 AC ORA - [GEOGRAPHIC_DATA] Savings Bank COI"
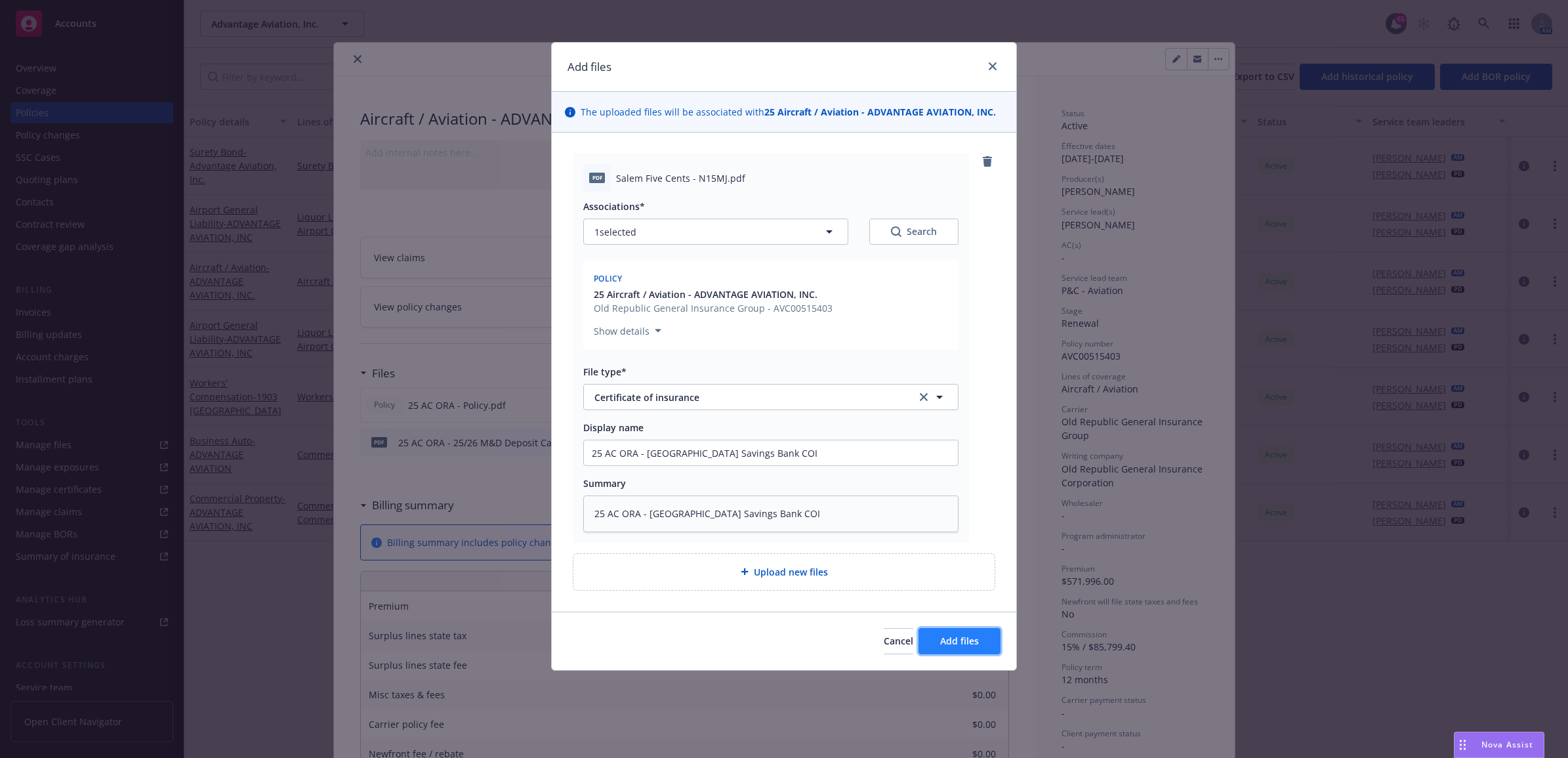
click at [964, 641] on span "Add files" at bounding box center [959, 640] width 38 height 12
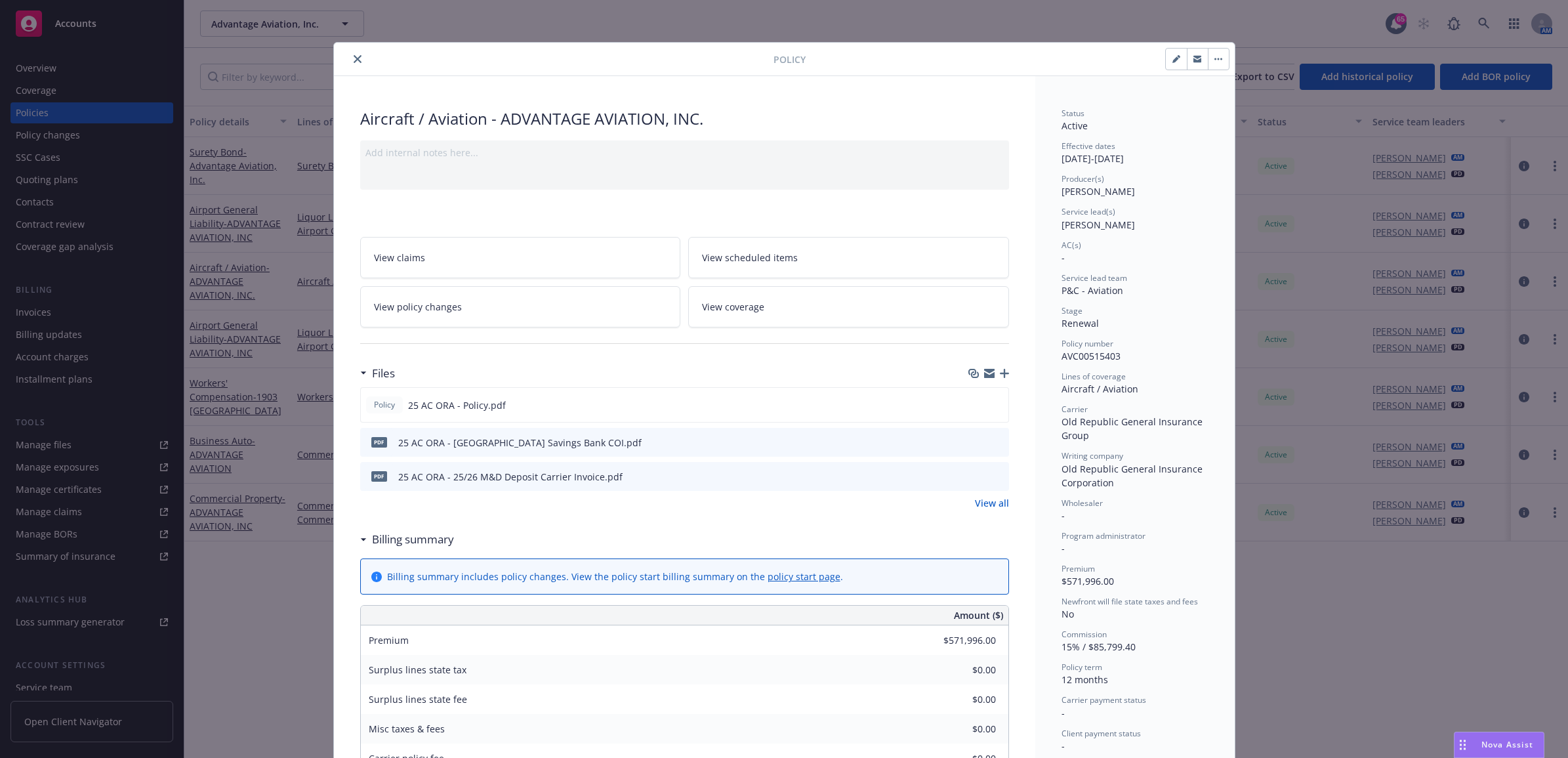
click at [1000, 374] on icon "button" at bounding box center [1004, 373] width 9 height 9
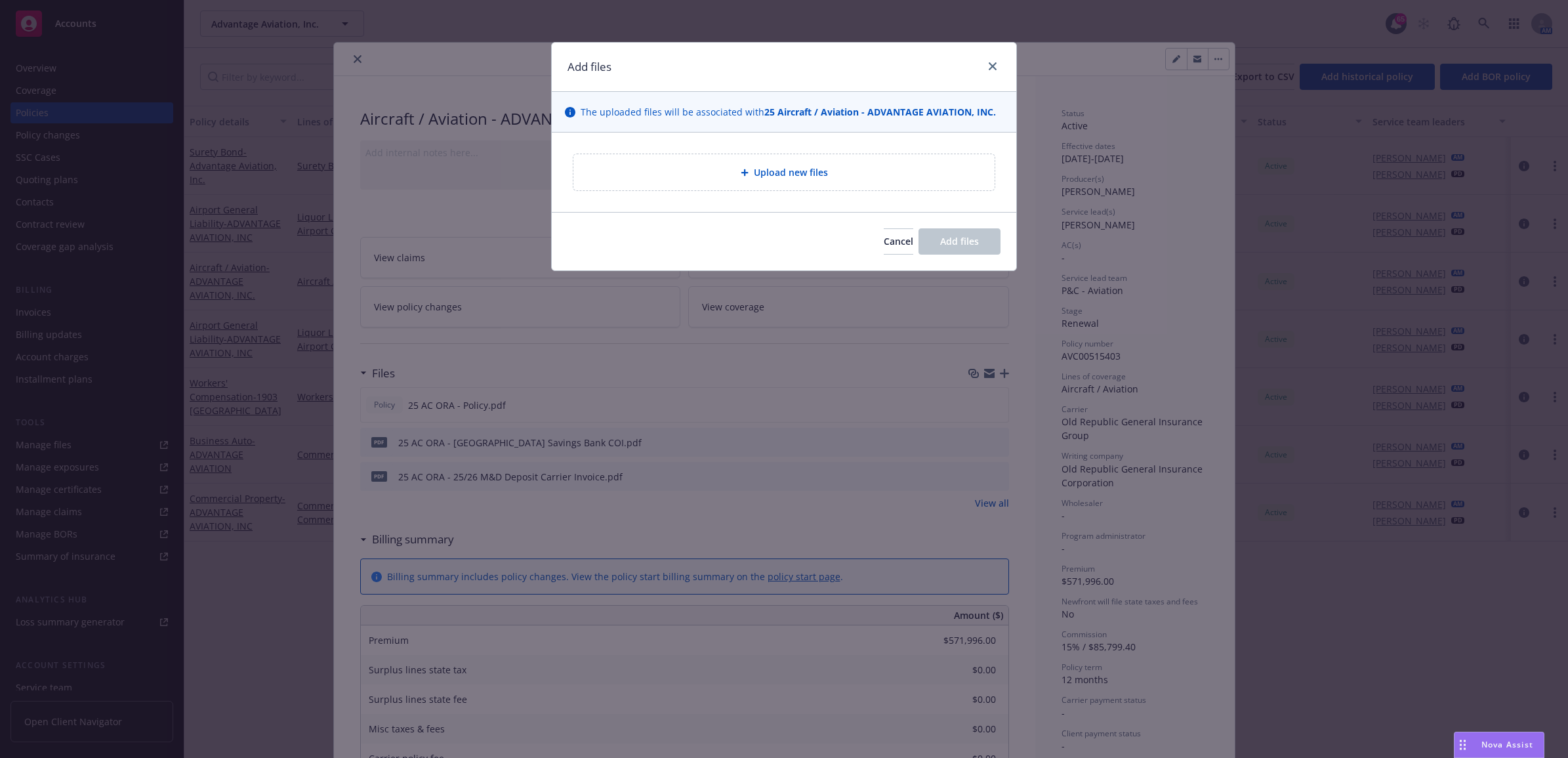
click at [849, 174] on div "Upload new files" at bounding box center [783, 172] width 400 height 15
type textarea "x"
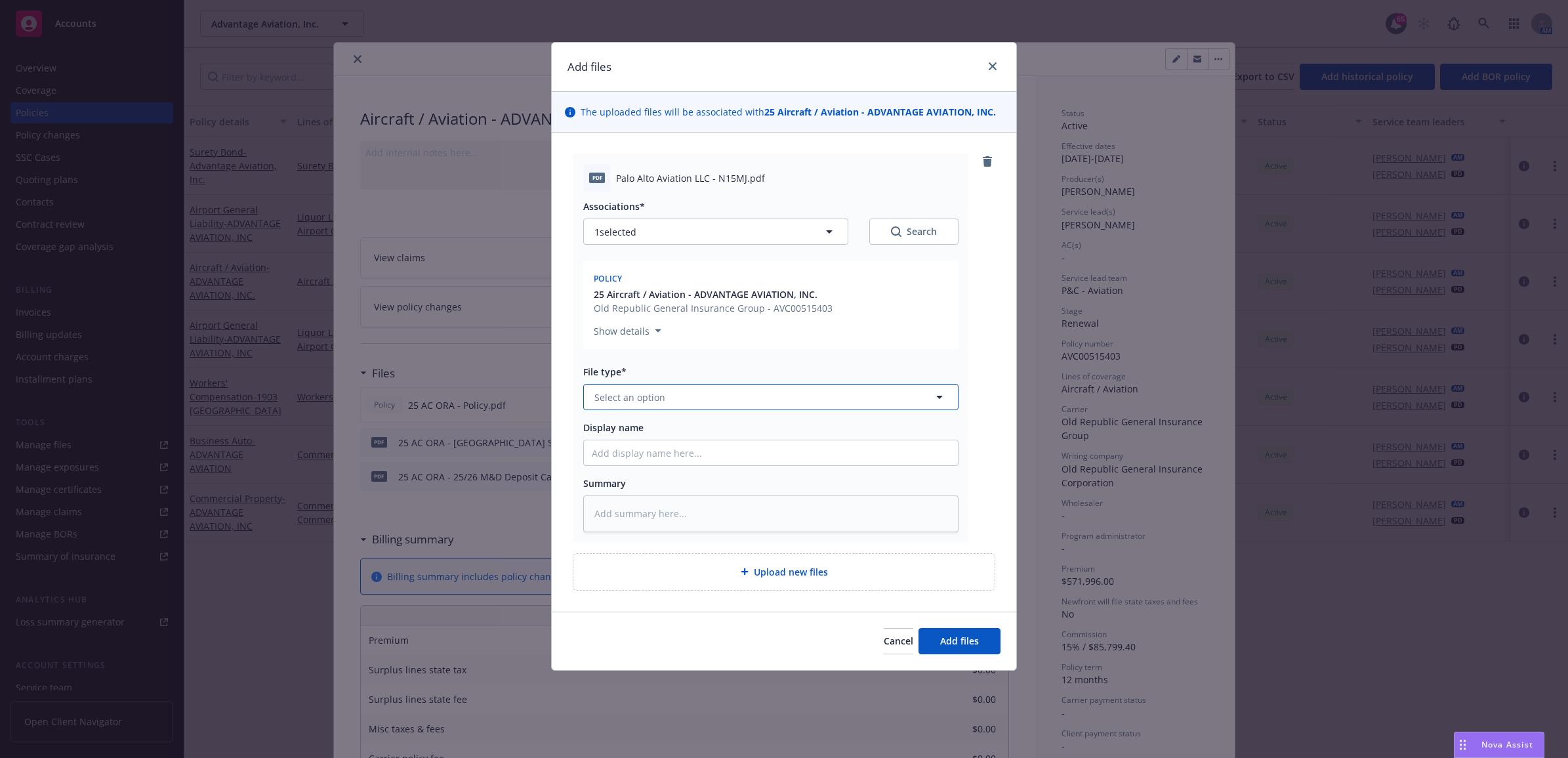
click at [658, 405] on button "Select an option" at bounding box center [770, 397] width 375 height 26
type input "cert"
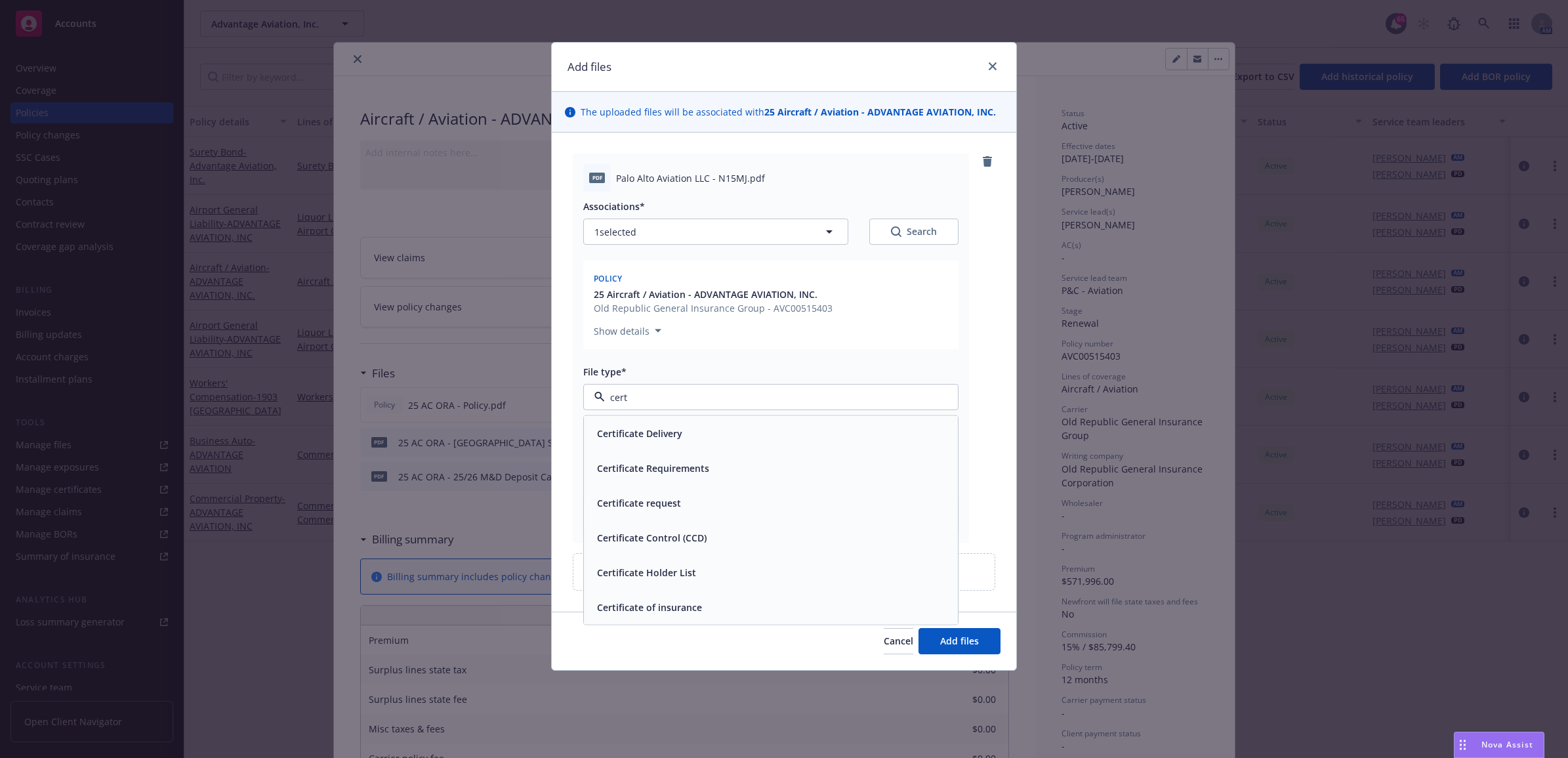
click at [710, 607] on div "Certificate of insurance" at bounding box center [771, 607] width 358 height 19
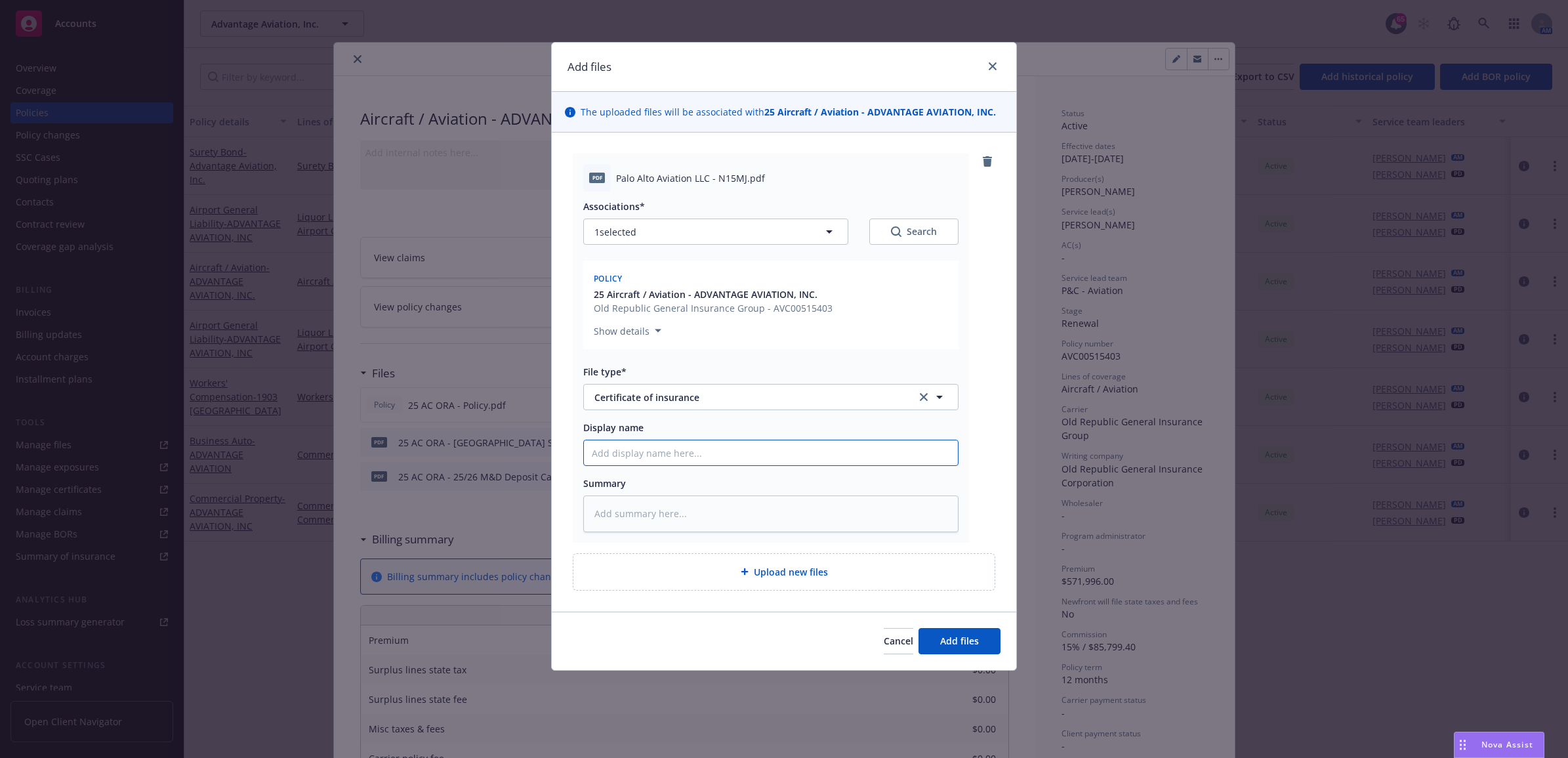
click at [630, 452] on input "Display name" at bounding box center [770, 452] width 374 height 25
paste input "25 AC ORA - [GEOGRAPHIC_DATA] Savings Bank COI"
type textarea "x"
type input "25 AC ORA - [GEOGRAPHIC_DATA] Savings Bank COI"
drag, startPoint x: 778, startPoint y: 448, endPoint x: 646, endPoint y: 450, distance: 132.0
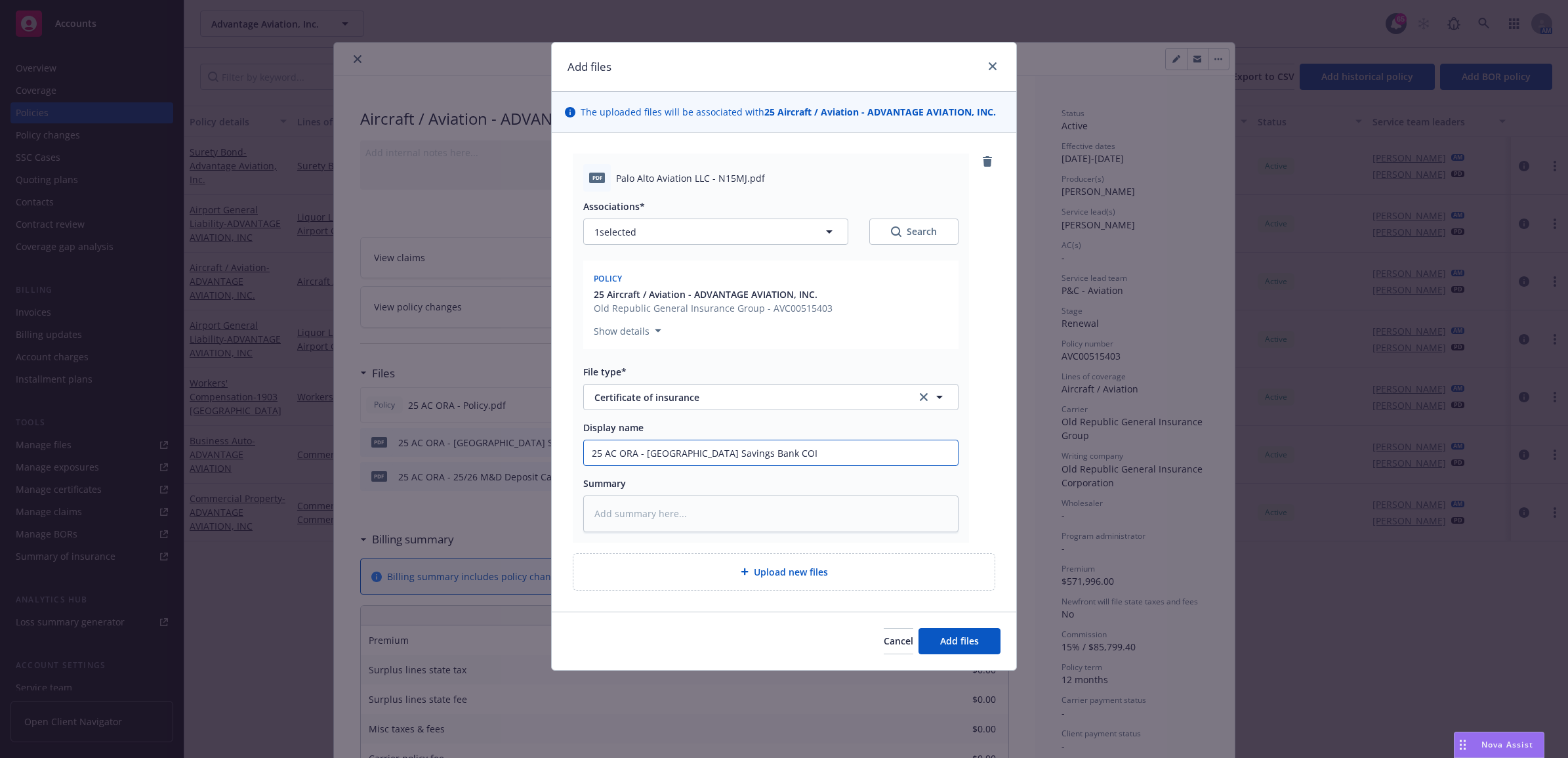
click at [646, 450] on input "25 AC ORA - [GEOGRAPHIC_DATA] Savings Bank COI" at bounding box center [770, 452] width 374 height 25
type textarea "x"
type input "25 AC ORA - P COI"
type textarea "x"
type input "25 AC ORA - Pa COI"
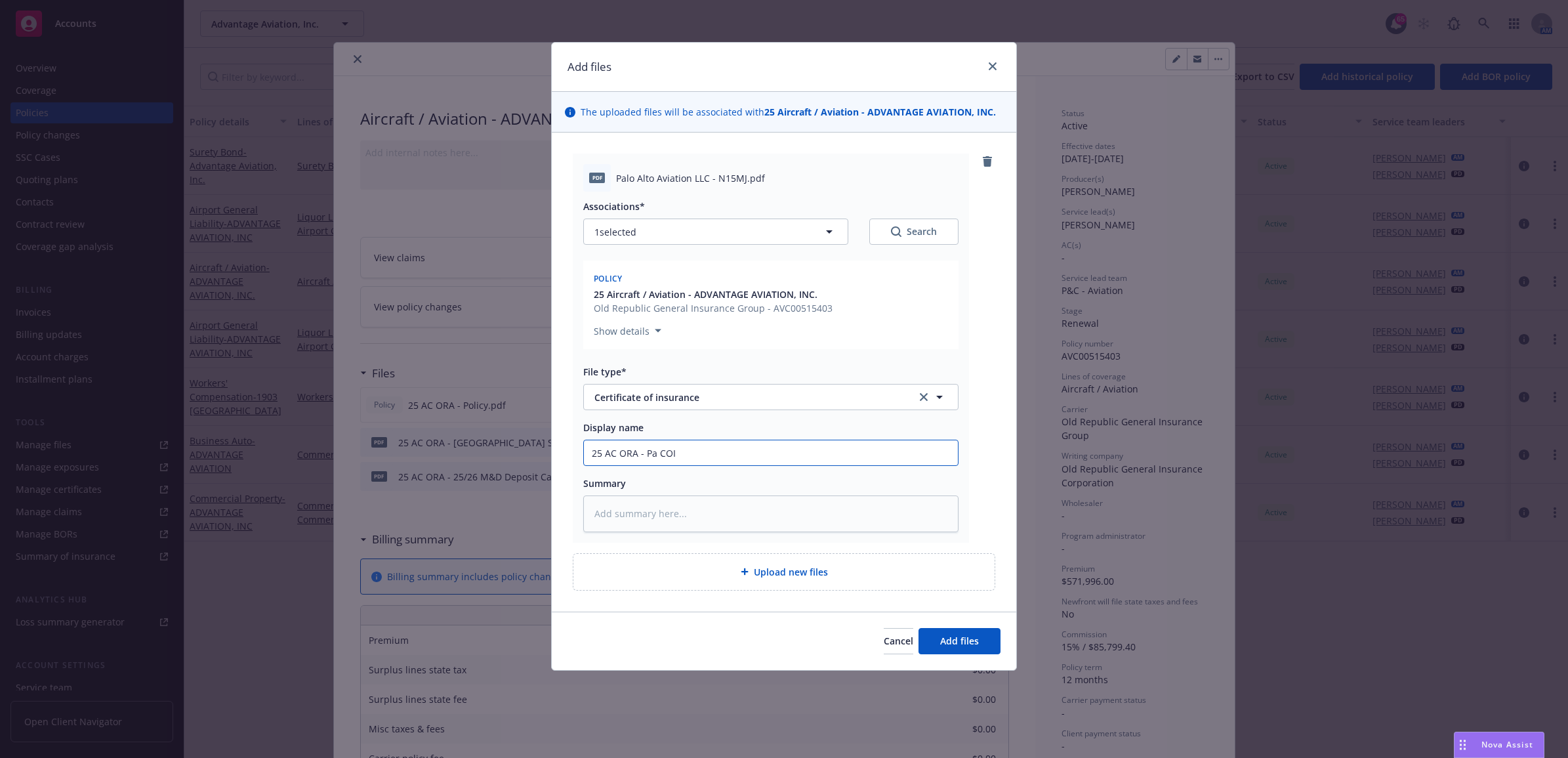
type textarea "x"
type input "25 AC ORA - Pal COI"
type textarea "x"
type input "25 AC ORA - Palo COI"
type textarea "x"
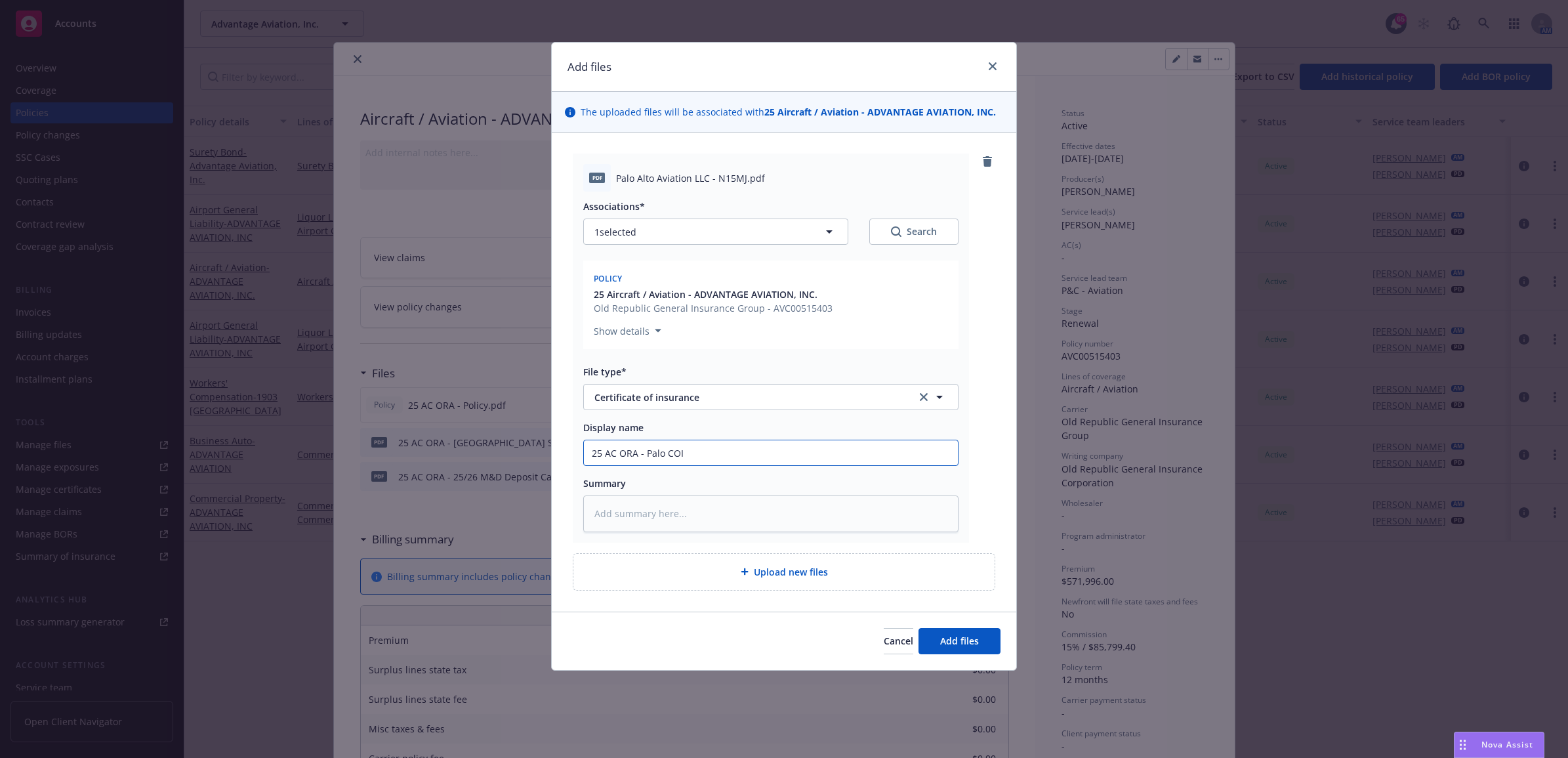
type input "25 AC ORA - Pal COI"
type textarea "x"
type input "25 AC ORA - Pa COI"
type textarea "x"
type input "25 AC ORA - Pal COI"
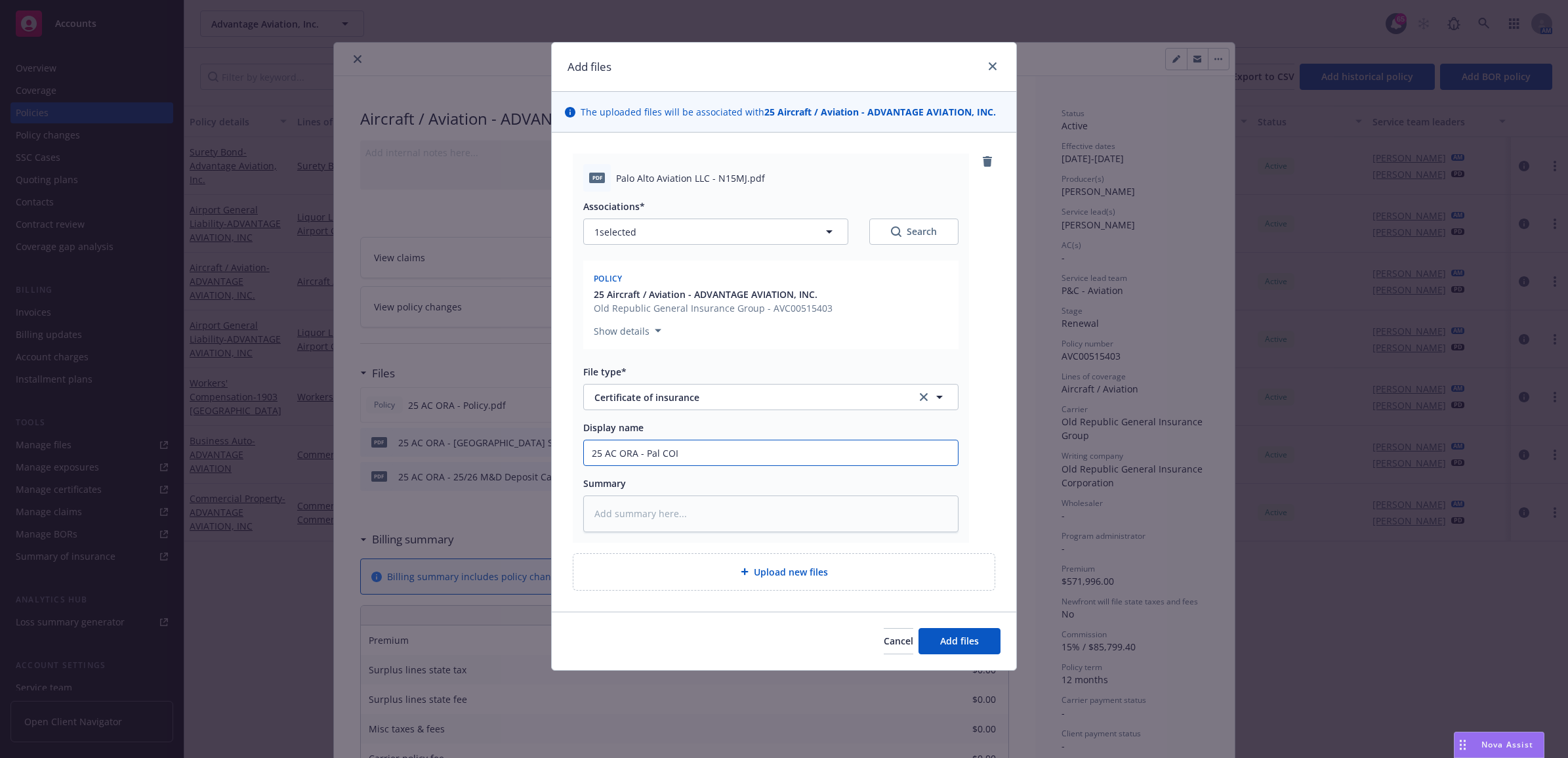
type textarea "x"
type input "25 AC ORA - Palo COI"
type textarea "x"
type input "25 AC ORA - Palo COI"
type textarea "x"
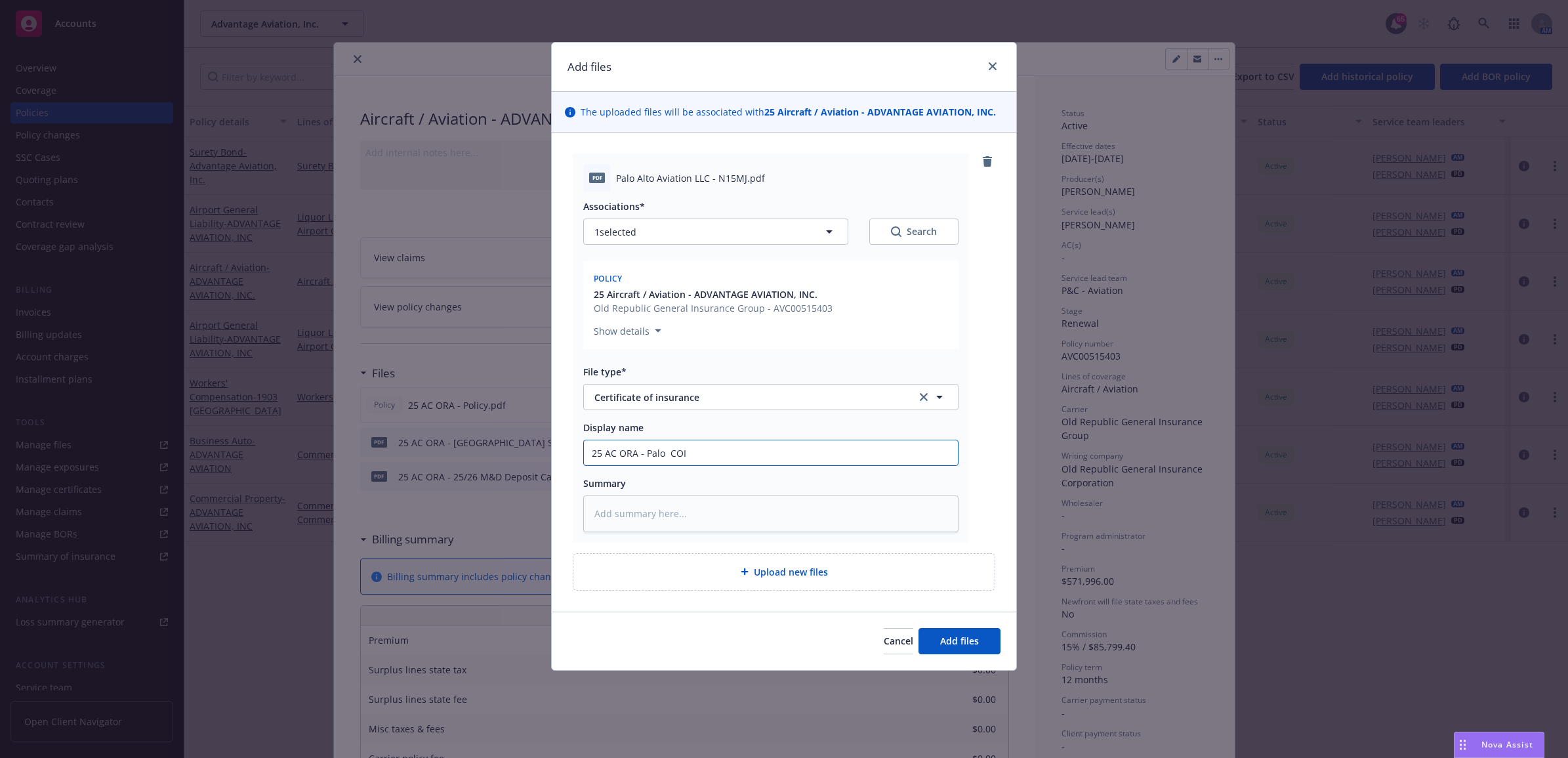
type input "25 AC ORA - Palo A COI"
type textarea "x"
type input "25 AC ORA - Palo Al COI"
type textarea "x"
type input "25 AC ORA - Palo Alt COI"
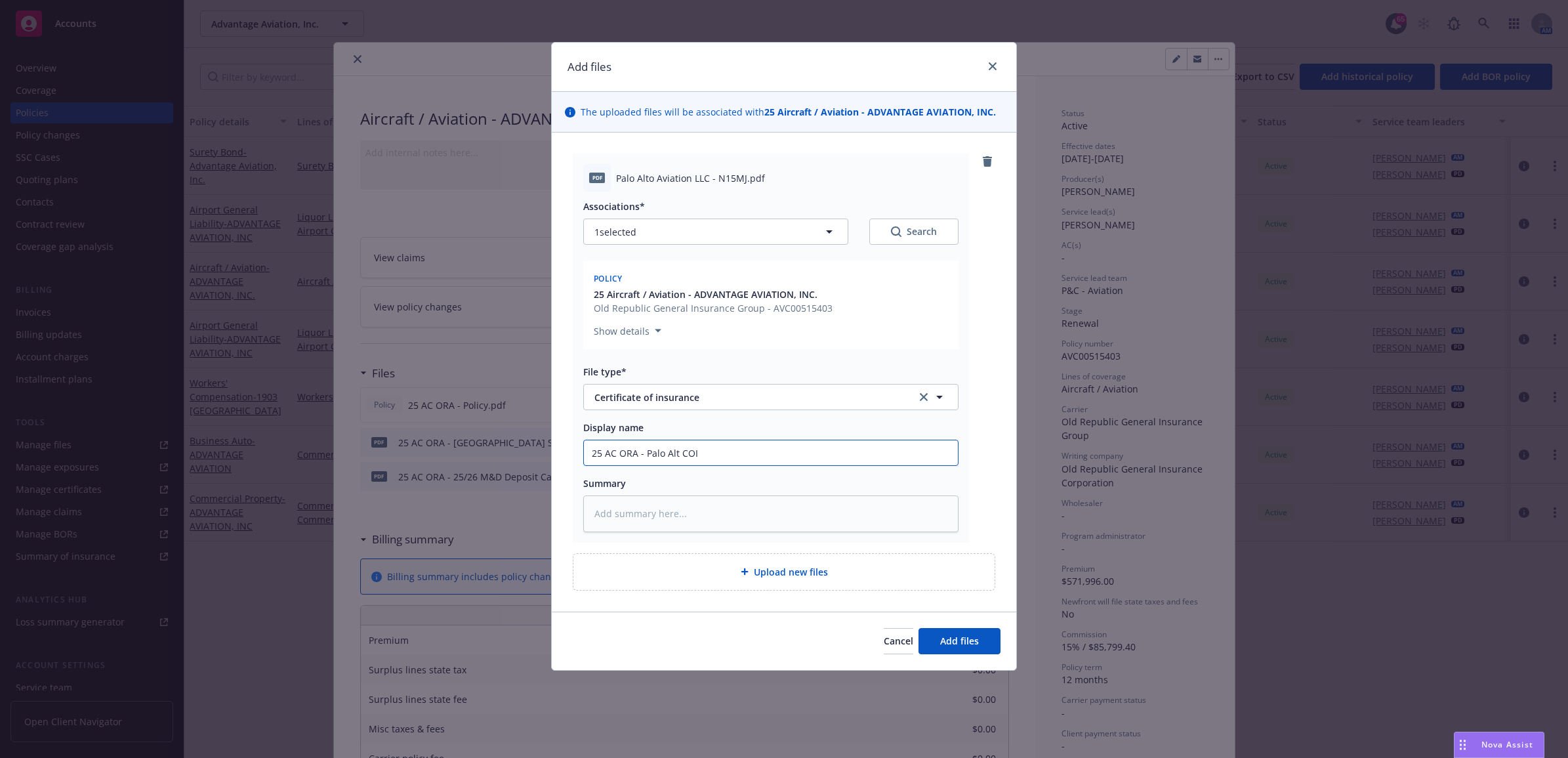
type textarea "x"
type input "25 AC ORA - [GEOGRAPHIC_DATA] COI"
type textarea "x"
type input "25 AC ORA - [GEOGRAPHIC_DATA] COI"
type textarea "x"
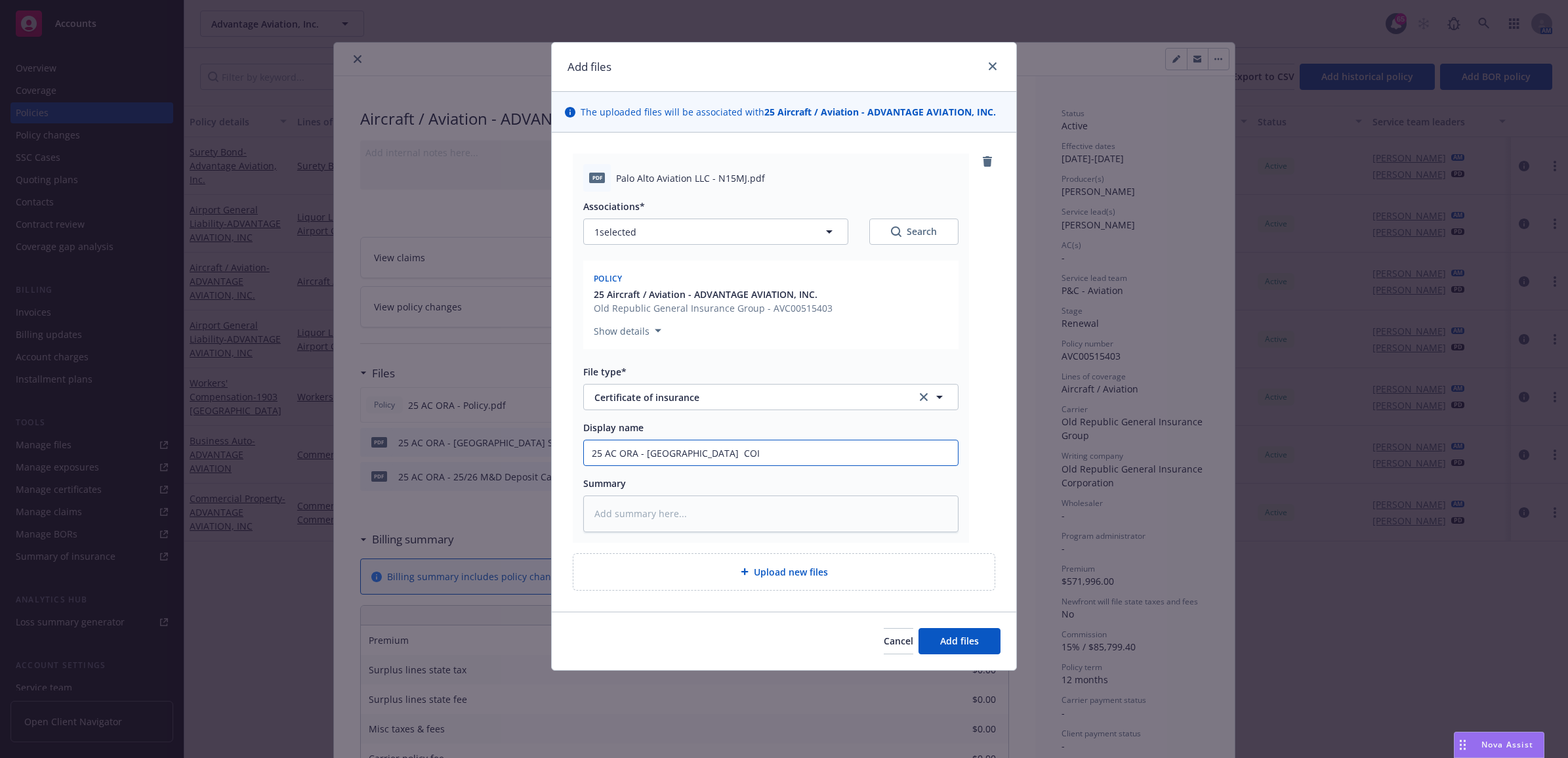
type input "25 AC ORA - [GEOGRAPHIC_DATA] A COI"
type textarea "x"
type input "25 AC ORA - [GEOGRAPHIC_DATA]"
type textarea "x"
type input "25 AC ORA - [GEOGRAPHIC_DATA] COI"
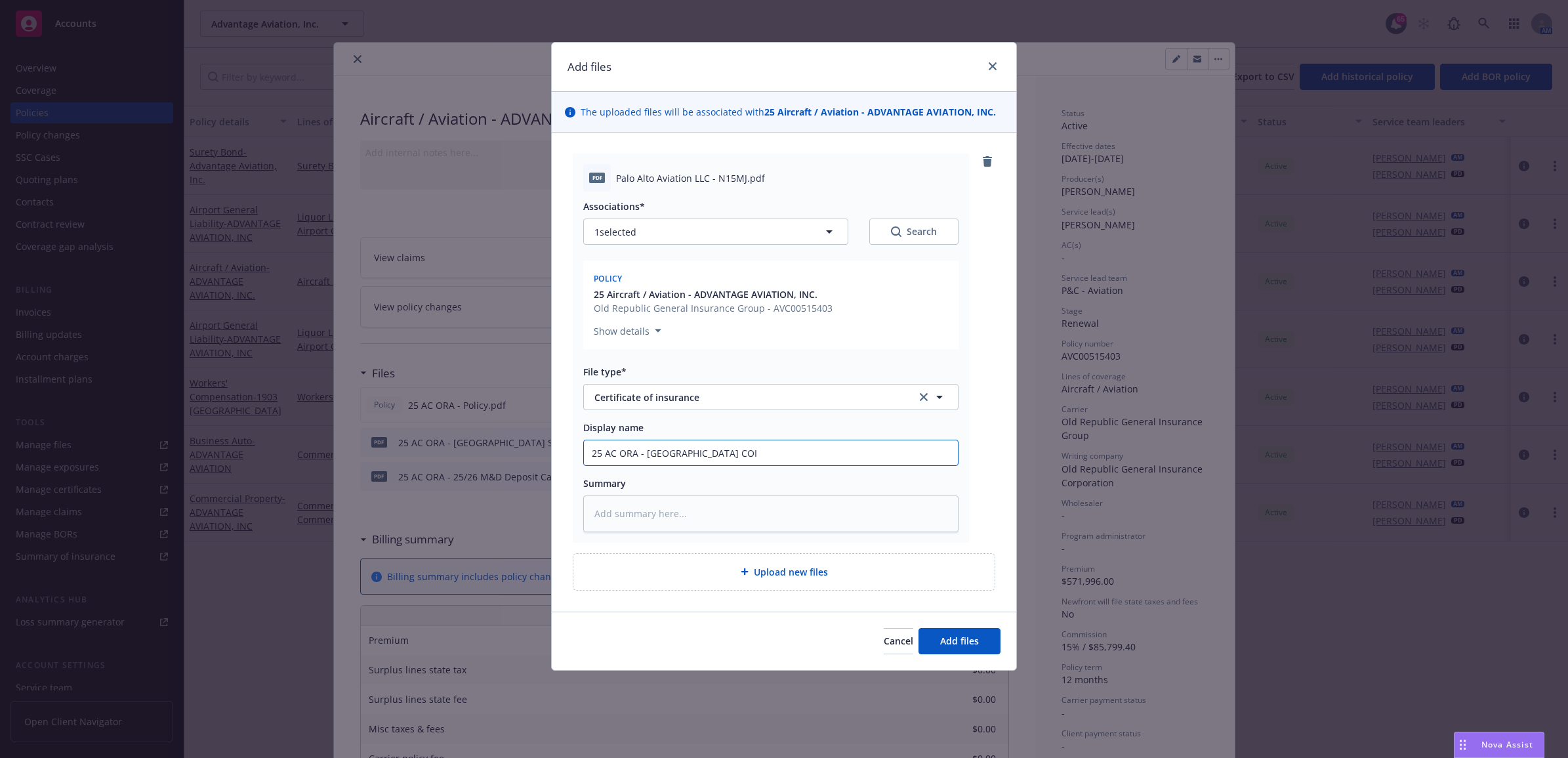
type textarea "x"
type input "25 AC ORA - [GEOGRAPHIC_DATA] COI"
type textarea "x"
type input "25 AC ORA - [GEOGRAPHIC_DATA] Aviat COI"
type textarea "x"
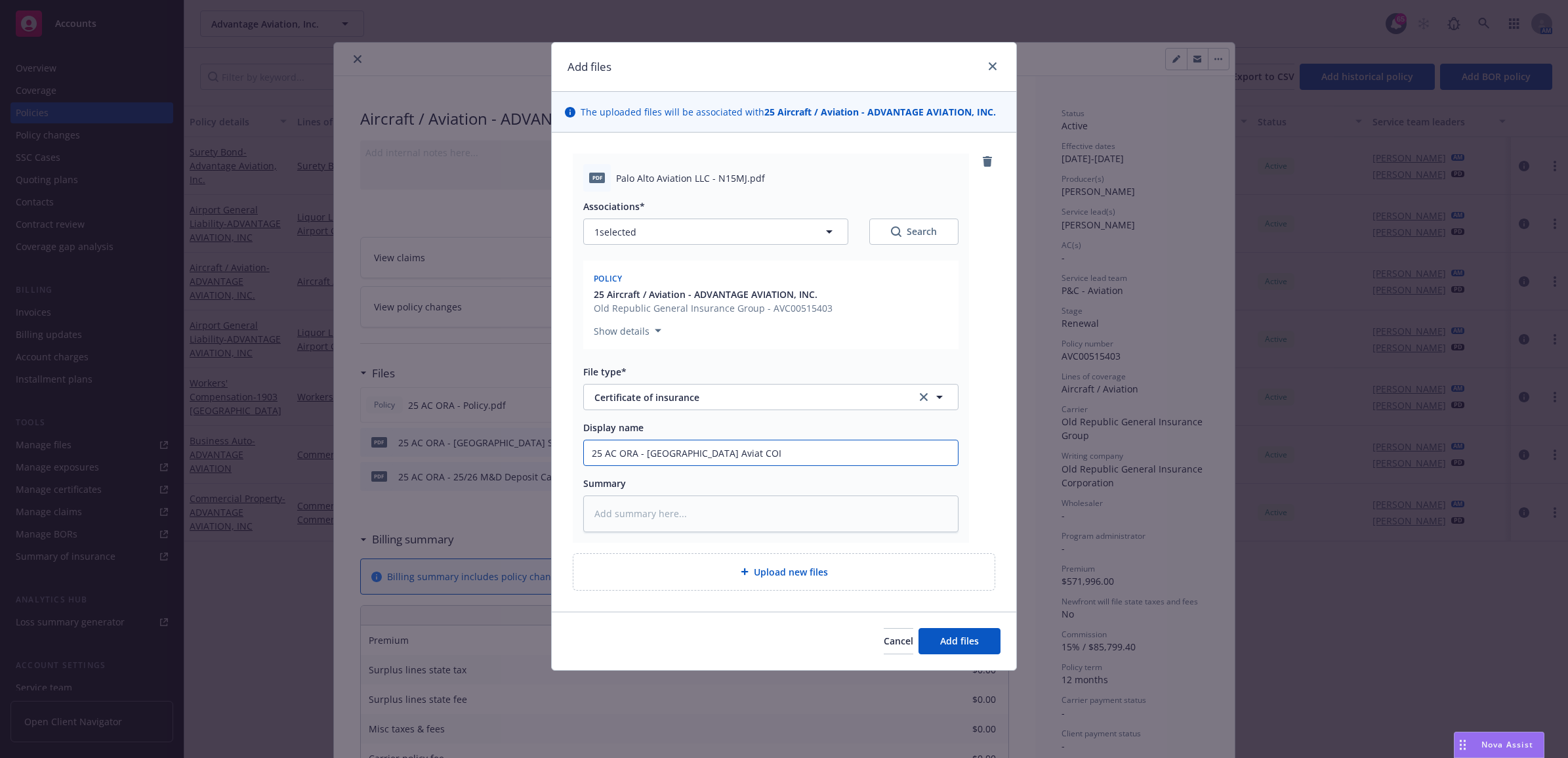
type input "25 AC ORA - [GEOGRAPHIC_DATA] Aviati COI"
type textarea "x"
type input "25 AC ORA - [GEOGRAPHIC_DATA] Aviatio COI"
type textarea "x"
type input "25 AC ORA - Palo Alto Aviation COI"
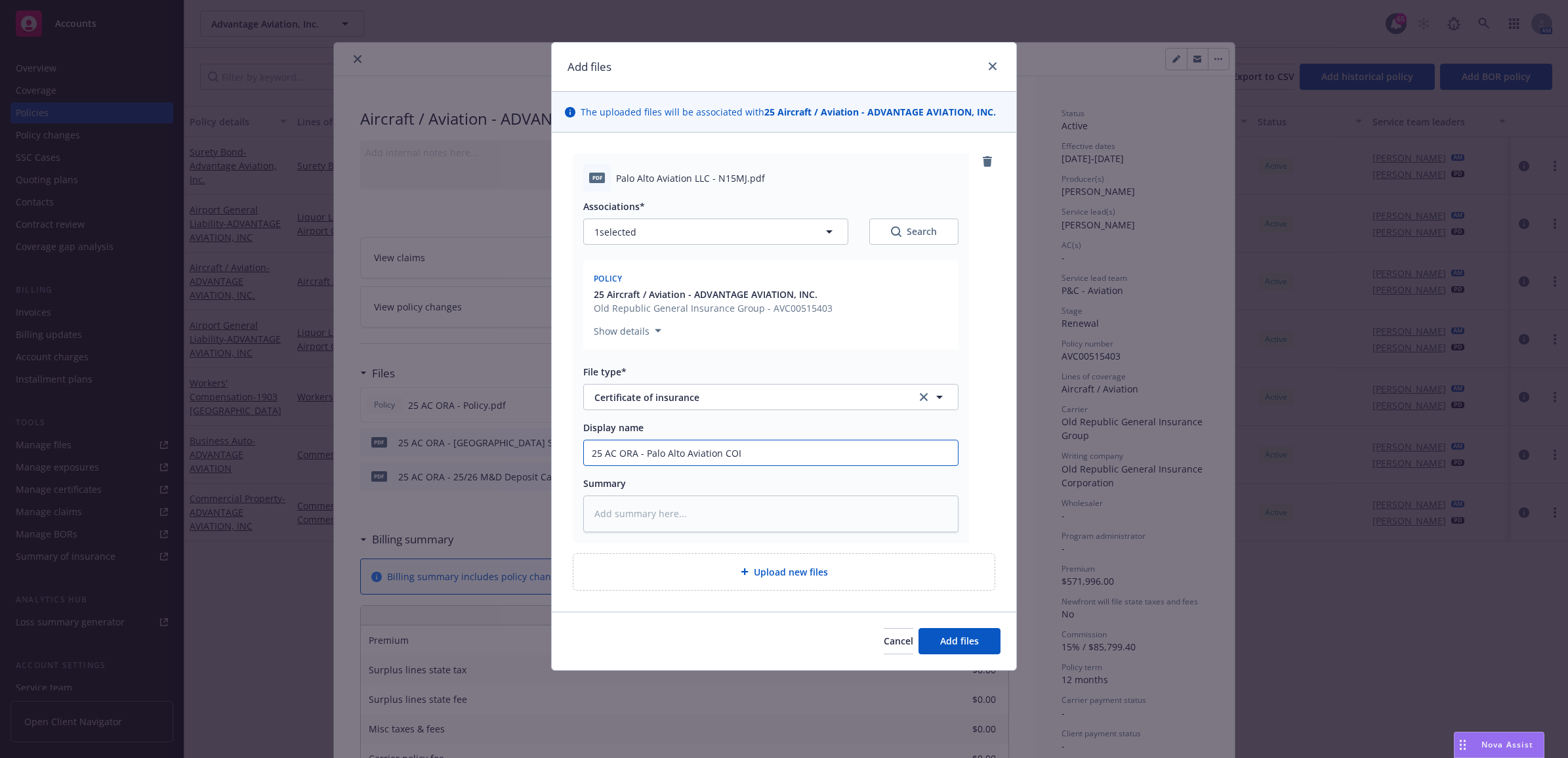
type textarea "x"
type input "25 AC ORA - [GEOGRAPHIC_DATA], COI"
type textarea "x"
type input "25 AC ORA - [GEOGRAPHIC_DATA], COI"
drag, startPoint x: 811, startPoint y: 455, endPoint x: 452, endPoint y: 453, distance: 359.0
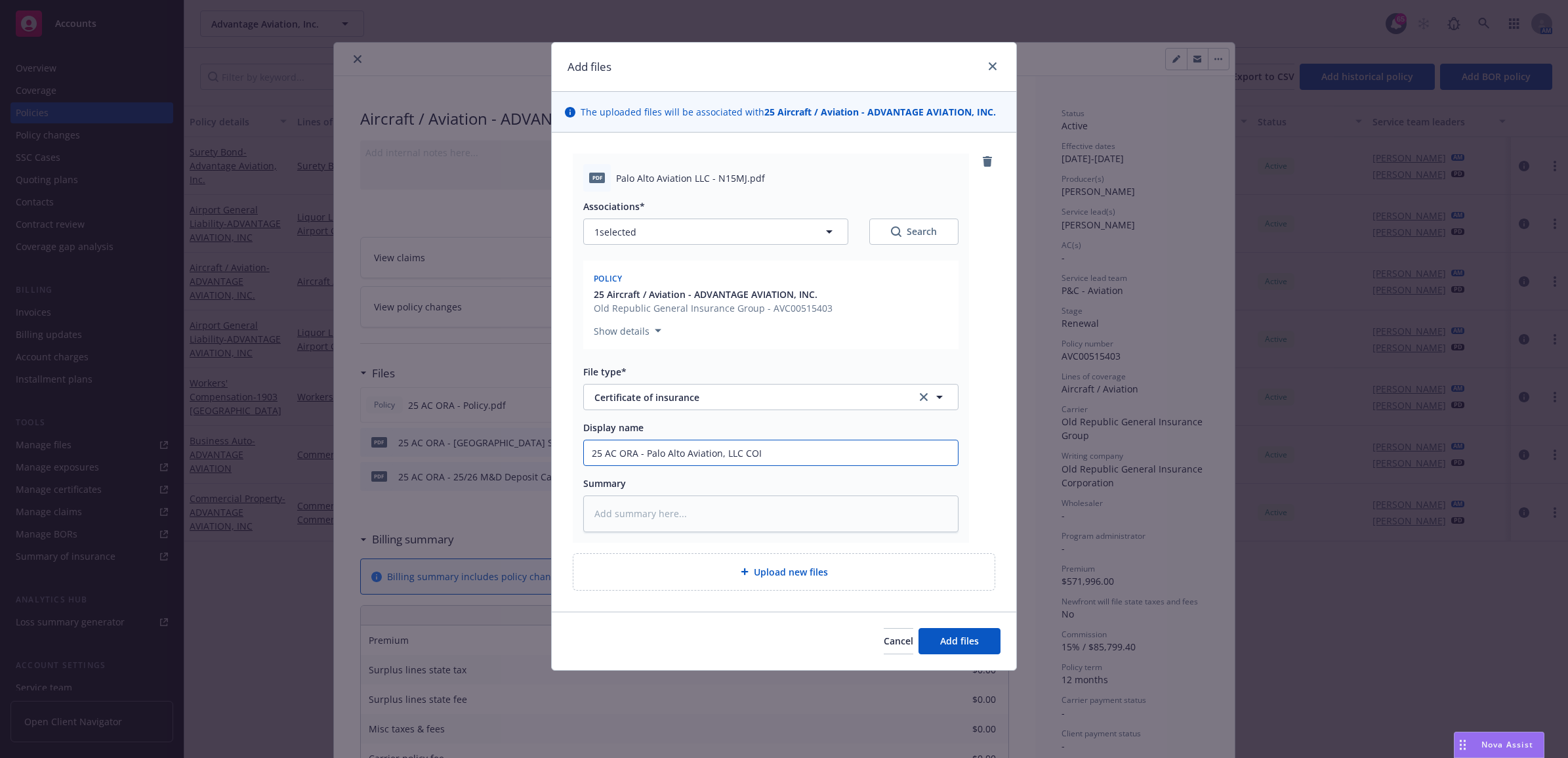
click at [443, 453] on div "Add files The uploaded files will be associated with 25 Aircraft / Aviation - A…" at bounding box center [784, 379] width 1568 height 758
paste textarea "25 AC ORA - Palo Alto Aviation, LLC COI"
click at [787, 566] on span "Upload new files" at bounding box center [791, 571] width 74 height 14
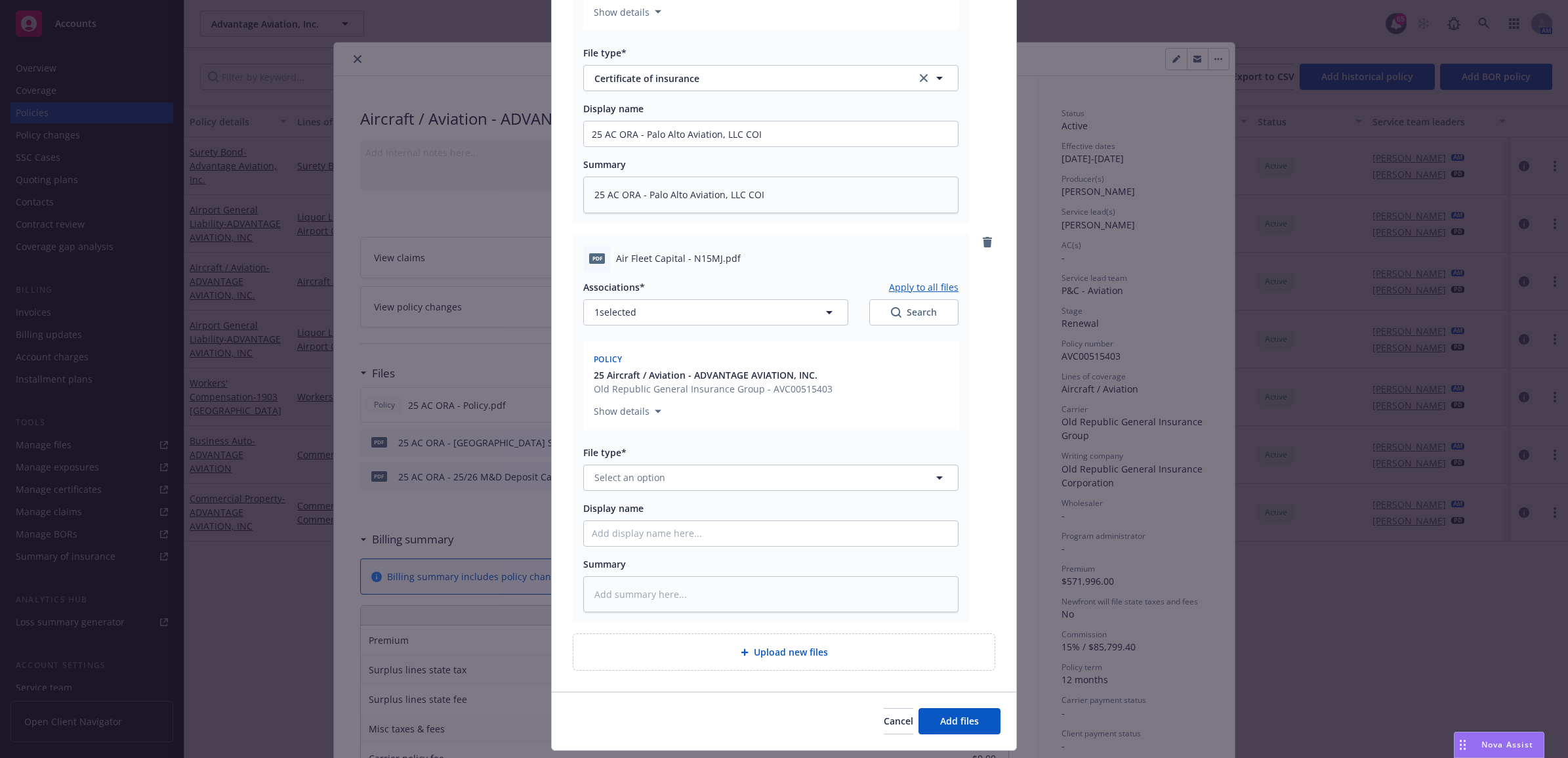
scroll to position [328, 0]
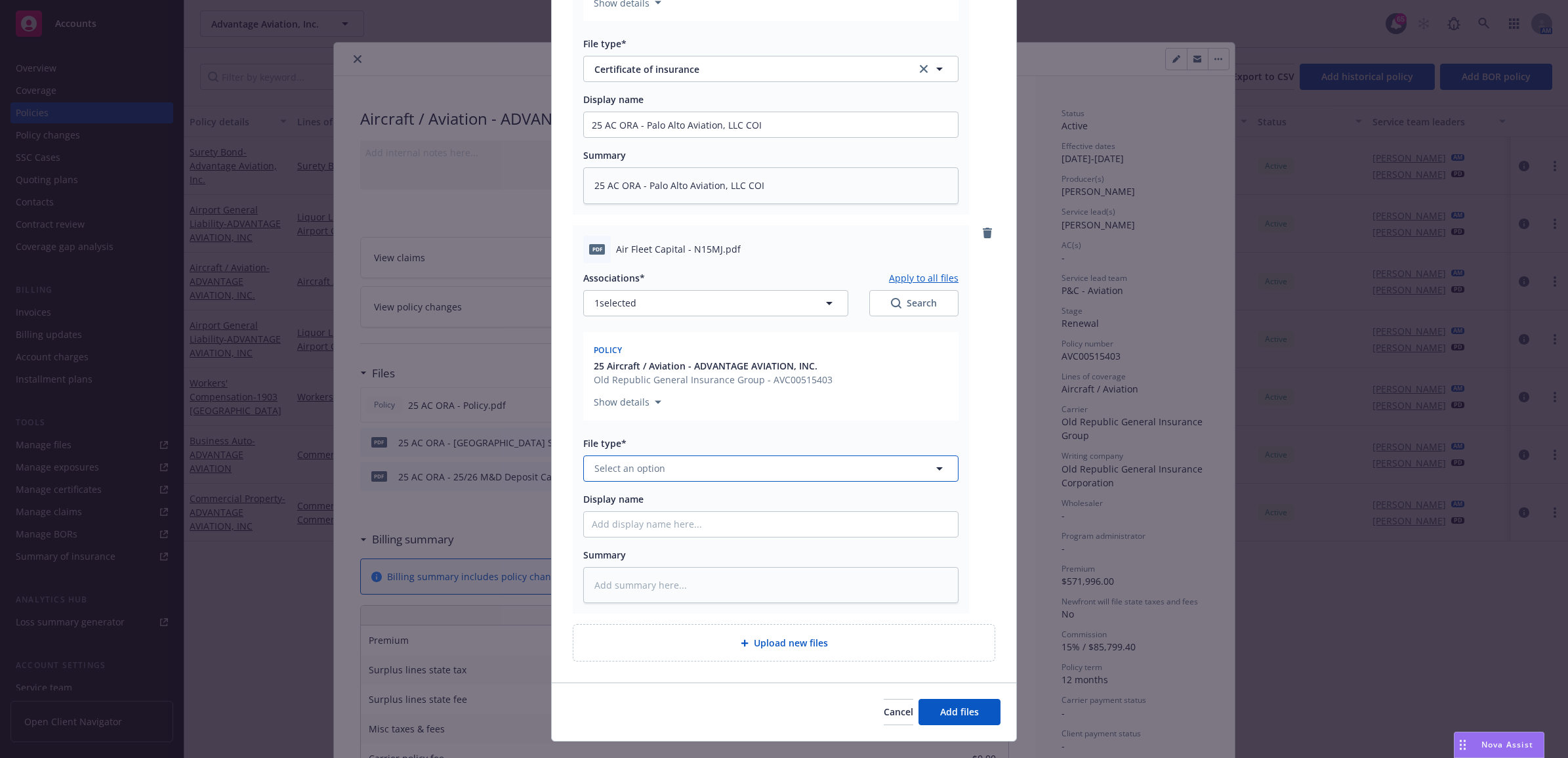
click at [624, 465] on span "Select an option" at bounding box center [630, 468] width 71 height 14
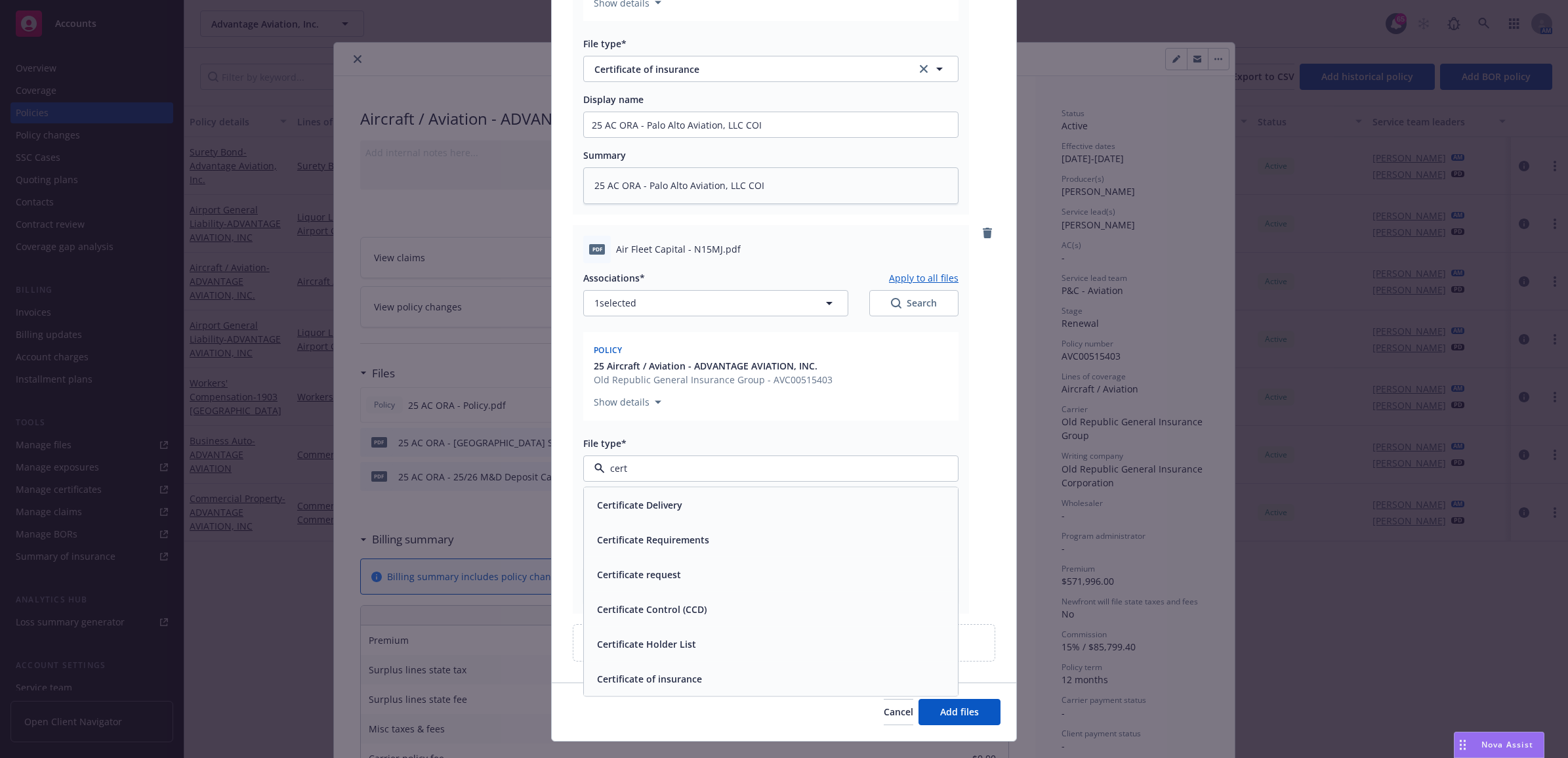
click at [703, 669] on div "Certificate of insurance" at bounding box center [771, 677] width 358 height 19
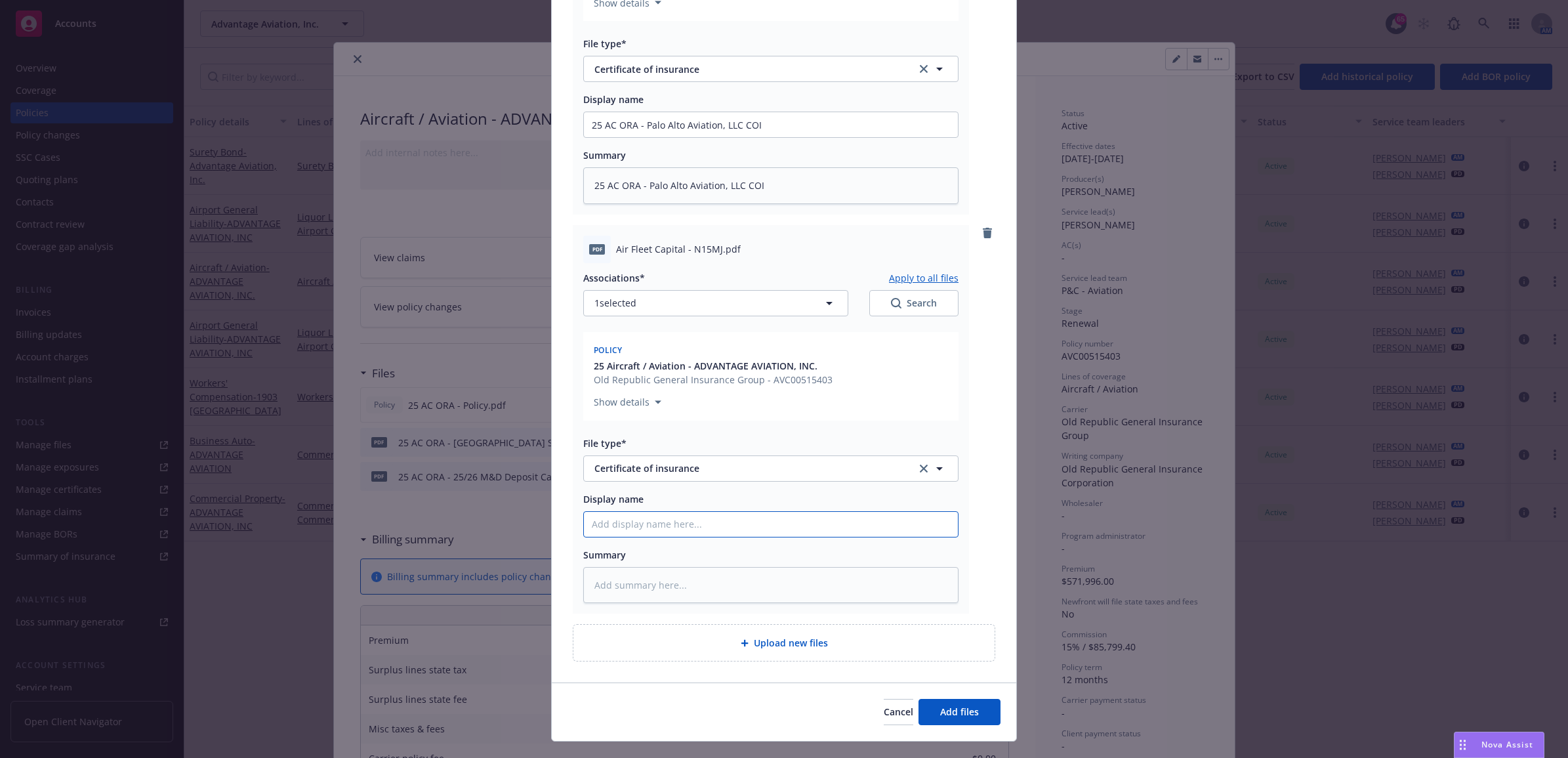
paste input "25 AC ORA - Palo Alto Aviation, LLC COI"
drag, startPoint x: 735, startPoint y: 523, endPoint x: 640, endPoint y: 523, distance: 95.0
click at [640, 137] on input "25 AC ORA - Palo Alto Aviation, LLC COI" at bounding box center [770, 124] width 374 height 25
drag, startPoint x: 787, startPoint y: 533, endPoint x: 607, endPoint y: 543, distance: 180.3
click at [520, 548] on div "Add files The uploaded files will be associated with 25 Aircraft / Aviation - A…" at bounding box center [784, 379] width 1568 height 758
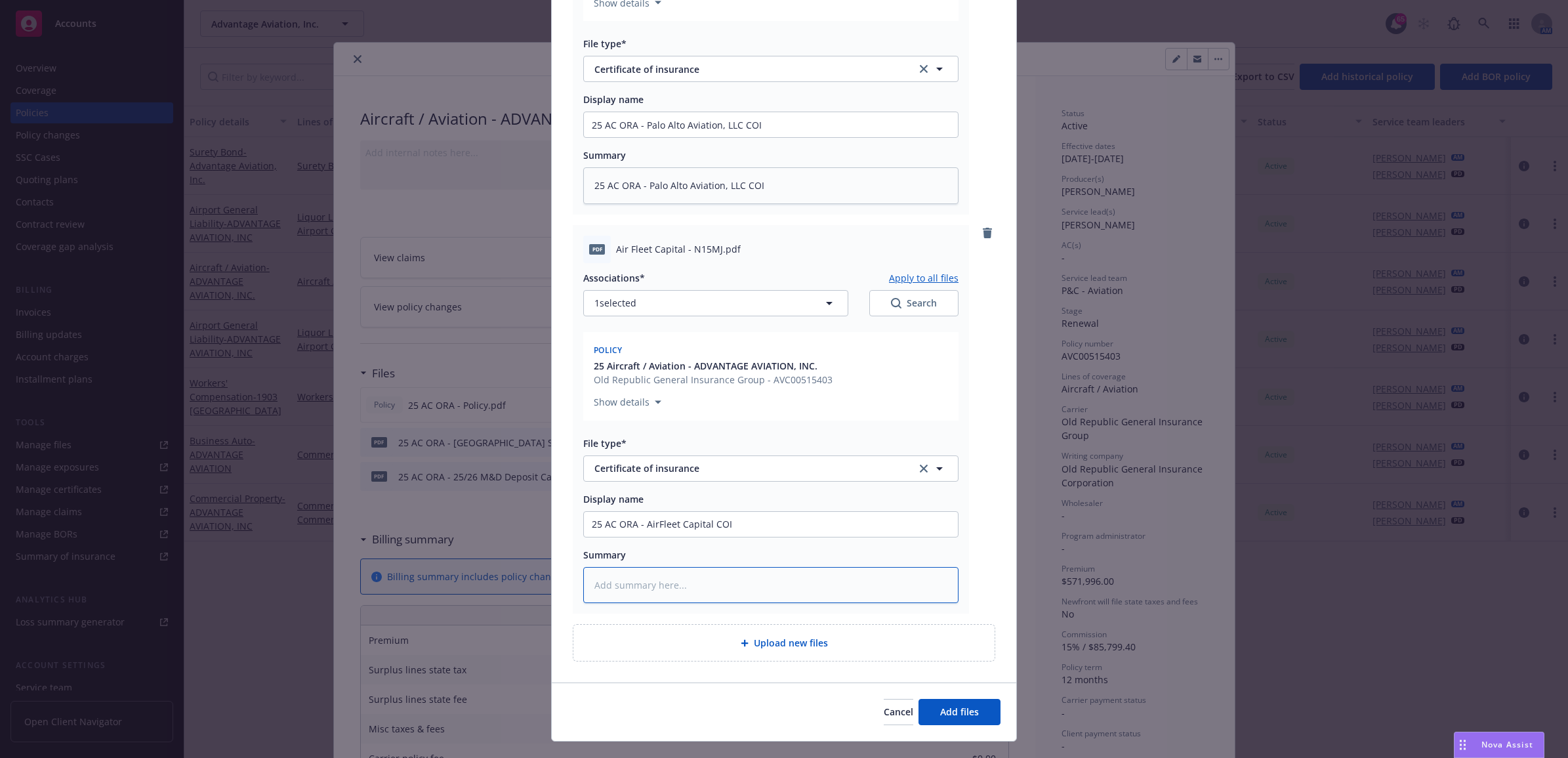
paste textarea "25 AC ORA - AirFleet Capital COI"
click at [971, 713] on span "Add files" at bounding box center [959, 711] width 38 height 12
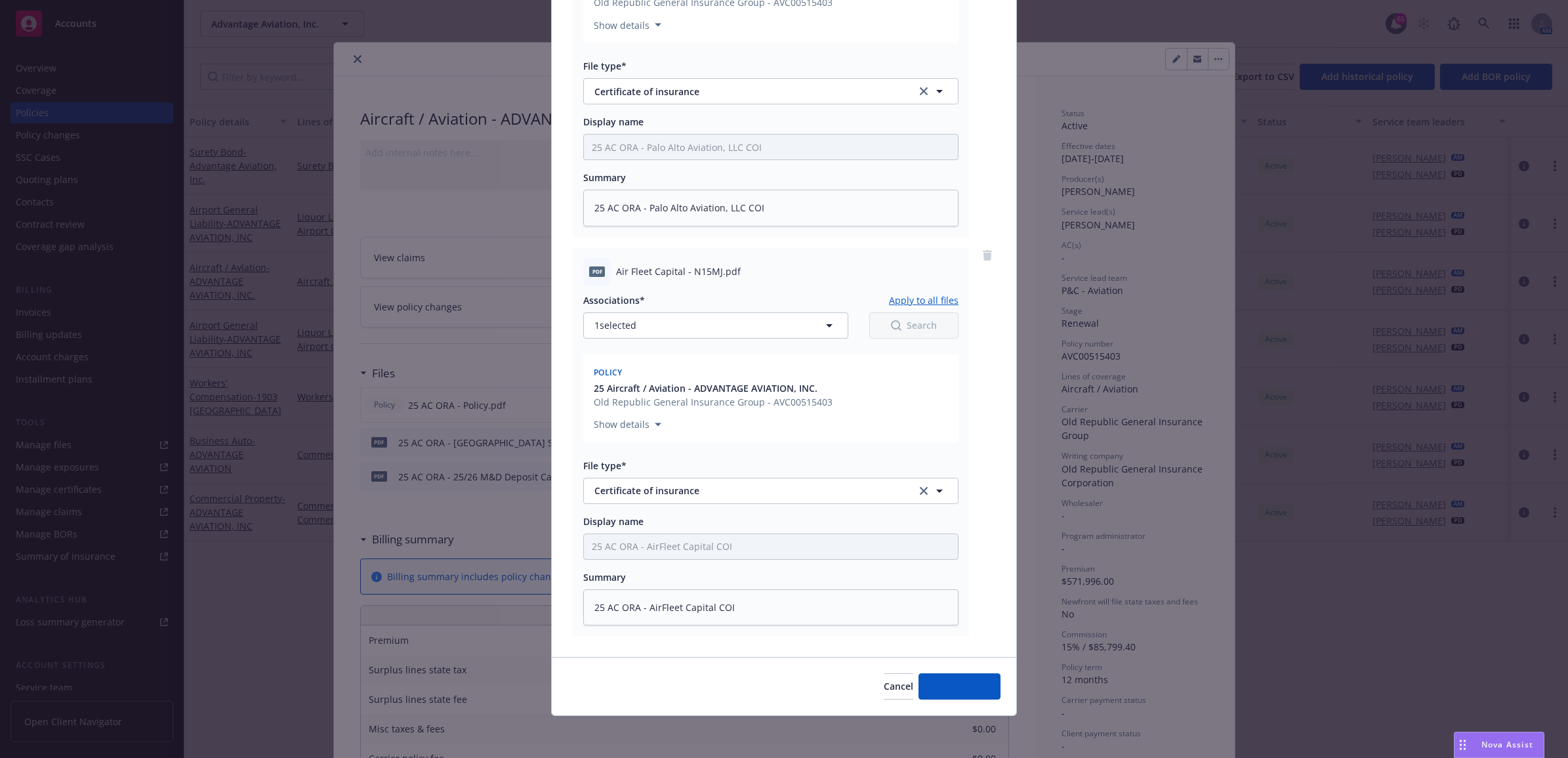
scroll to position [306, 0]
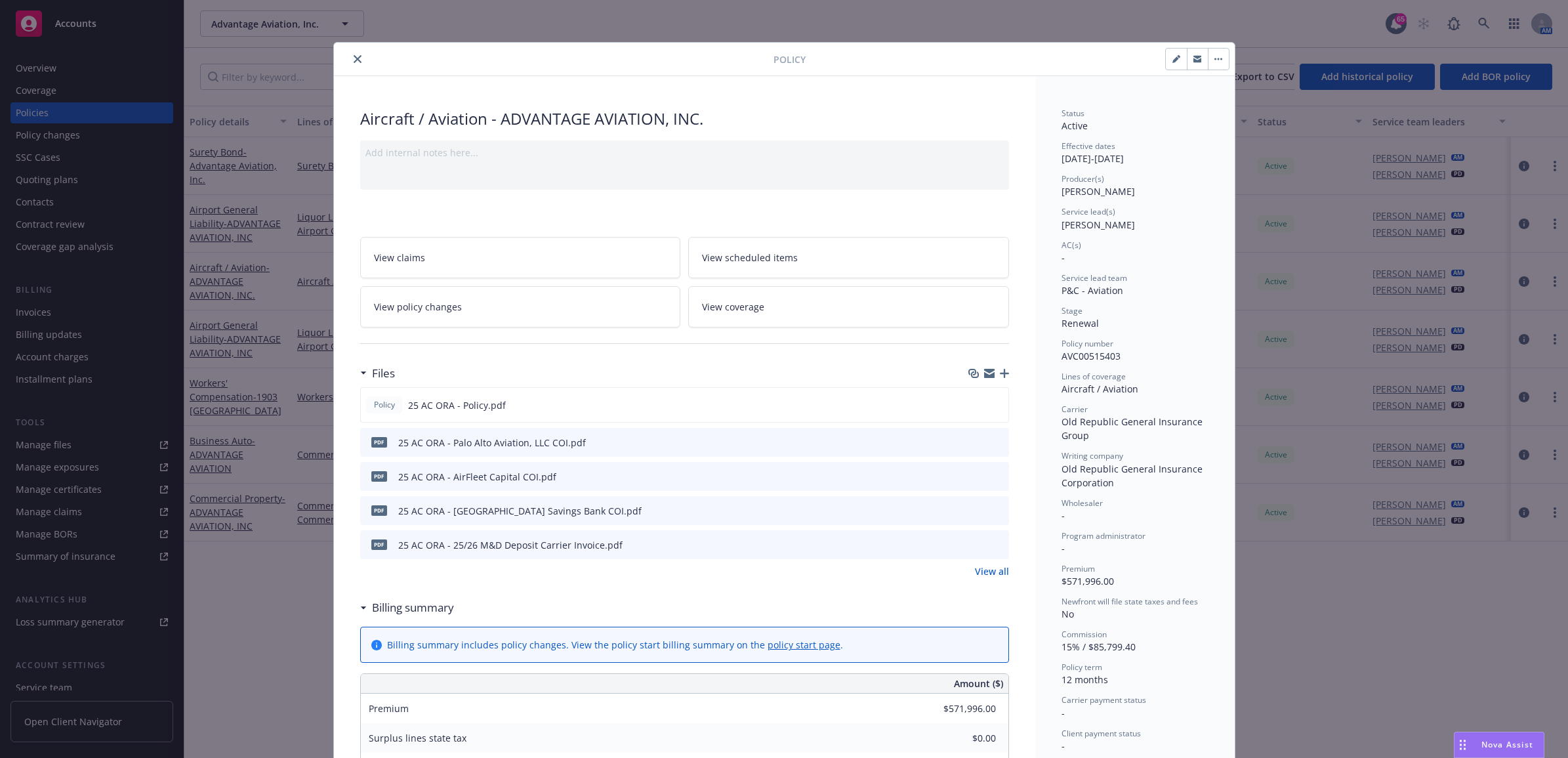
click at [353, 62] on icon "close" at bounding box center [357, 59] width 8 height 8
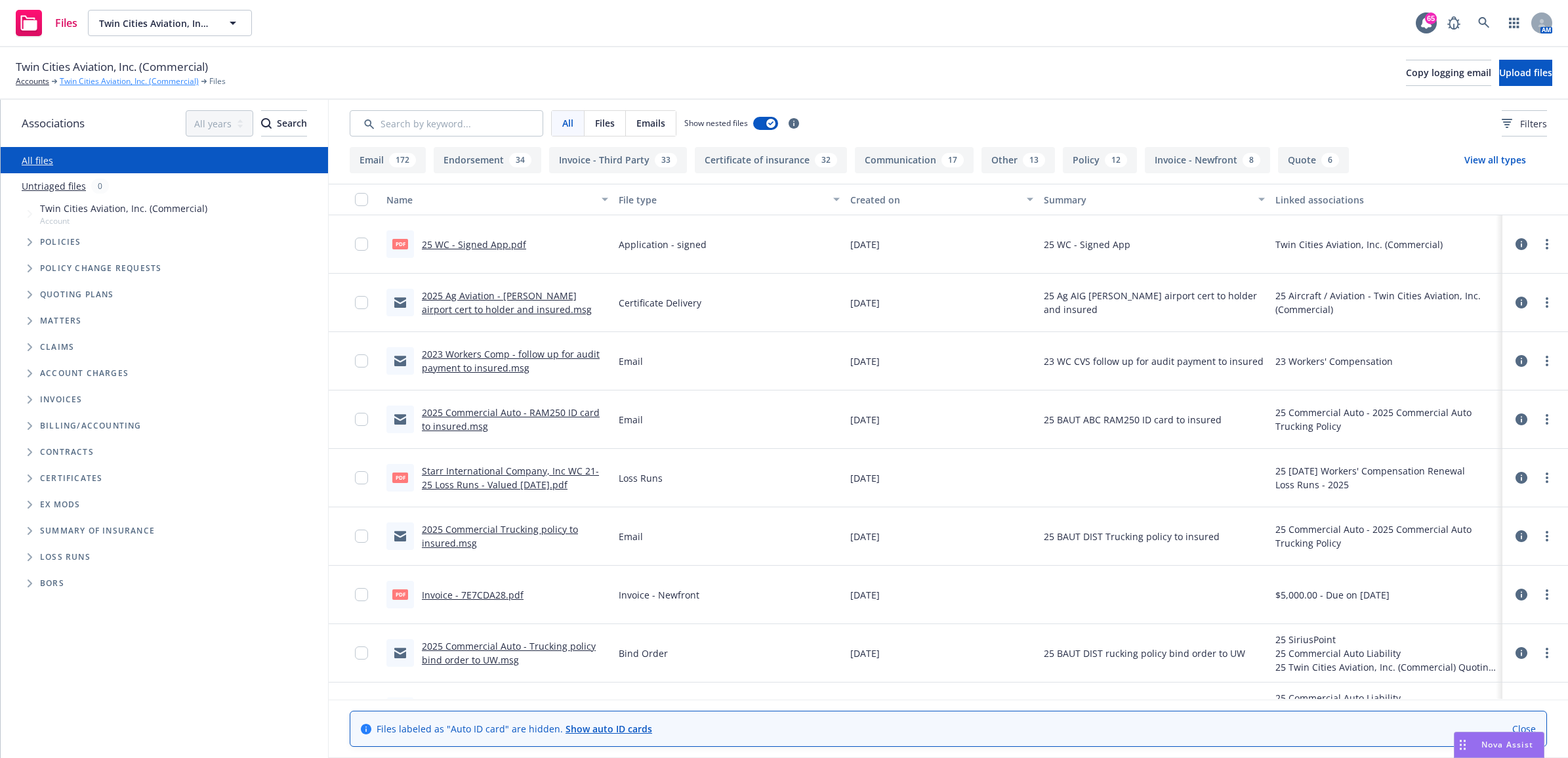
click at [125, 79] on link "Twin Cities Aviation, Inc. (Commercial)" at bounding box center [129, 81] width 139 height 12
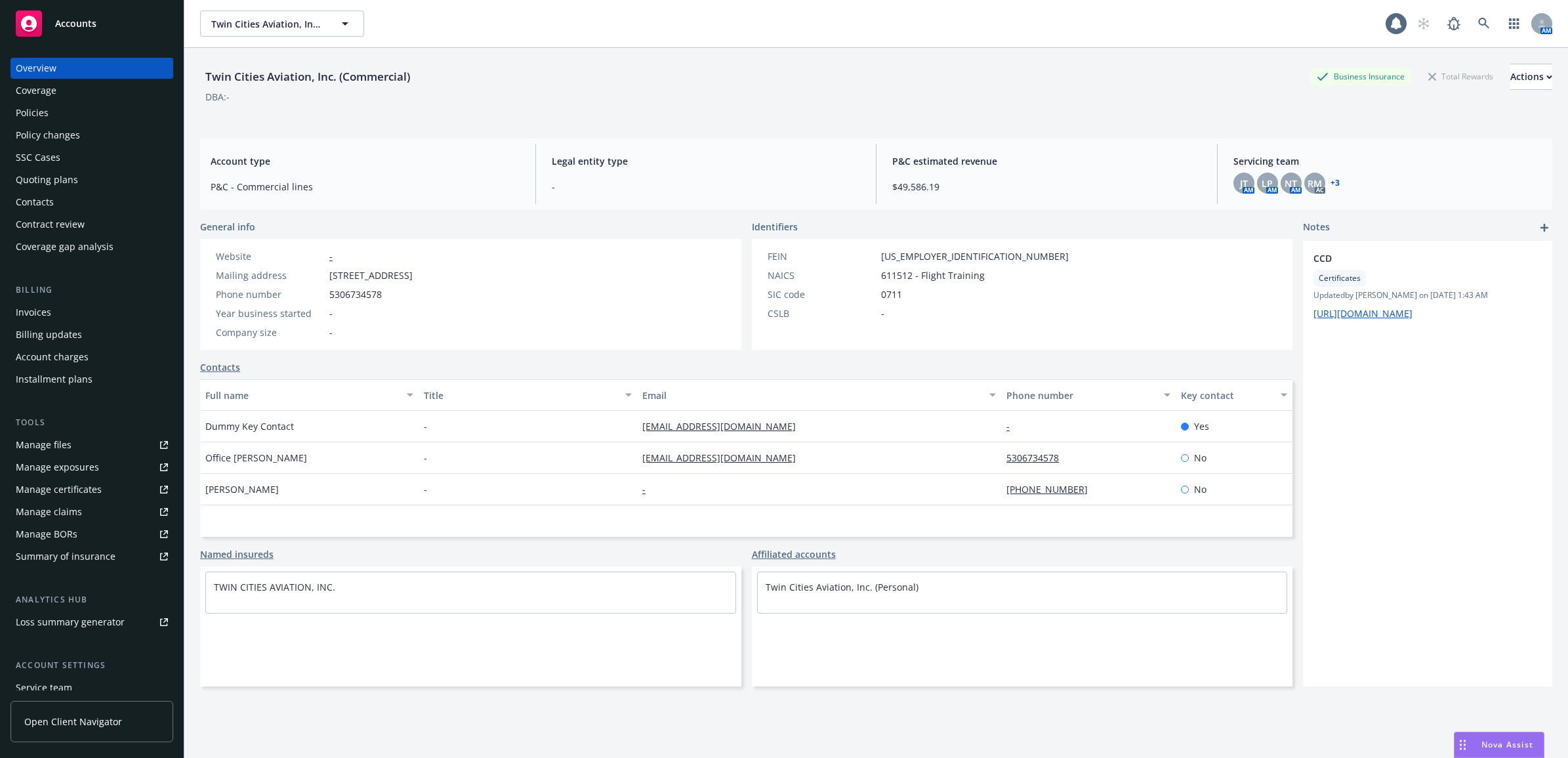
click at [78, 110] on div "Policies" at bounding box center [92, 112] width 152 height 21
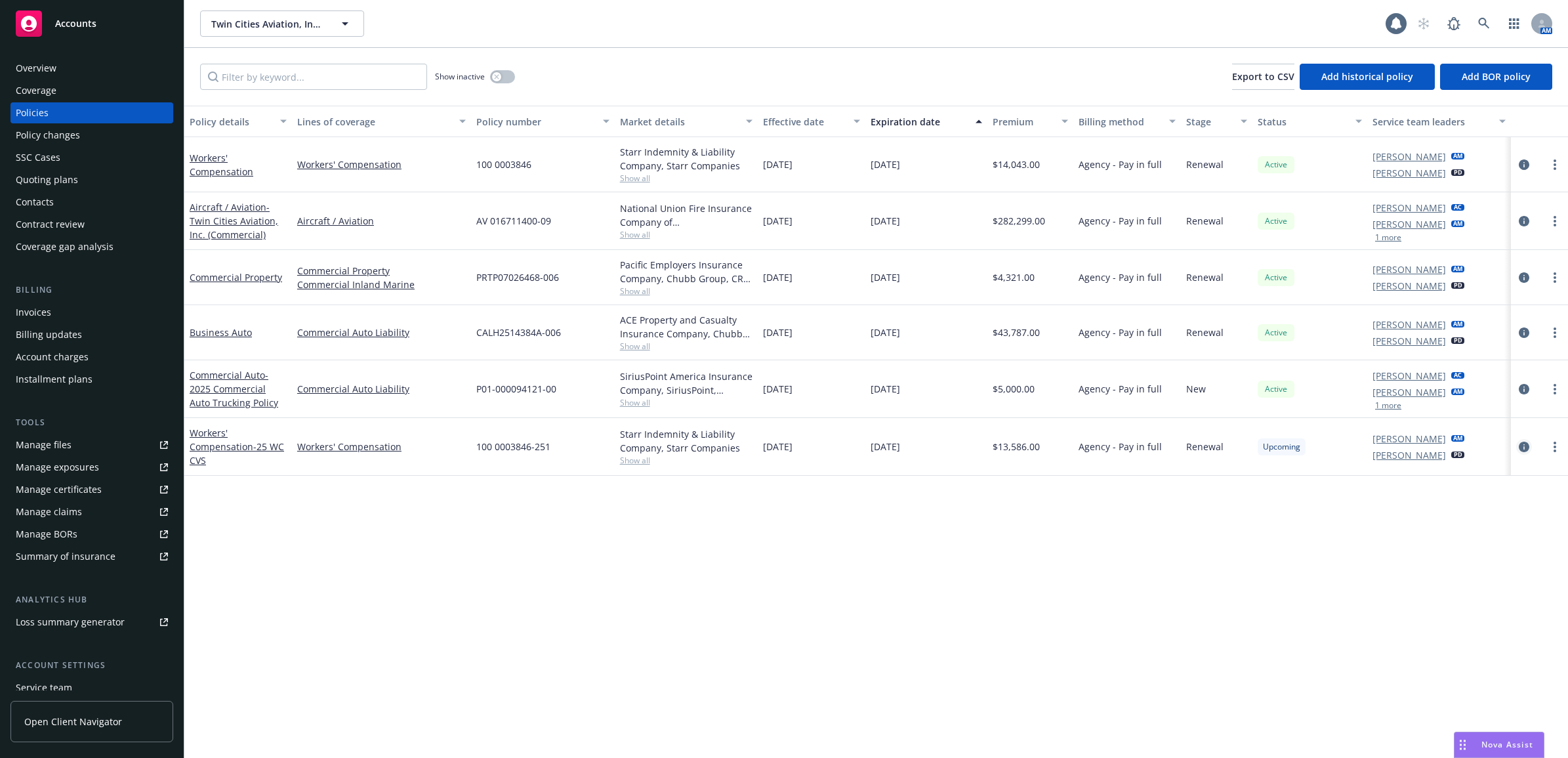
click at [1523, 446] on icon "circleInformation" at bounding box center [1524, 447] width 11 height 11
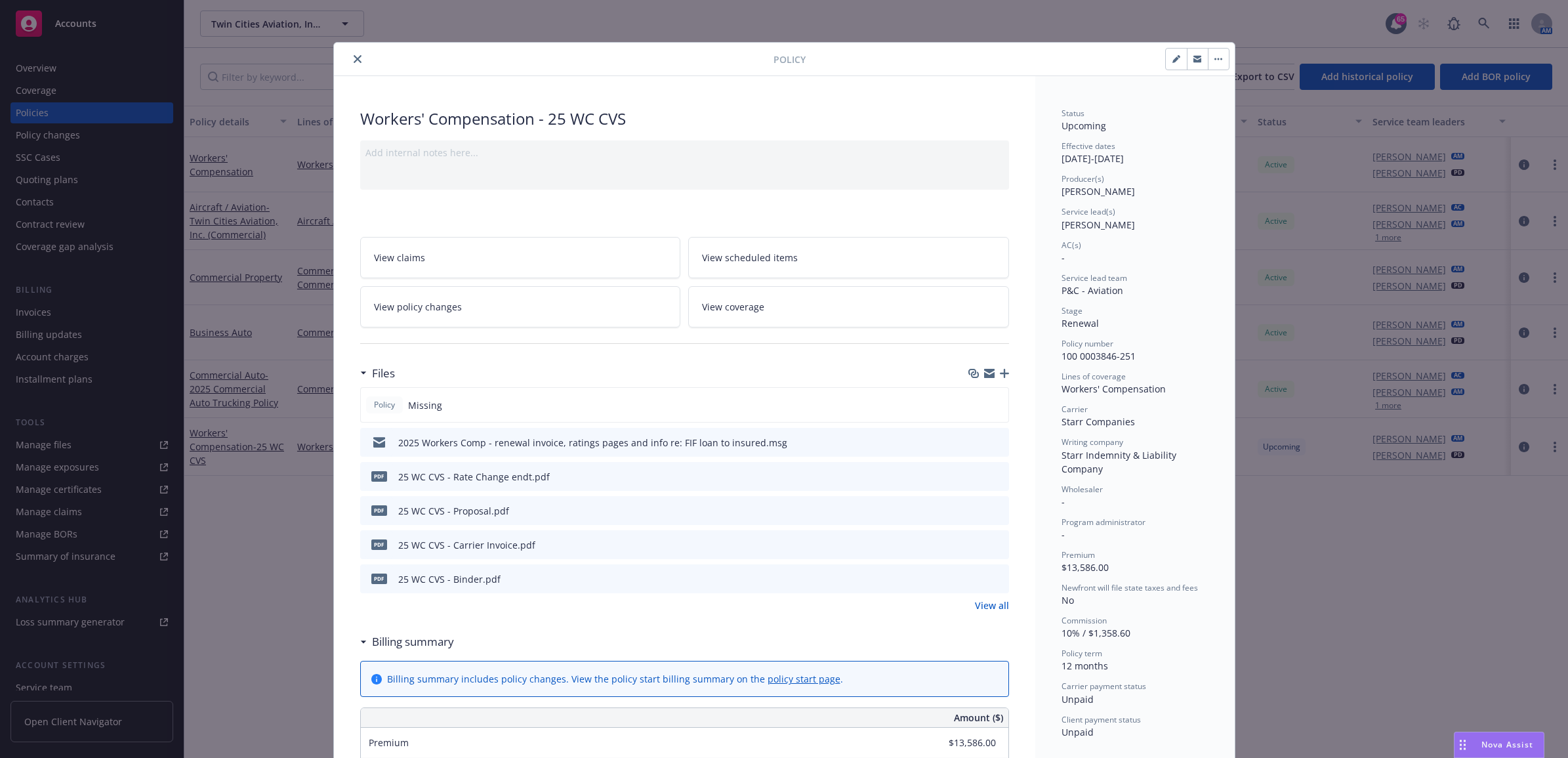
drag, startPoint x: 349, startPoint y: 56, endPoint x: 331, endPoint y: 66, distance: 20.6
click at [353, 56] on icon "close" at bounding box center [357, 59] width 8 height 8
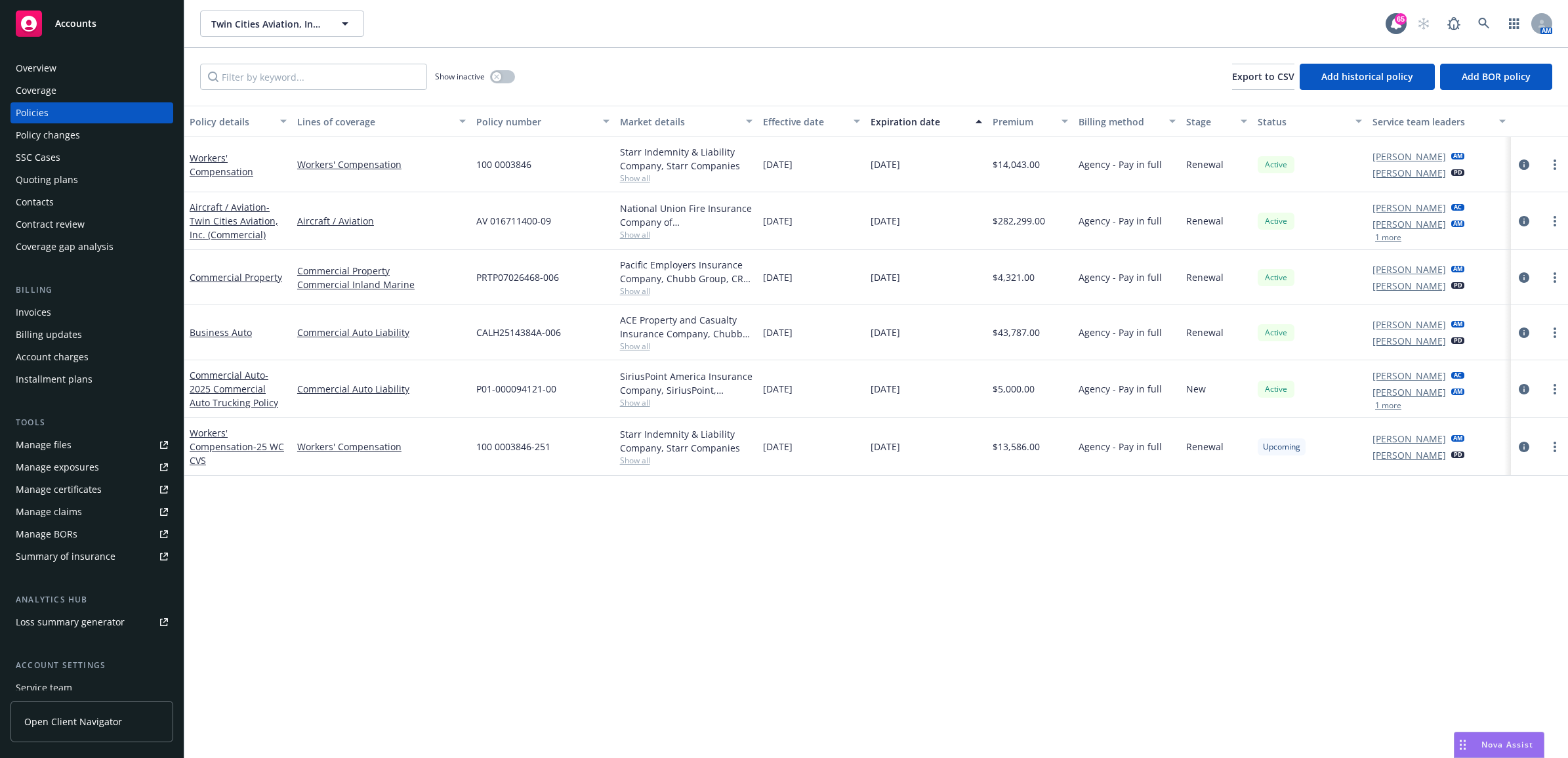
click at [78, 178] on div "Quoting plans" at bounding box center [92, 179] width 152 height 21
